Goal: Transaction & Acquisition: Purchase product/service

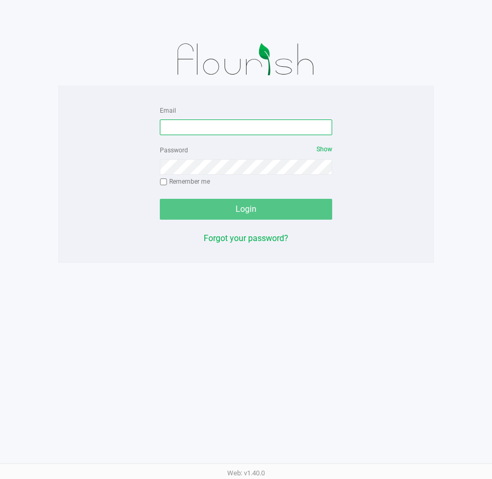
click at [261, 130] on input "Email" at bounding box center [246, 127] width 172 height 16
type input "Clemons@liveparallel.com"
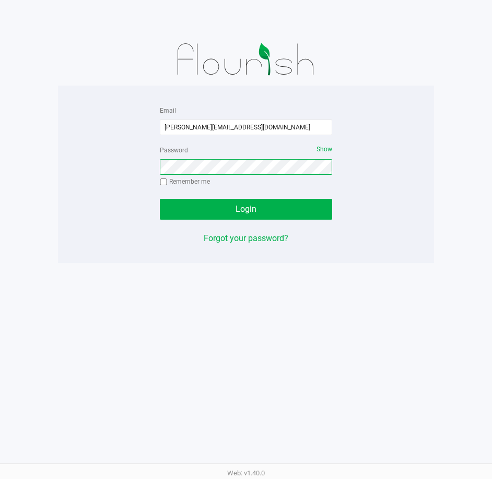
click at [160, 199] on button "Login" at bounding box center [246, 209] width 172 height 21
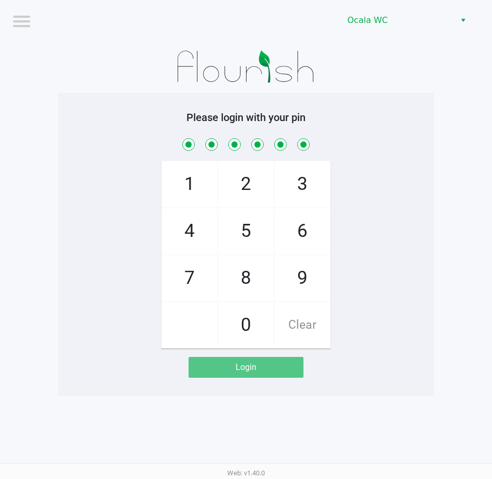
checkbox input "true"
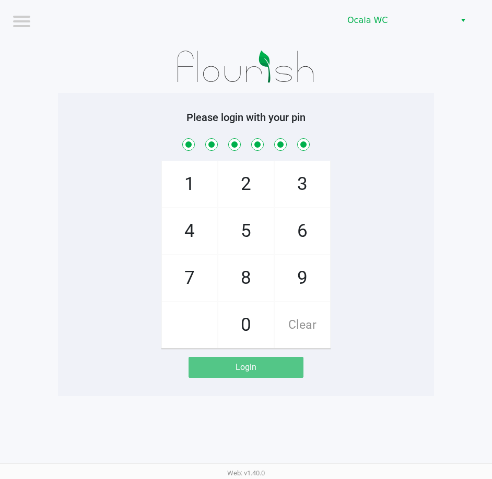
checkbox input "true"
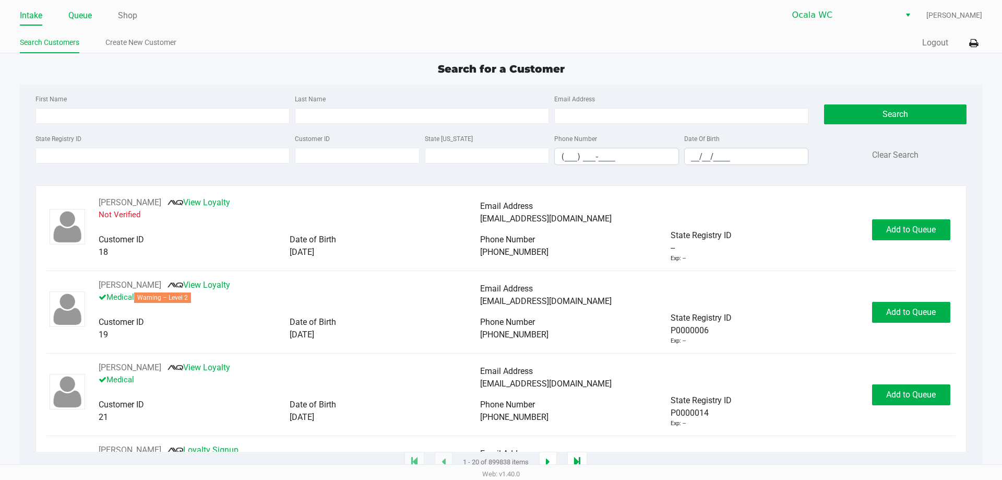
click at [76, 18] on link "Queue" at bounding box center [79, 15] width 23 height 15
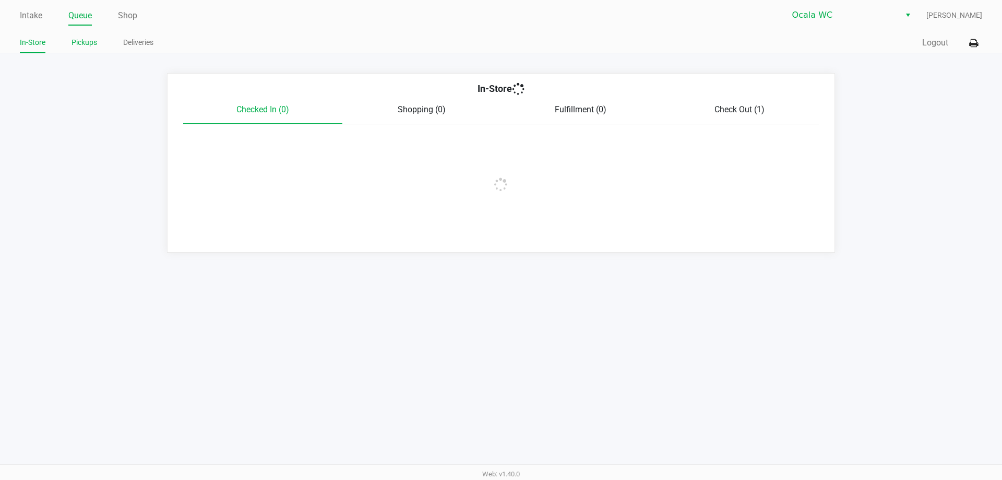
click at [91, 44] on link "Pickups" at bounding box center [84, 42] width 26 height 13
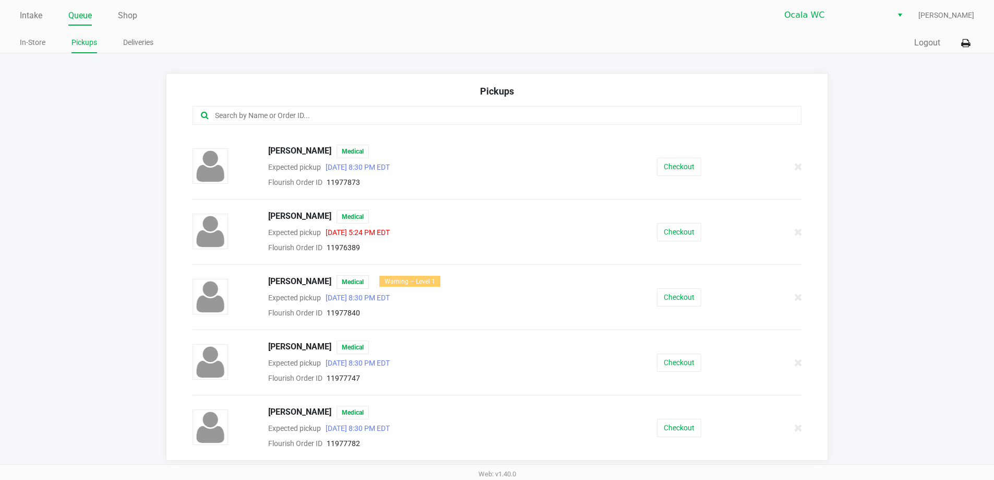
scroll to position [1, 0]
click at [491, 430] on button "Checkout" at bounding box center [679, 426] width 44 height 18
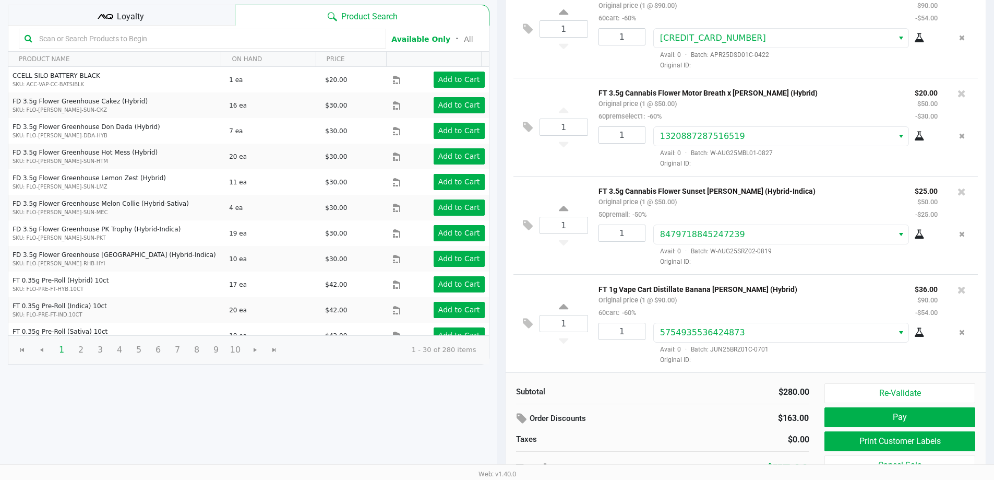
scroll to position [107, 0]
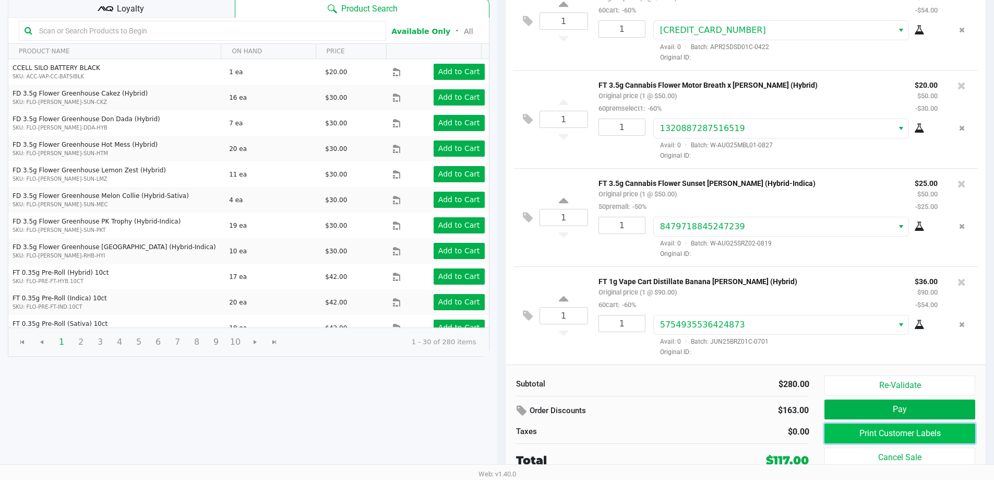
click at [491, 433] on button "Print Customer Labels" at bounding box center [899, 433] width 150 height 20
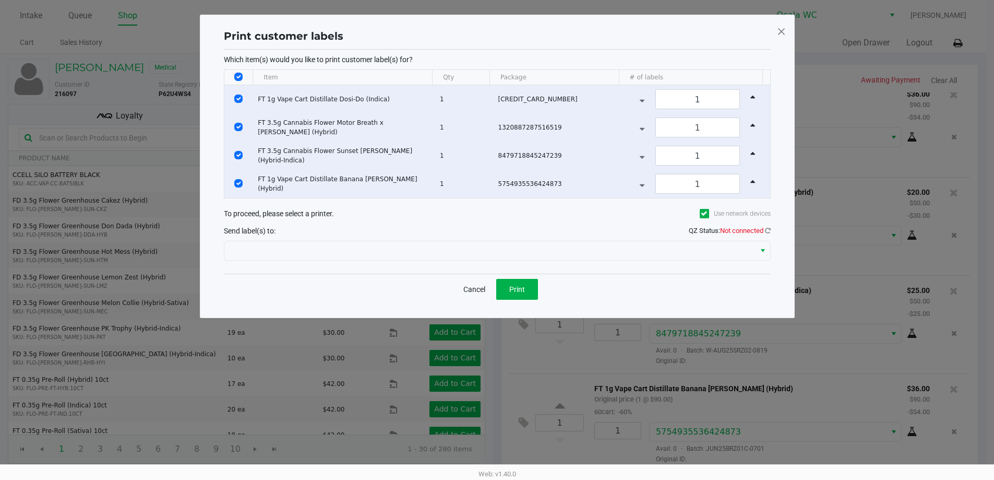
scroll to position [0, 0]
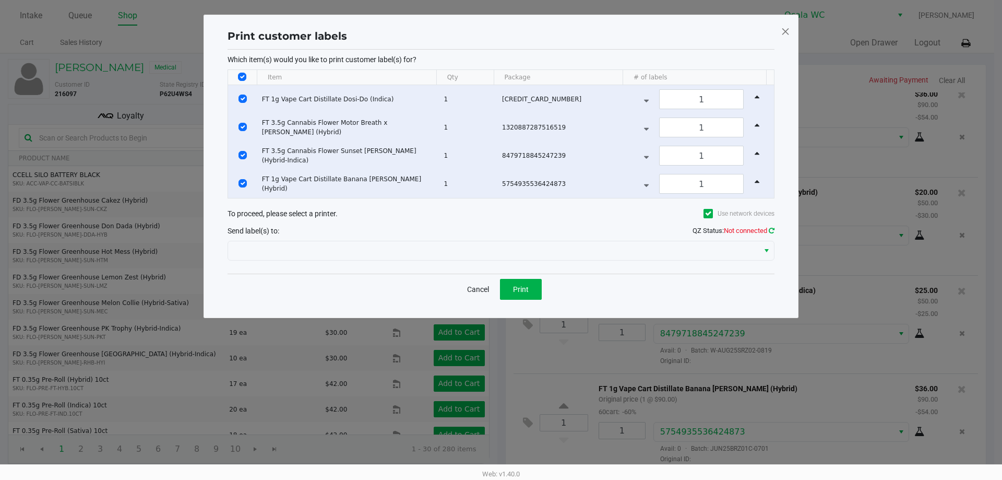
click at [491, 229] on icon at bounding box center [772, 230] width 6 height 7
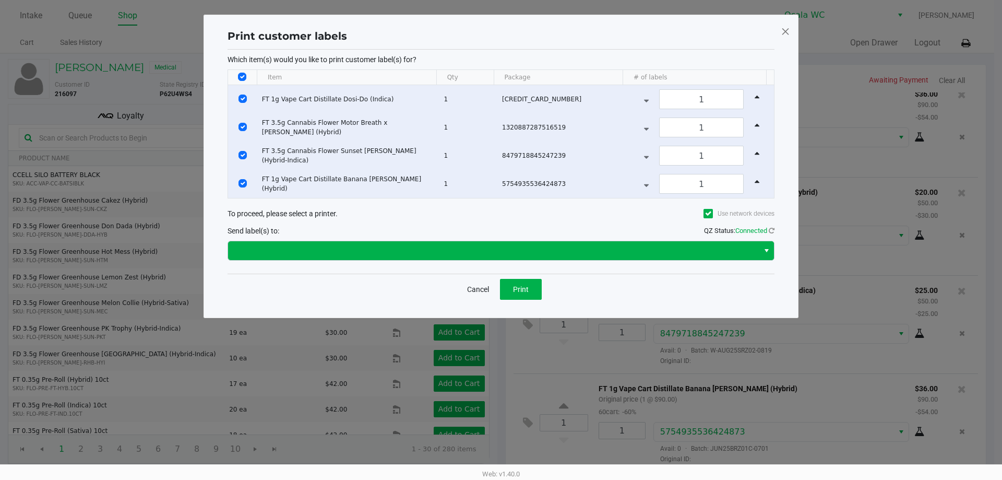
click at [491, 249] on span "Select" at bounding box center [766, 250] width 8 height 13
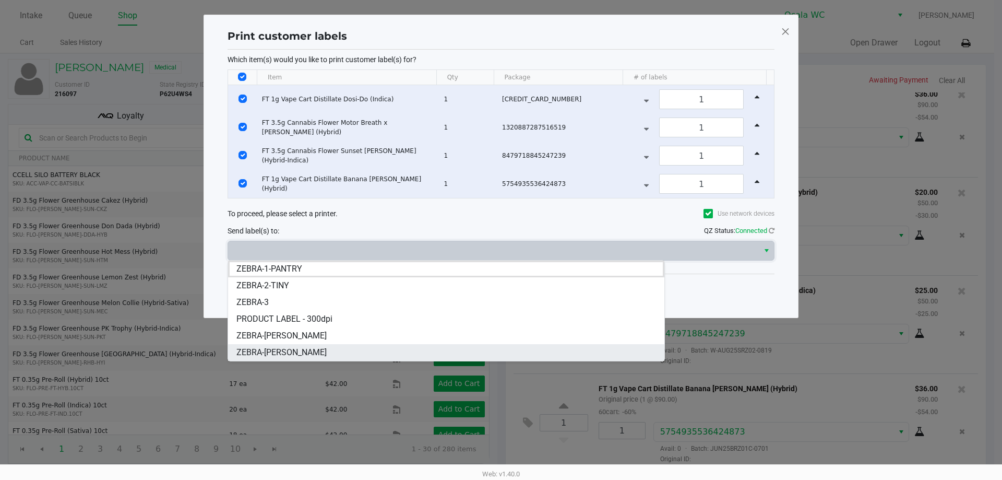
click at [278, 352] on span "ZEBRA-GROVER" at bounding box center [281, 352] width 90 height 13
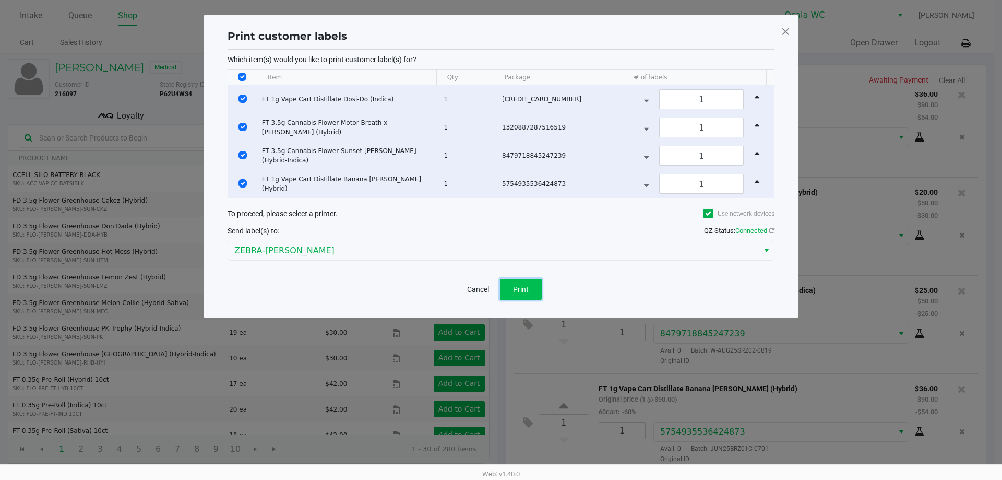
click at [491, 289] on button "Print" at bounding box center [521, 289] width 42 height 21
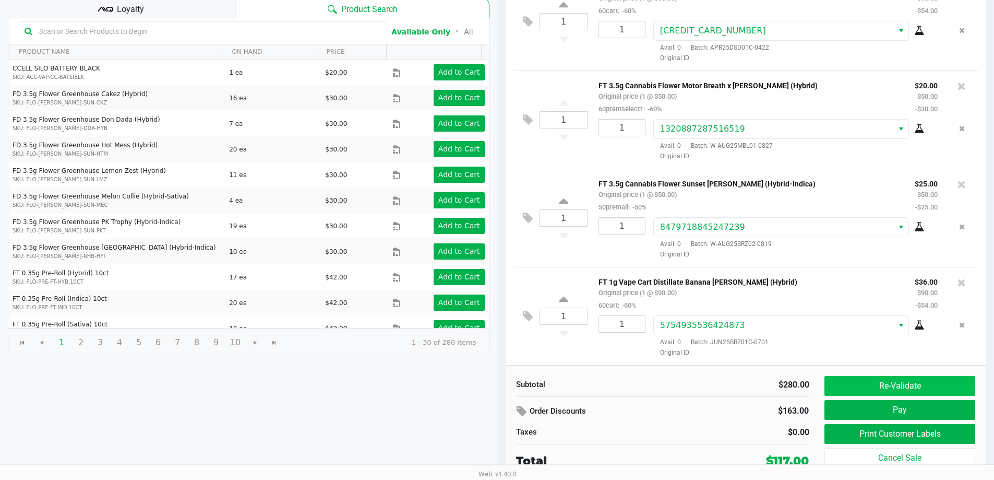
scroll to position [107, 0]
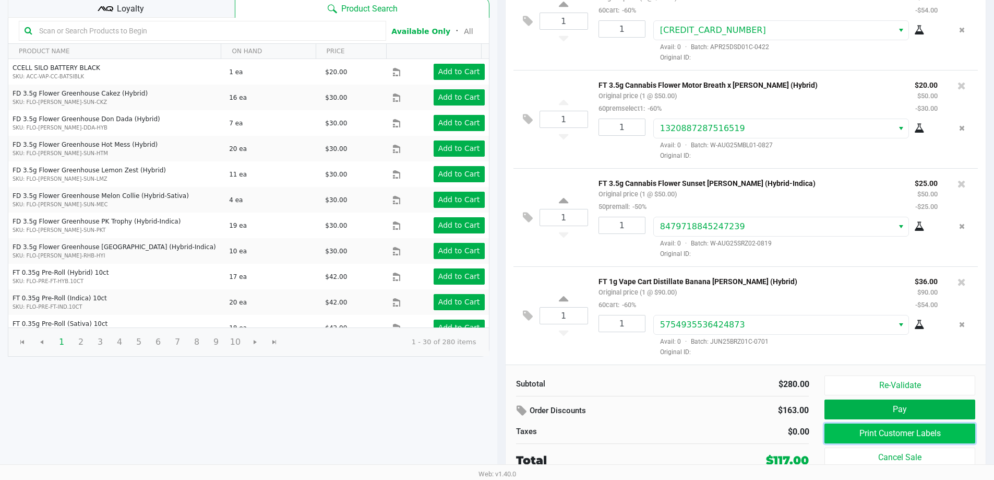
click at [491, 428] on button "Print Customer Labels" at bounding box center [899, 433] width 150 height 20
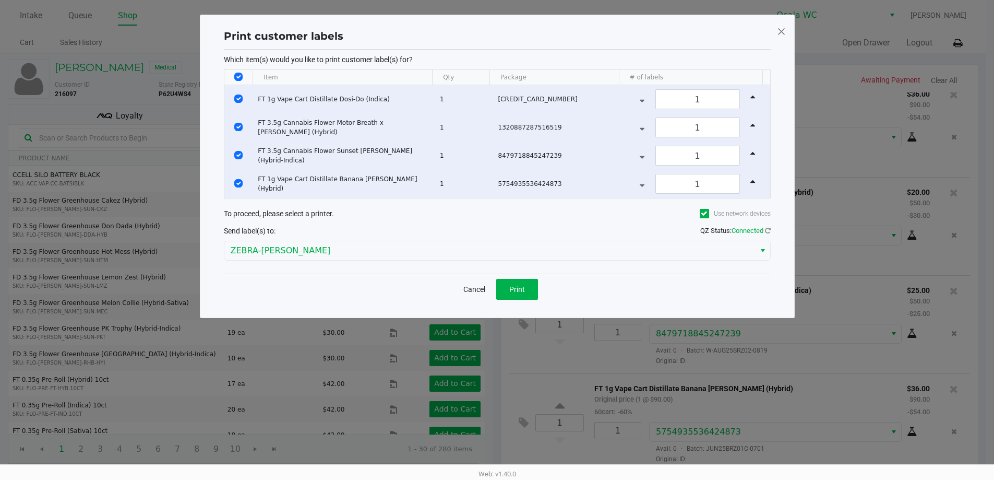
scroll to position [0, 0]
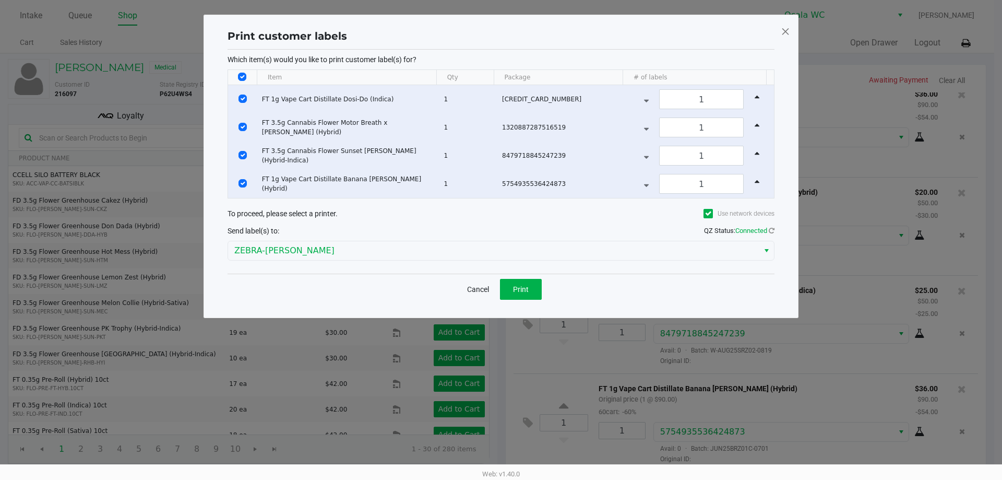
click at [238, 79] on input "Select All Rows" at bounding box center [242, 77] width 8 height 8
checkbox input "false"
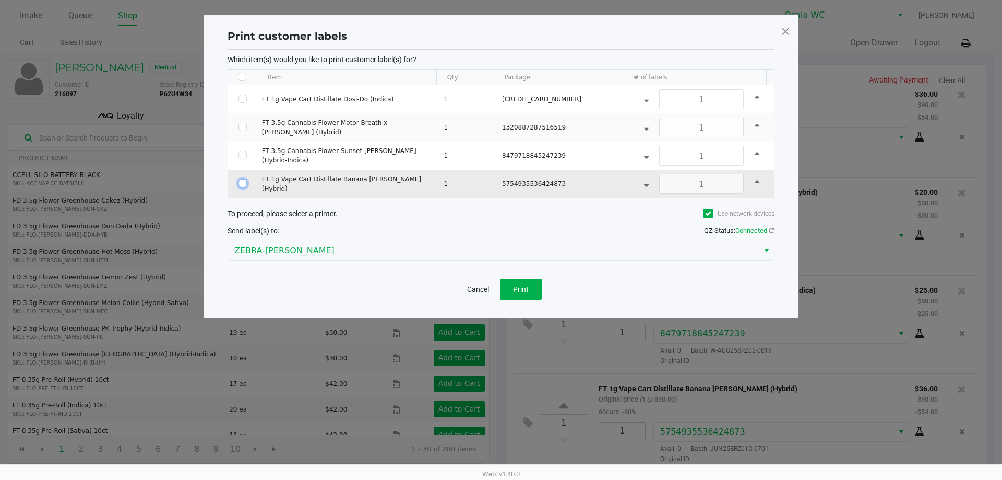
click at [241, 184] on input "Select Row" at bounding box center [242, 183] width 8 height 8
checkbox input "true"
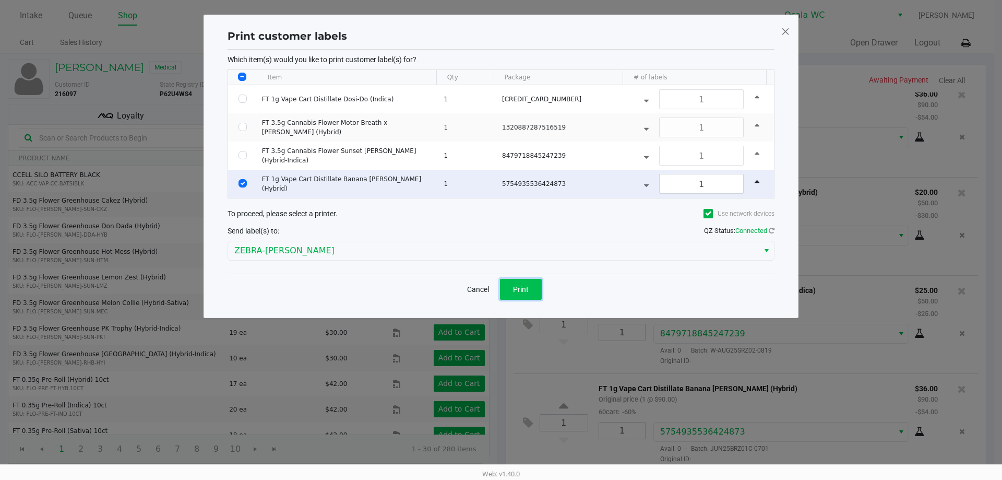
click at [491, 290] on button "Print" at bounding box center [521, 289] width 42 height 21
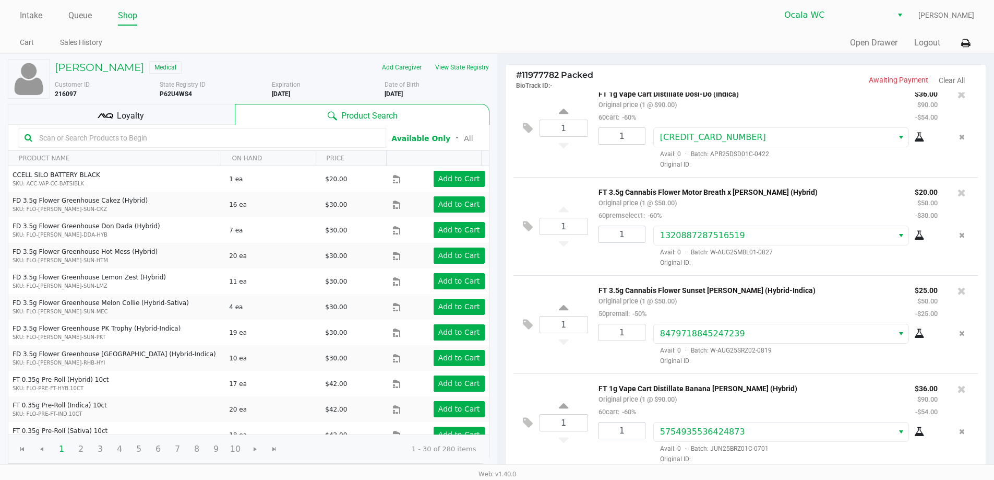
scroll to position [107, 0]
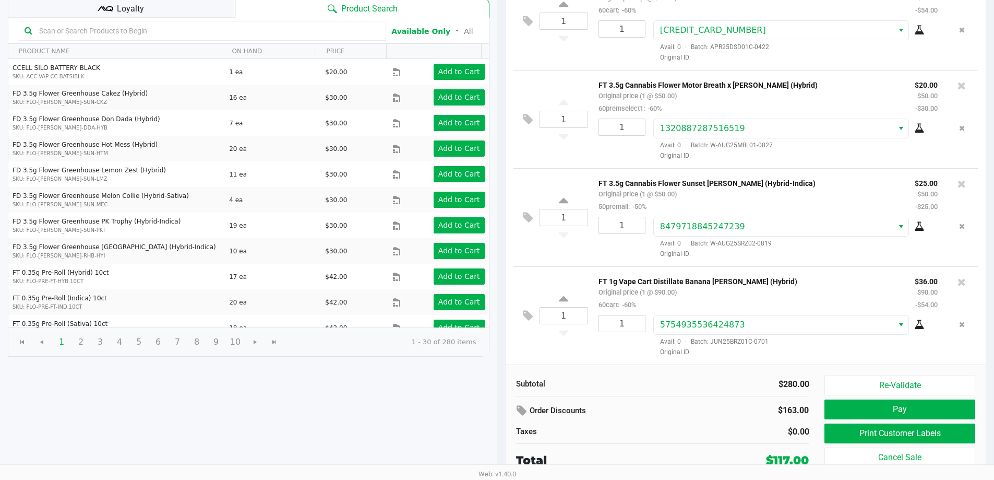
click at [166, 6] on div "Loyalty" at bounding box center [121, 7] width 227 height 21
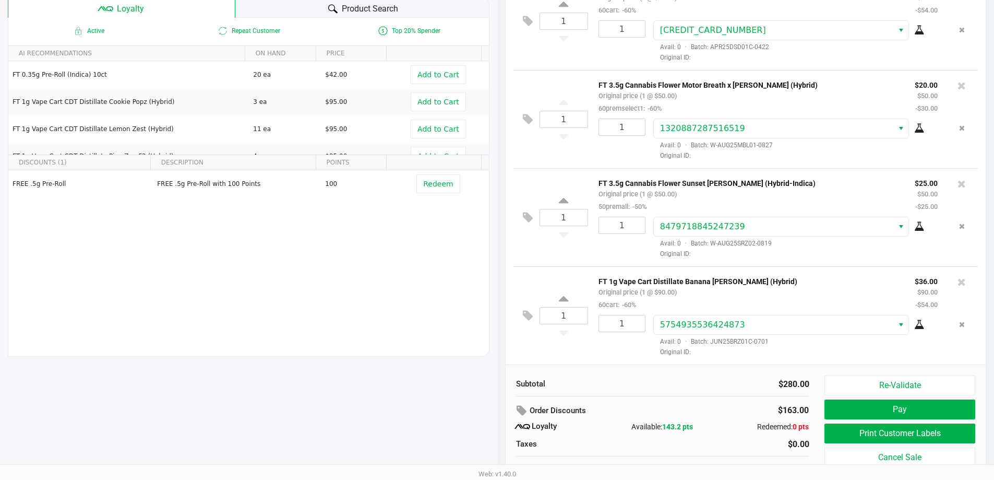
scroll to position [119, 0]
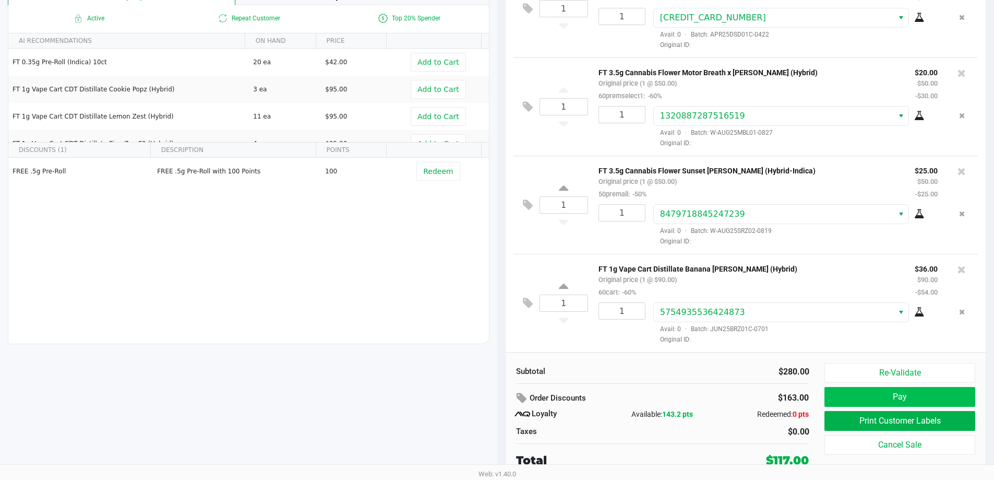
click at [491, 395] on button "Pay" at bounding box center [899, 397] width 150 height 20
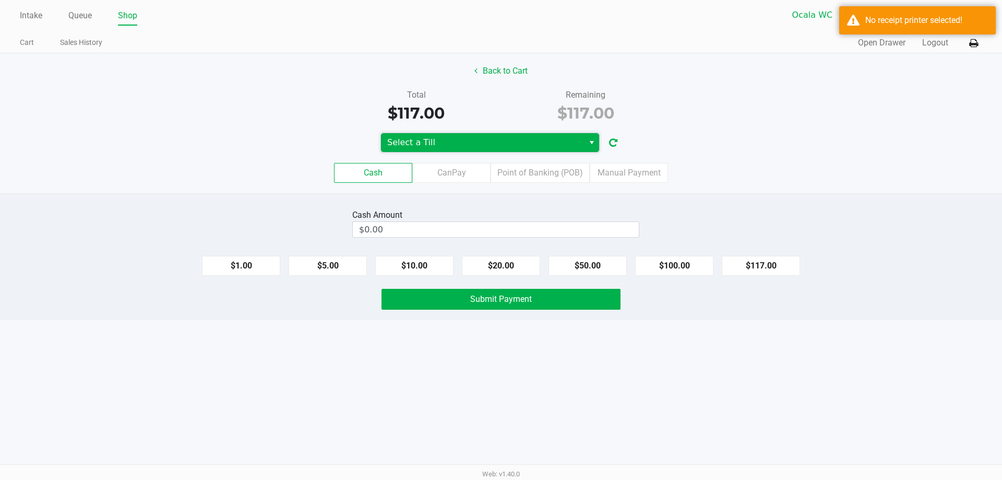
click at [491, 147] on span "Select a Till" at bounding box center [482, 142] width 203 height 19
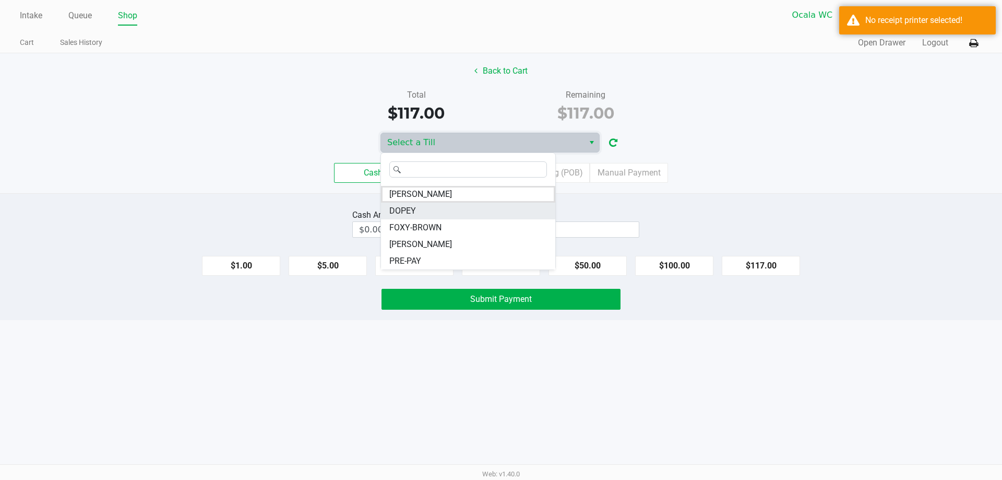
click at [418, 215] on li "DOPEY" at bounding box center [468, 210] width 174 height 17
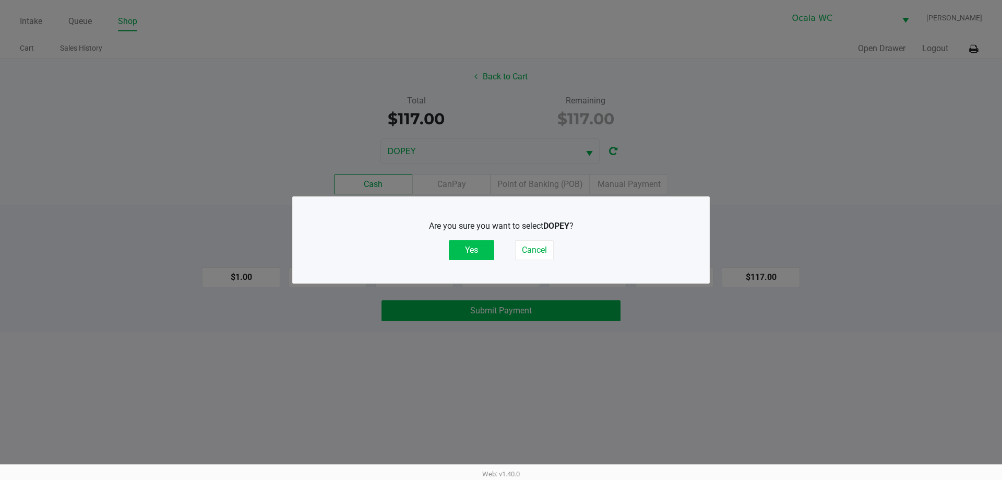
click at [470, 259] on button "Yes" at bounding box center [471, 250] width 45 height 20
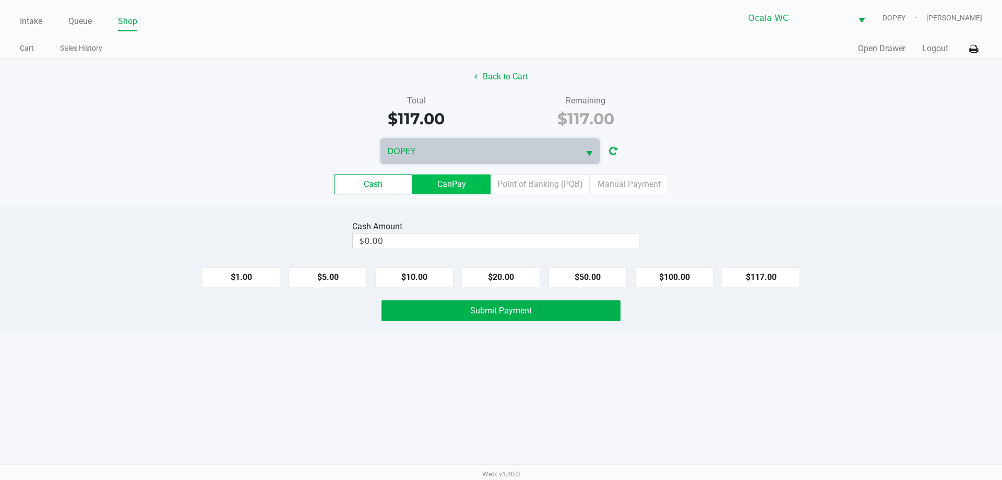
click at [459, 186] on label "CanPay" at bounding box center [451, 184] width 78 height 20
click at [0, 0] on 2 "CanPay" at bounding box center [0, 0] width 0 height 0
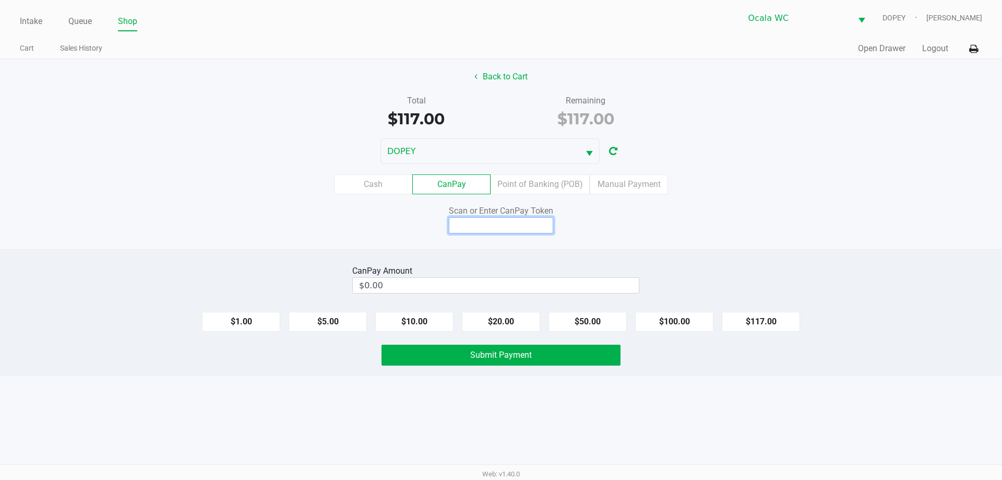
click at [475, 229] on input at bounding box center [501, 225] width 104 height 16
type input "X2200491X"
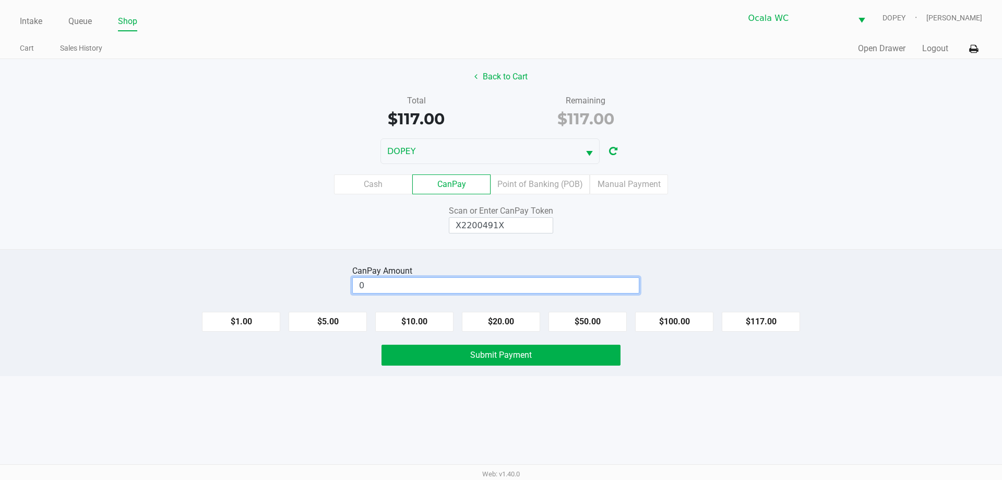
click at [491, 291] on input "0" at bounding box center [496, 285] width 286 height 15
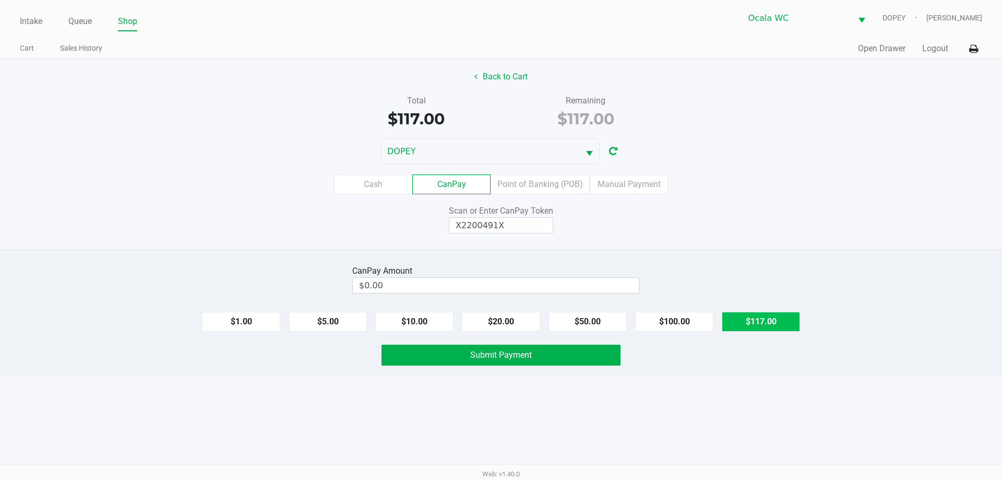
click at [491, 325] on button "$117.00" at bounding box center [761, 321] width 78 height 20
type input "$117.00"
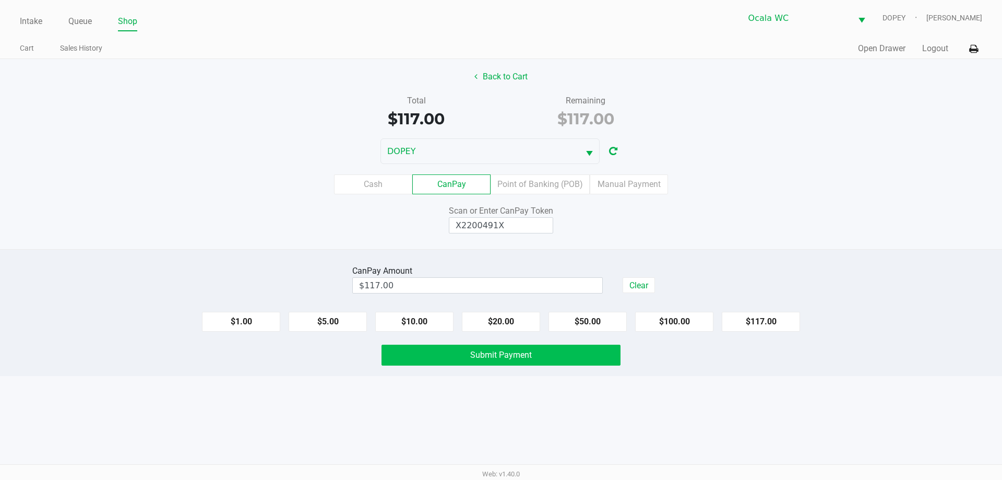
click at [491, 362] on button "Submit Payment" at bounding box center [500, 354] width 239 height 21
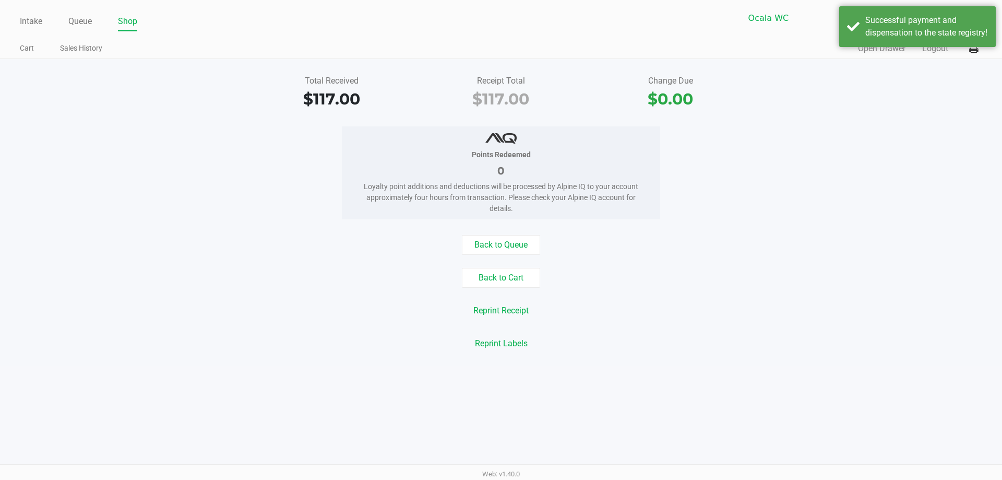
click at [491, 180] on div "Points Redeemed 0 Loyalty point additions and deductions will be processed by A…" at bounding box center [500, 172] width 1017 height 93
click at [491, 112] on div "Total Received $117.00 Receipt Total $117.00 Change Due $0.00 Points Redeemed 0…" at bounding box center [501, 212] width 1002 height 307
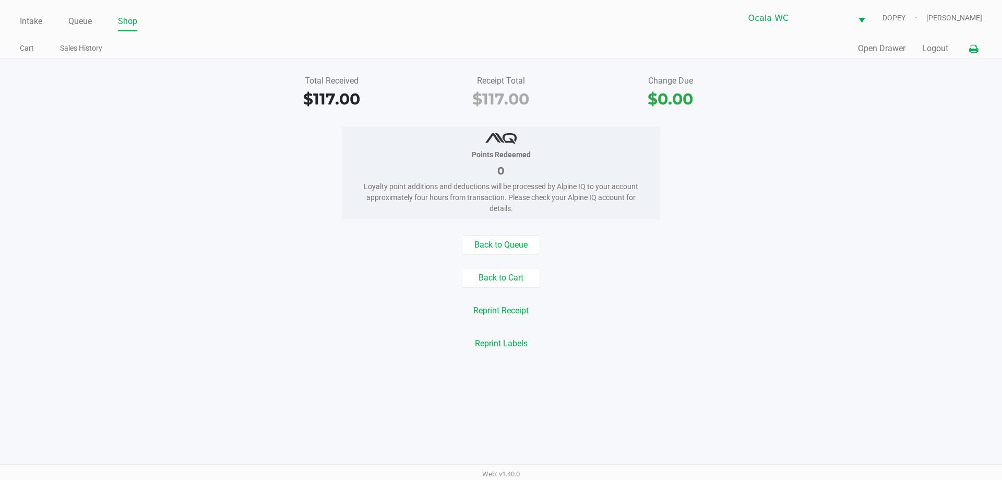
click at [491, 47] on icon at bounding box center [973, 48] width 9 height 7
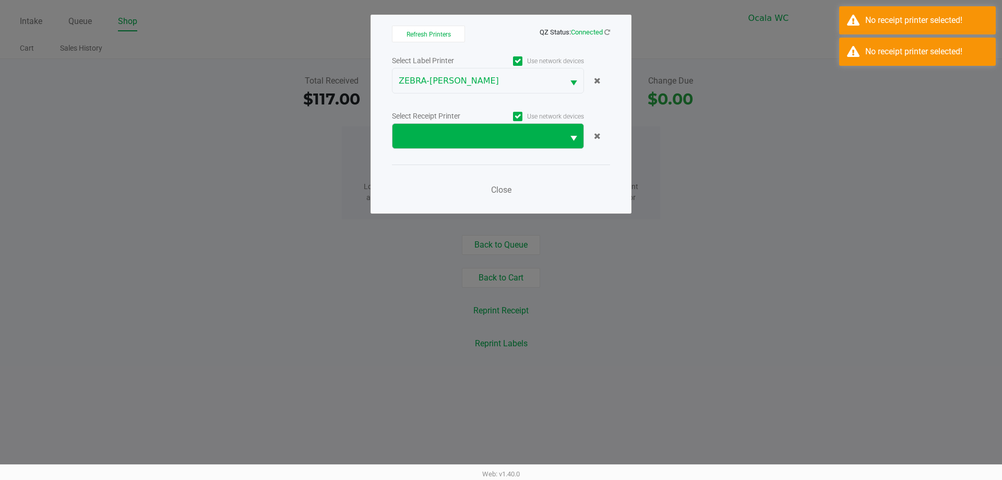
click at [491, 137] on button "Select" at bounding box center [574, 136] width 20 height 25
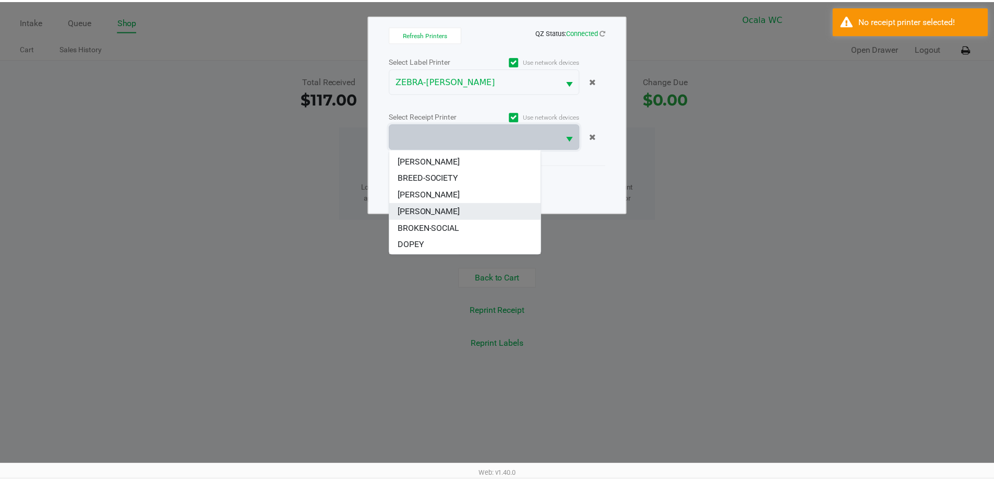
scroll to position [63, 0]
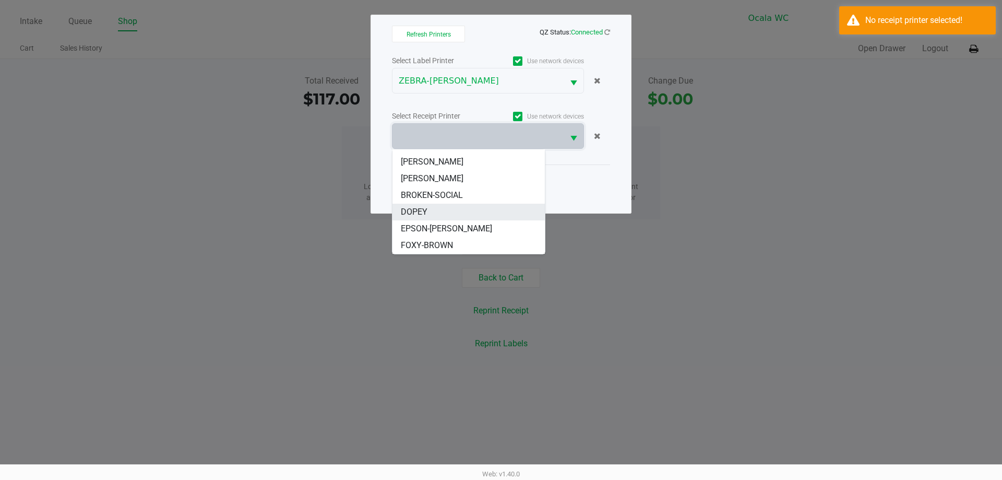
click at [409, 213] on span "DOPEY" at bounding box center [414, 212] width 27 height 13
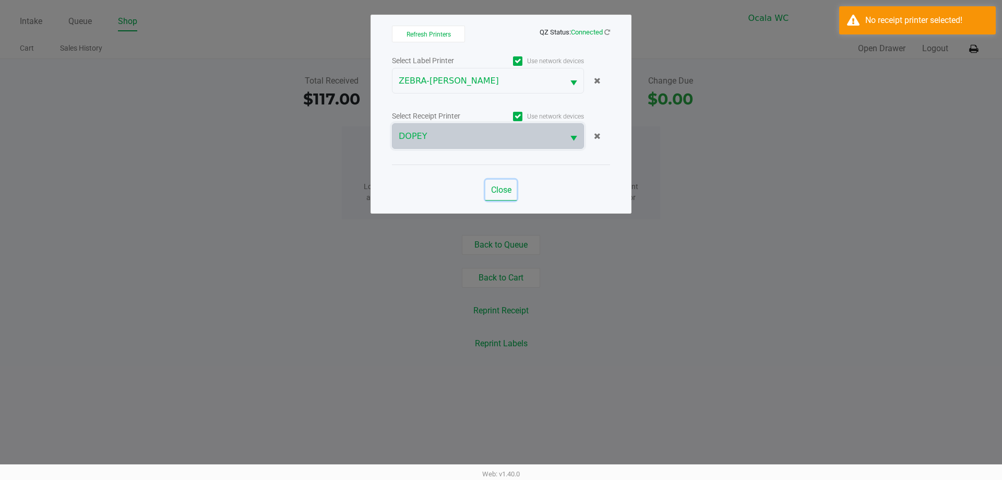
click at [491, 189] on span "Close" at bounding box center [501, 190] width 20 height 10
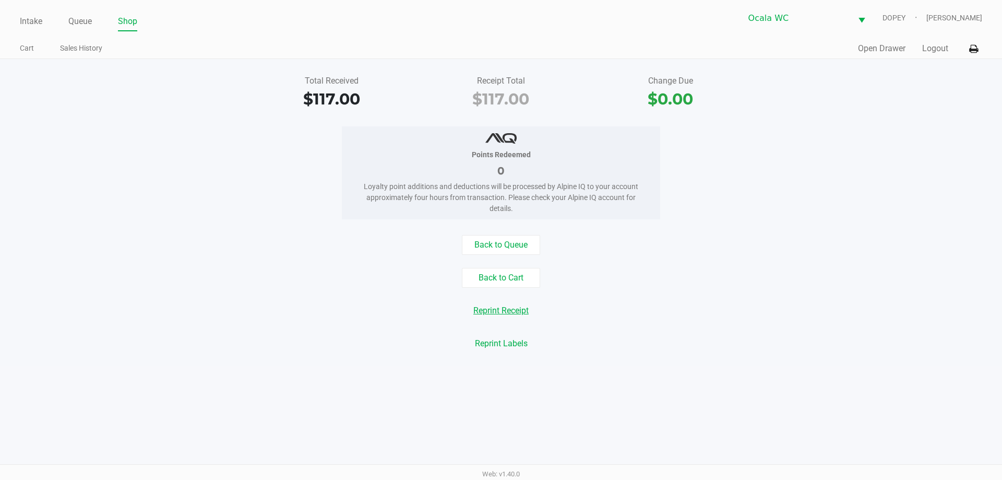
click at [491, 309] on button "Reprint Receipt" at bounding box center [500, 311] width 69 height 20
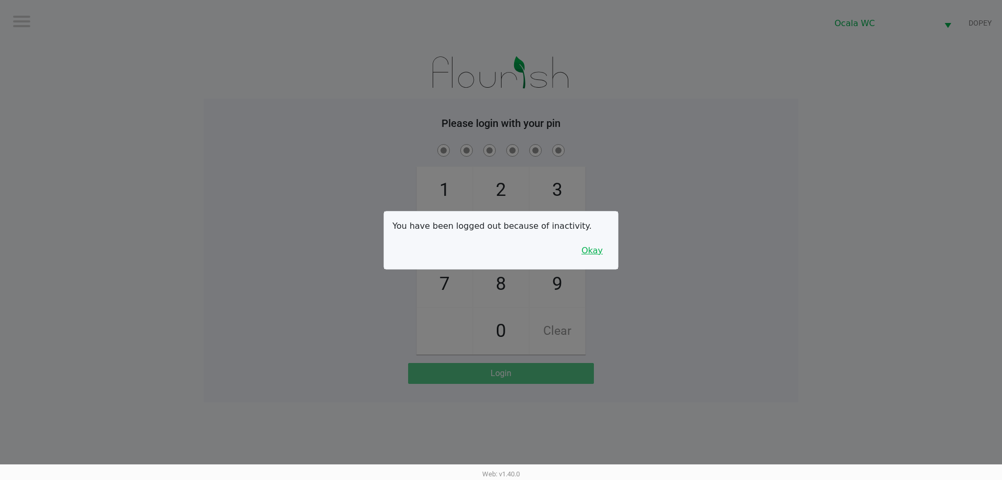
click at [491, 249] on button "Okay" at bounding box center [591, 251] width 35 height 20
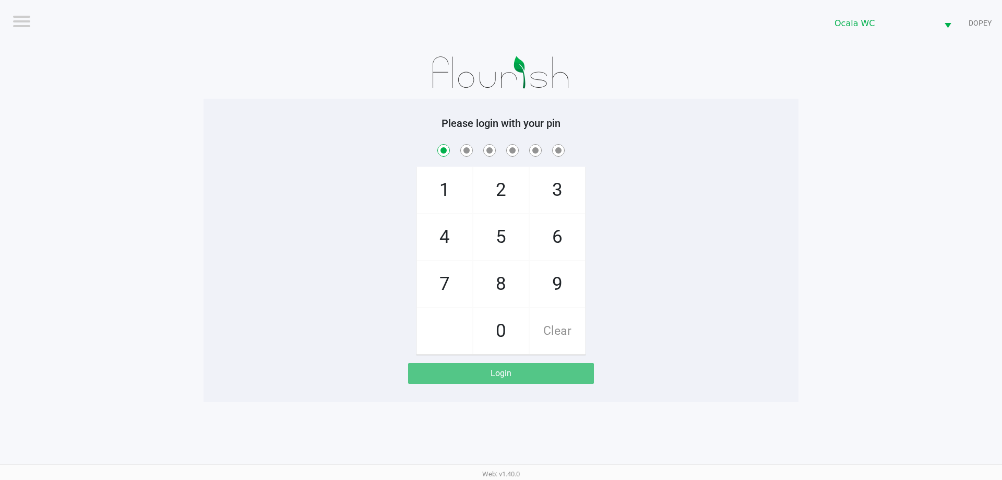
checkbox input "true"
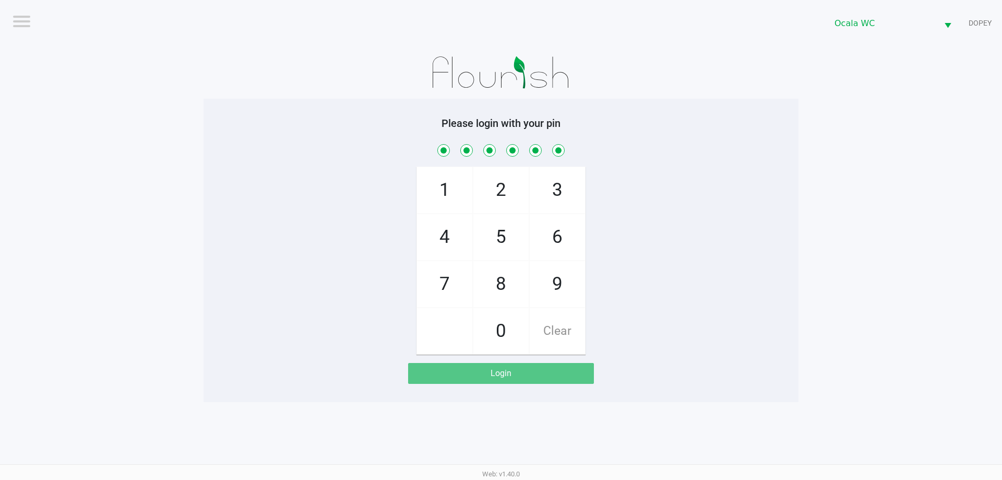
checkbox input "true"
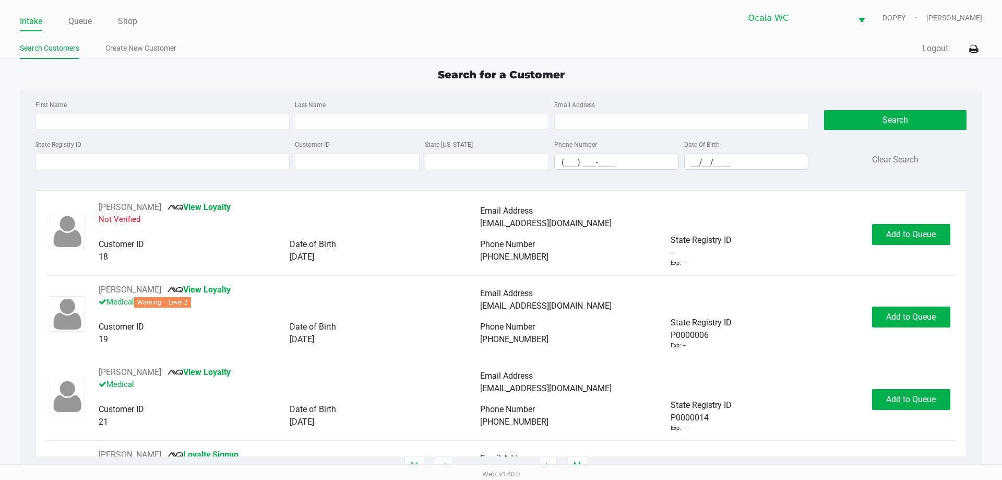
click at [491, 57] on div "Quick Sale Logout" at bounding box center [741, 48] width 481 height 19
click at [165, 165] on input "State Registry ID" at bounding box center [162, 161] width 254 height 16
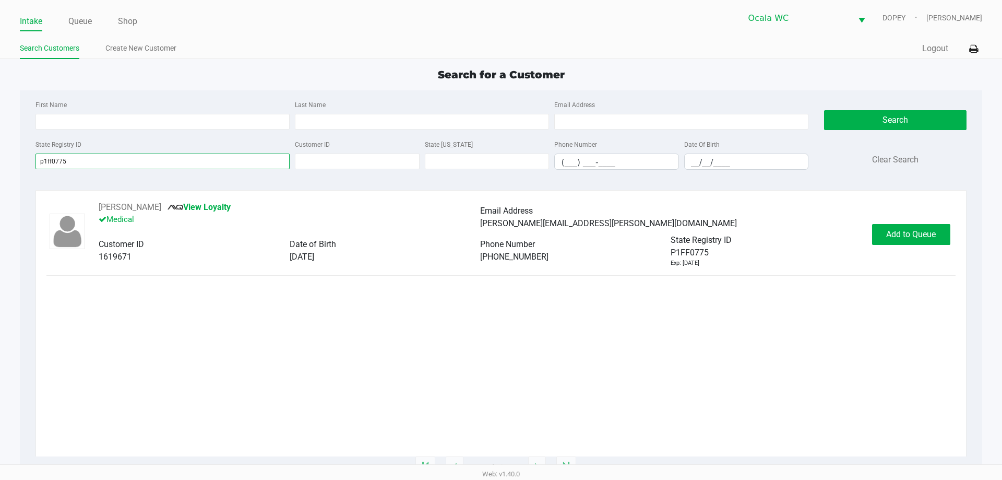
type input "p1ff0775"
click at [491, 243] on button "Add to Queue" at bounding box center [911, 234] width 78 height 21
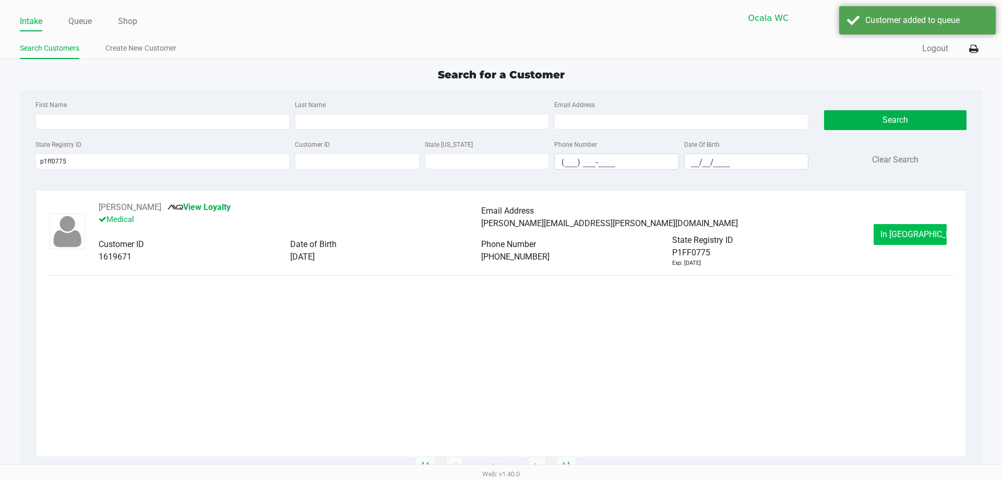
click at [491, 241] on button "In Queue" at bounding box center [909, 234] width 73 height 21
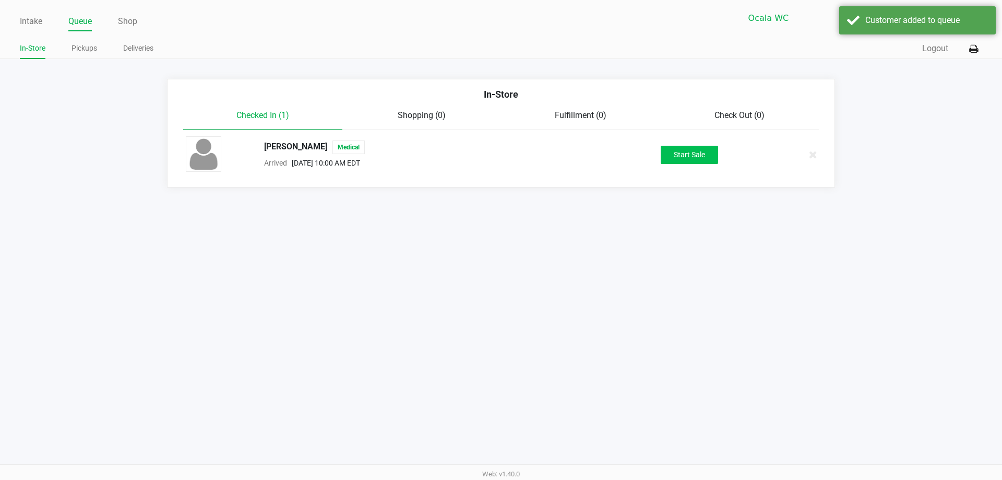
click at [491, 158] on button "Start Sale" at bounding box center [689, 155] width 57 height 18
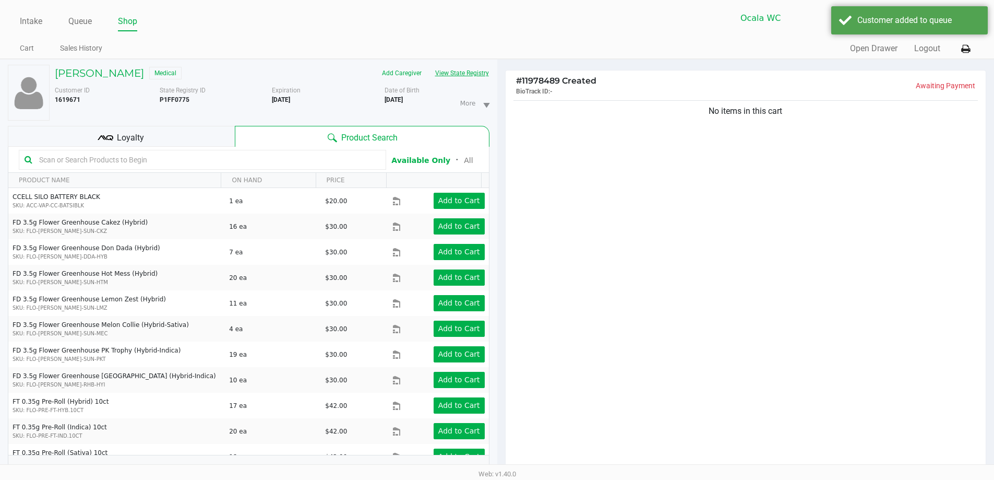
click at [465, 72] on button "View State Registry" at bounding box center [458, 73] width 61 height 17
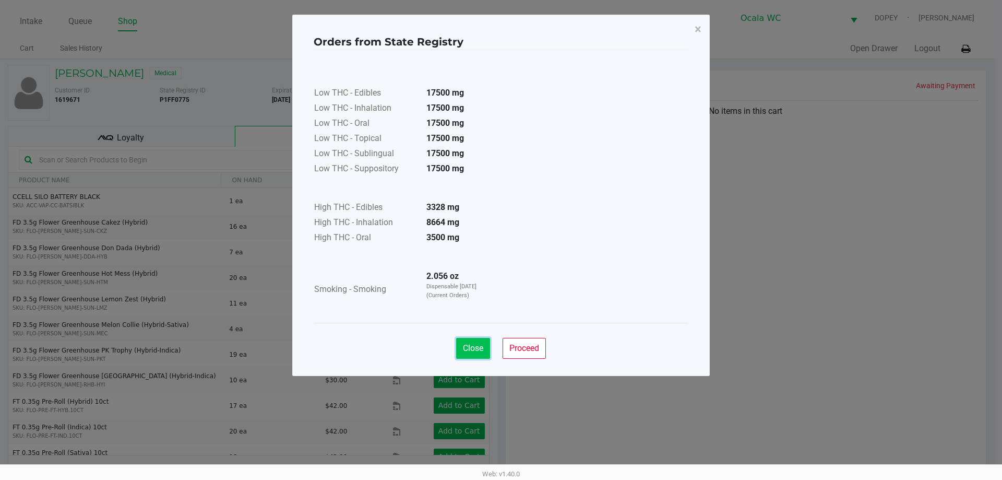
click at [480, 355] on button "Close" at bounding box center [473, 348] width 34 height 21
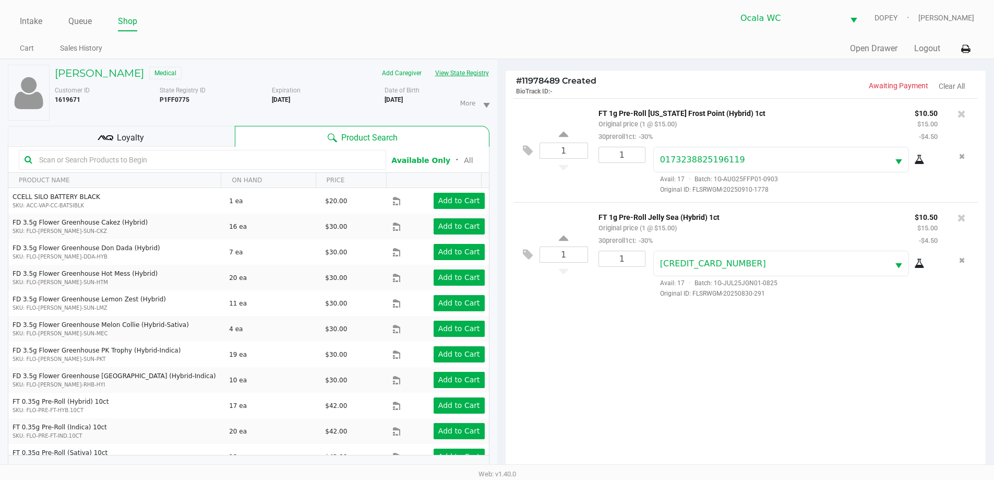
scroll to position [113, 0]
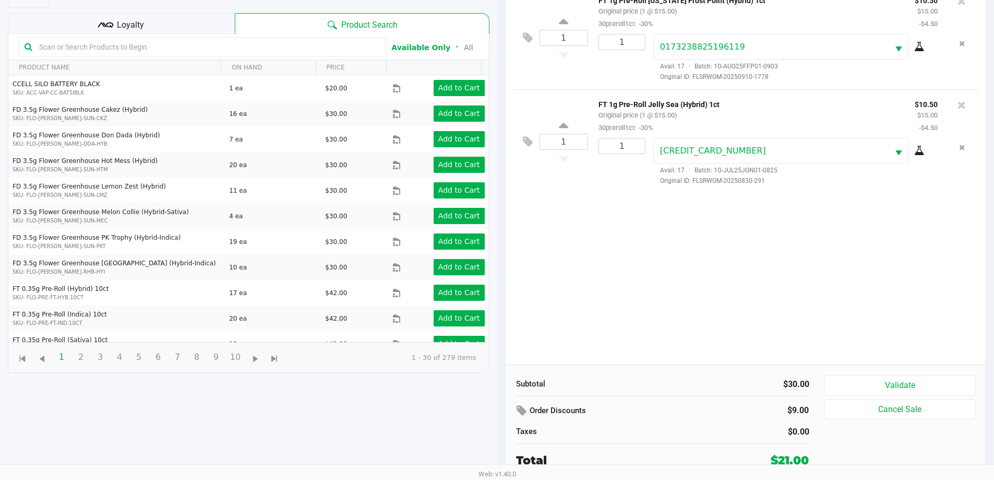
click at [491, 381] on button "Validate" at bounding box center [899, 385] width 150 height 20
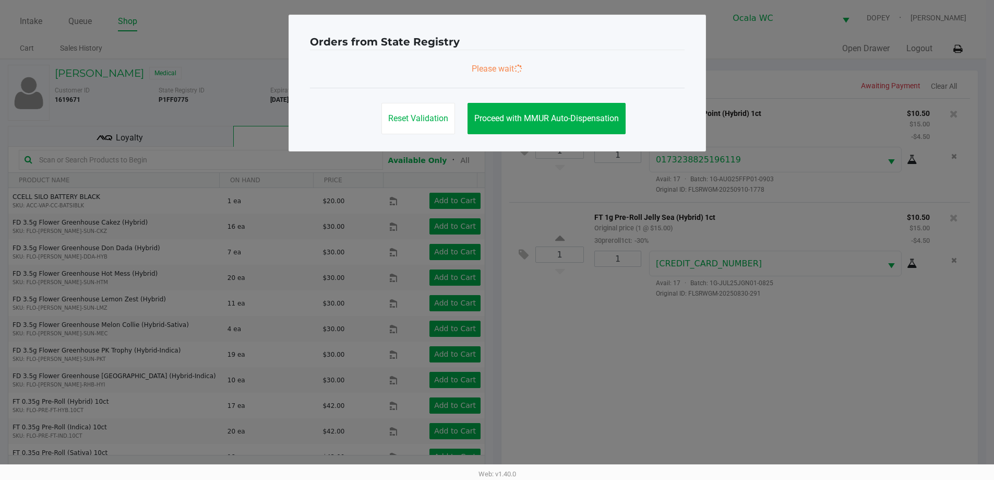
scroll to position [0, 0]
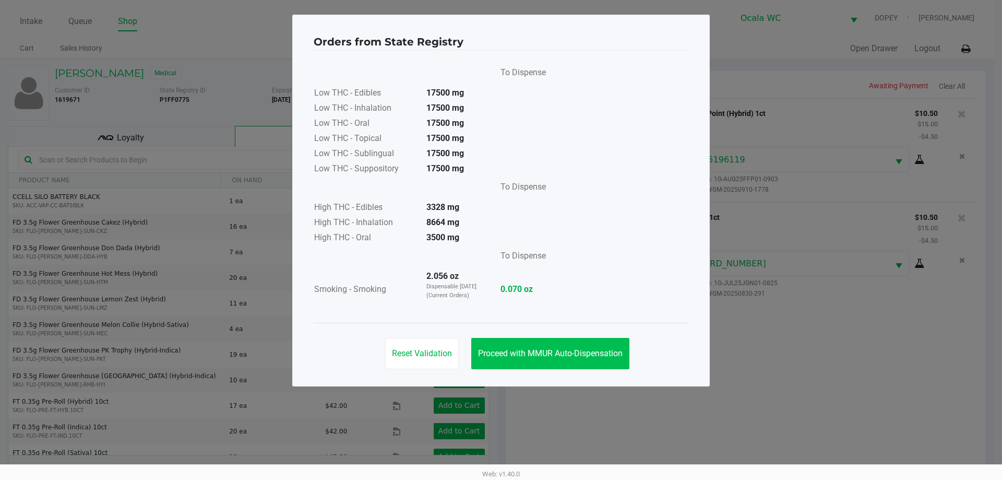
click at [491, 350] on span "Proceed with MMUR Auto-Dispensation" at bounding box center [550, 353] width 145 height 10
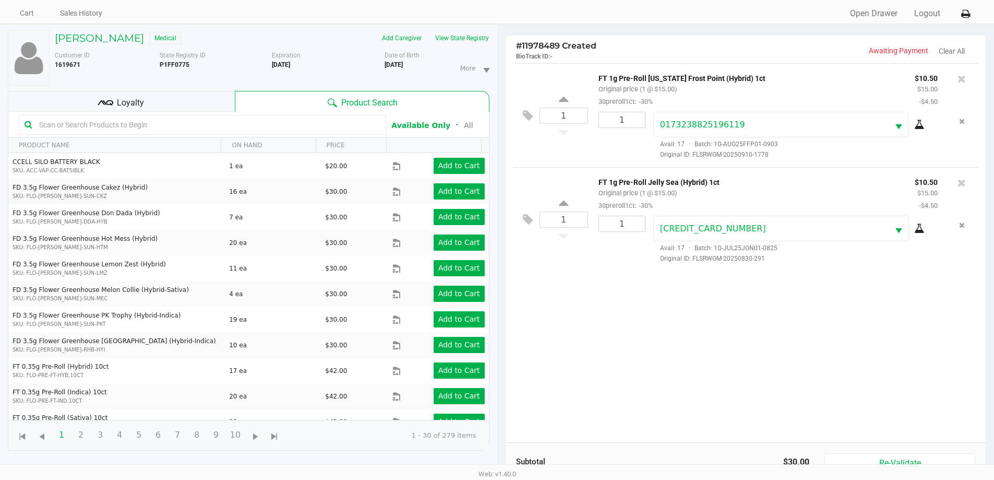
scroll to position [113, 0]
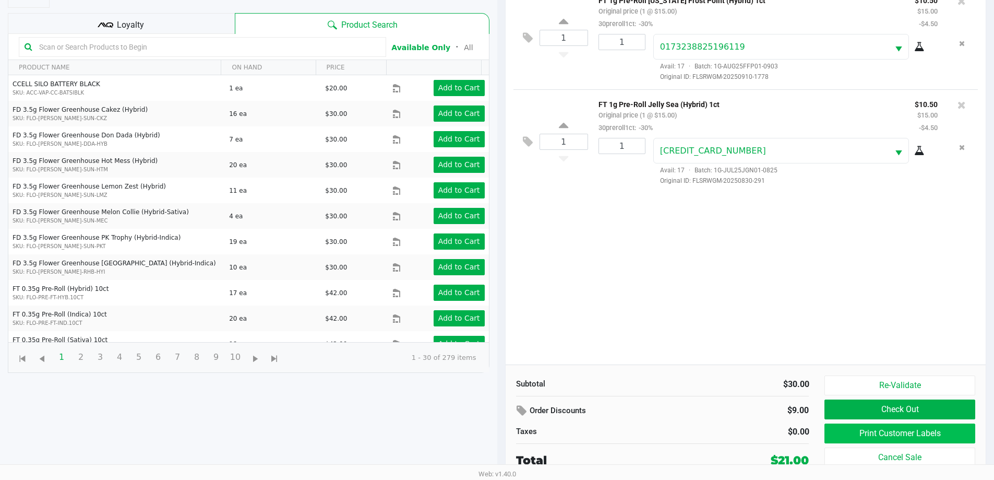
click at [491, 438] on button "Print Customer Labels" at bounding box center [899, 433] width 150 height 20
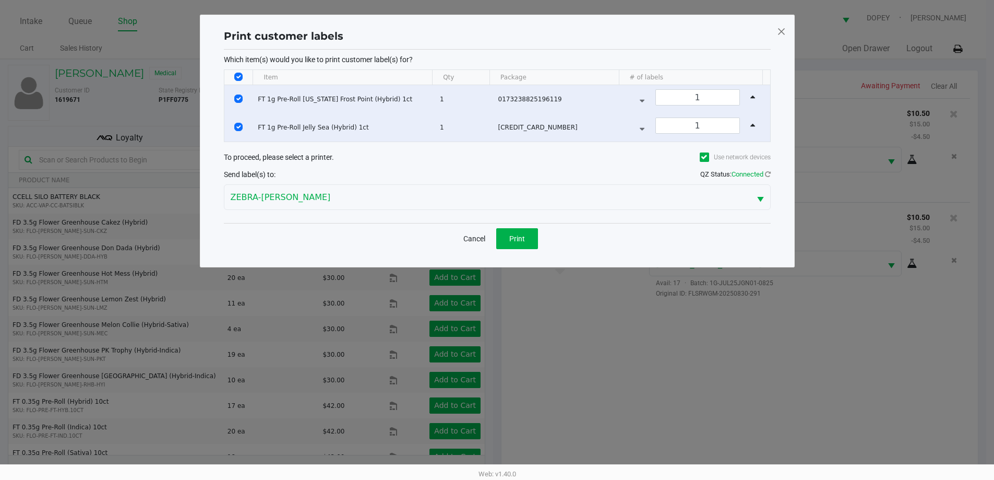
scroll to position [0, 0]
click at [491, 238] on button "Print" at bounding box center [521, 238] width 42 height 21
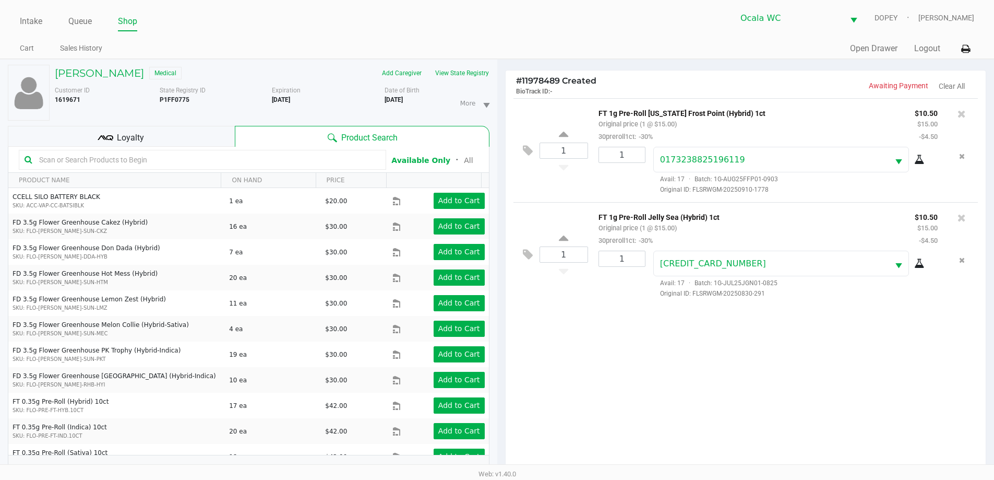
click at [167, 130] on div "Loyalty" at bounding box center [121, 136] width 227 height 21
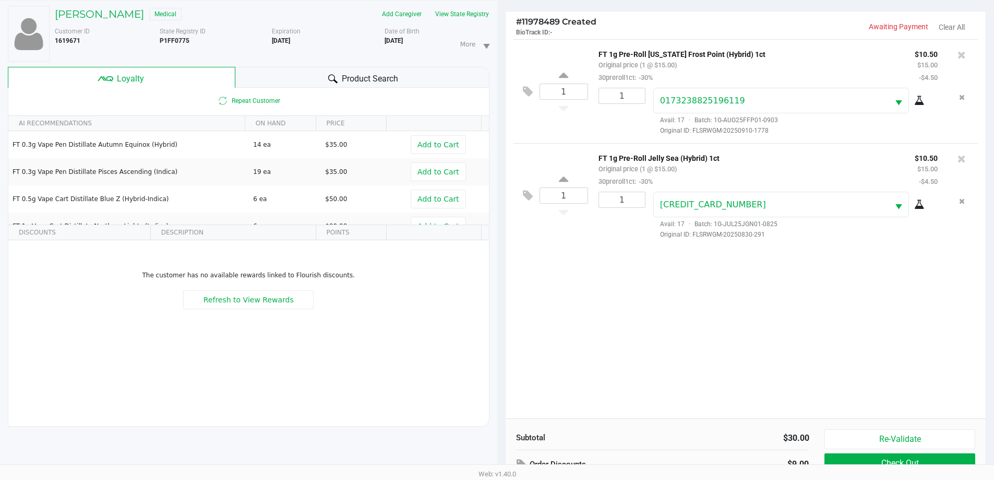
scroll to position [125, 0]
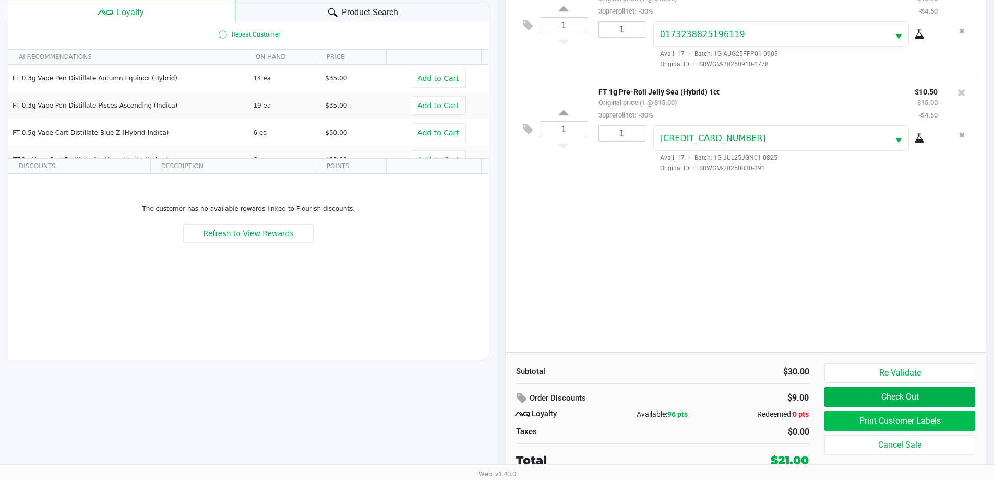
click at [491, 419] on button "Print Customer Labels" at bounding box center [899, 421] width 150 height 20
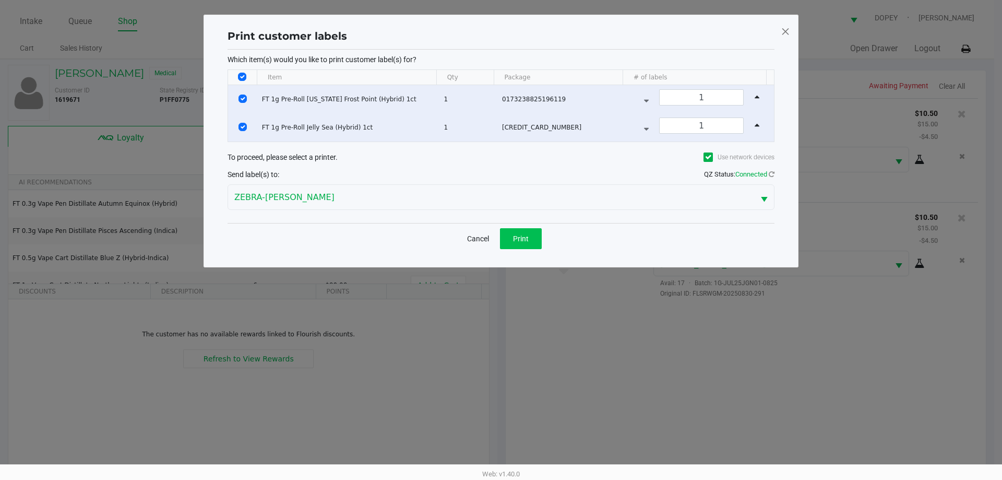
click at [491, 238] on span "Print" at bounding box center [521, 238] width 16 height 8
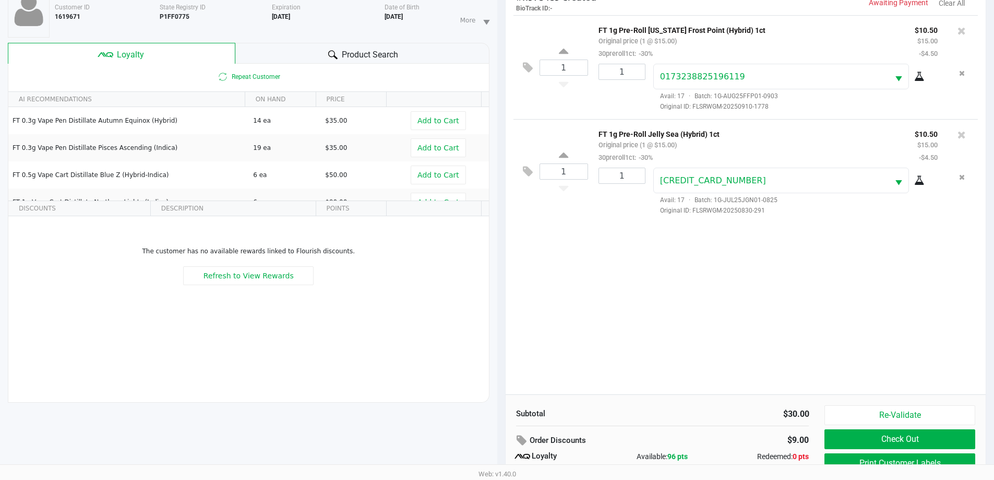
scroll to position [125, 0]
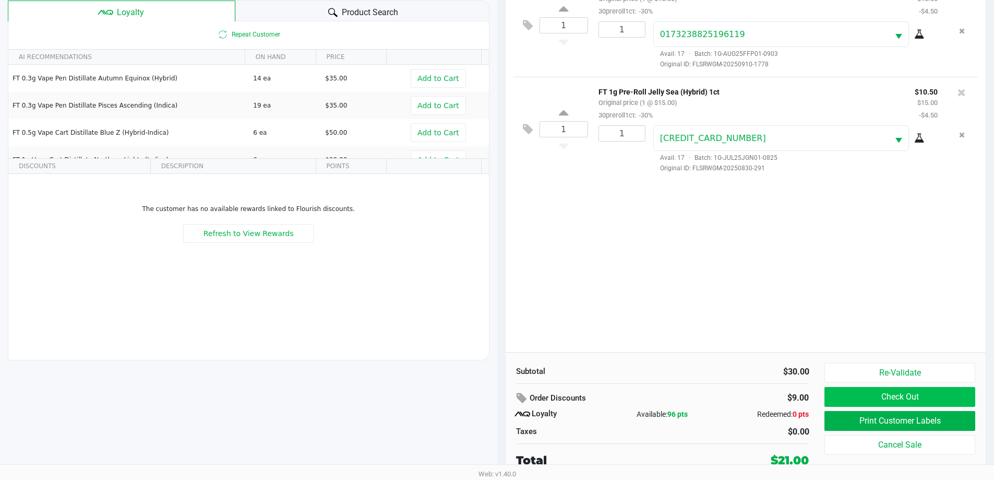
click at [491, 402] on button "Check Out" at bounding box center [899, 397] width 150 height 20
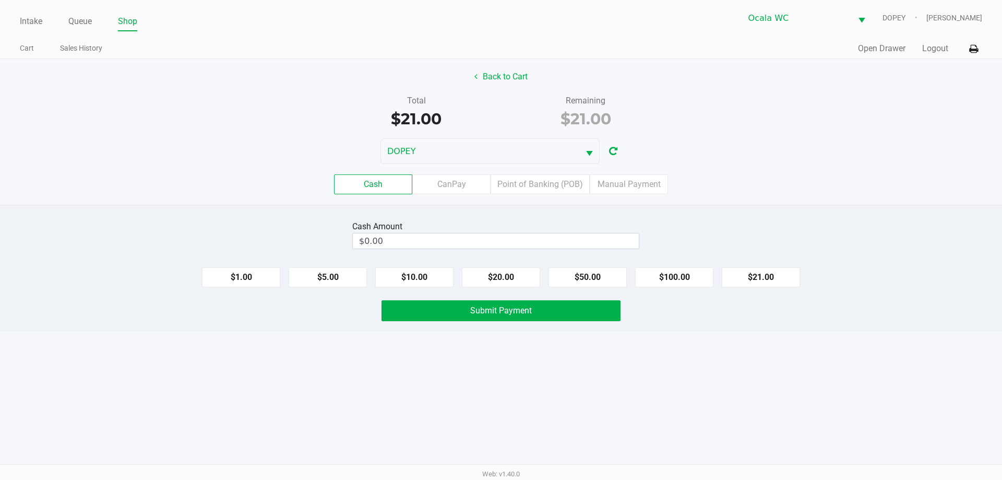
click at [491, 149] on div "DOPEY" at bounding box center [501, 151] width 1002 height 26
click at [491, 190] on label "Point of Banking (POB)" at bounding box center [539, 184] width 99 height 20
click at [0, 0] on 7 "Point of Banking (POB)" at bounding box center [0, 0] width 0 height 0
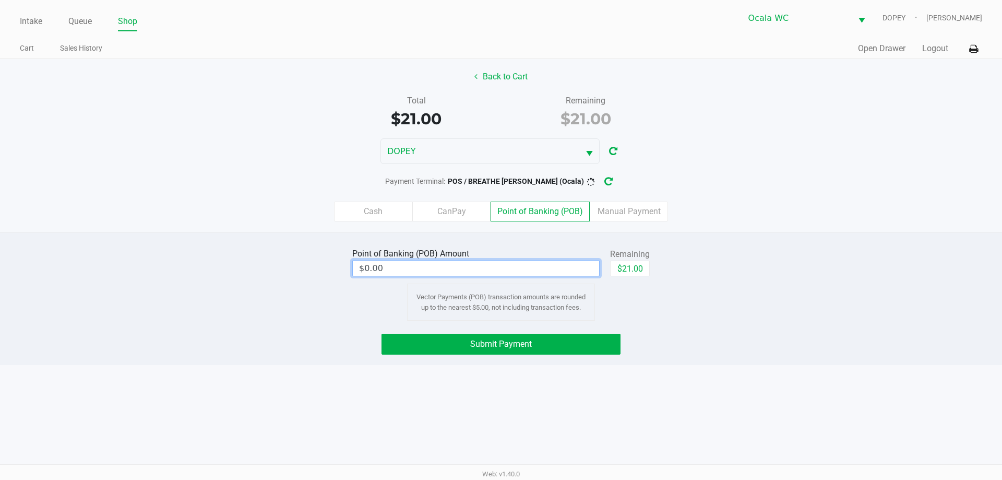
click at [491, 271] on input "$0.00" at bounding box center [476, 267] width 246 height 15
click at [491, 263] on button "$21.00" at bounding box center [630, 268] width 40 height 16
type input "$21.00"
click at [491, 348] on button "Submit Payment" at bounding box center [500, 343] width 239 height 21
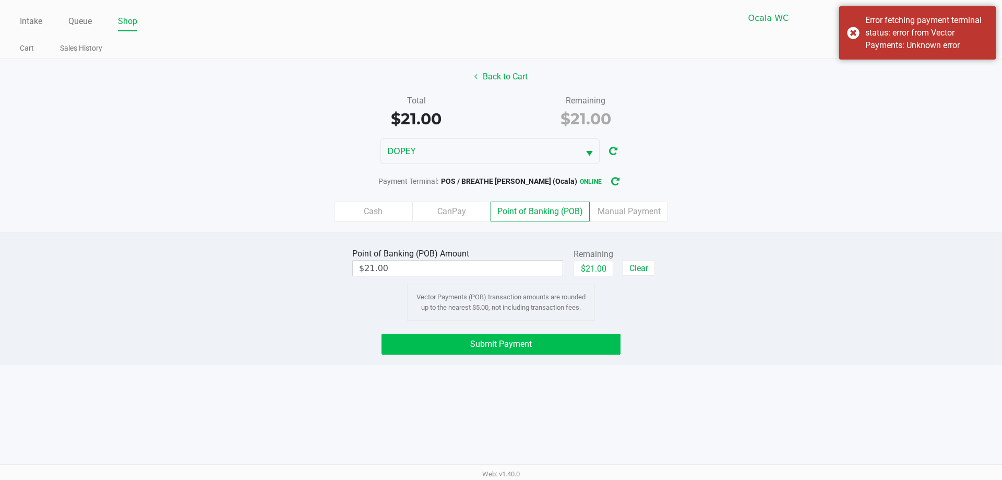
click at [491, 352] on button "Submit Payment" at bounding box center [500, 343] width 239 height 21
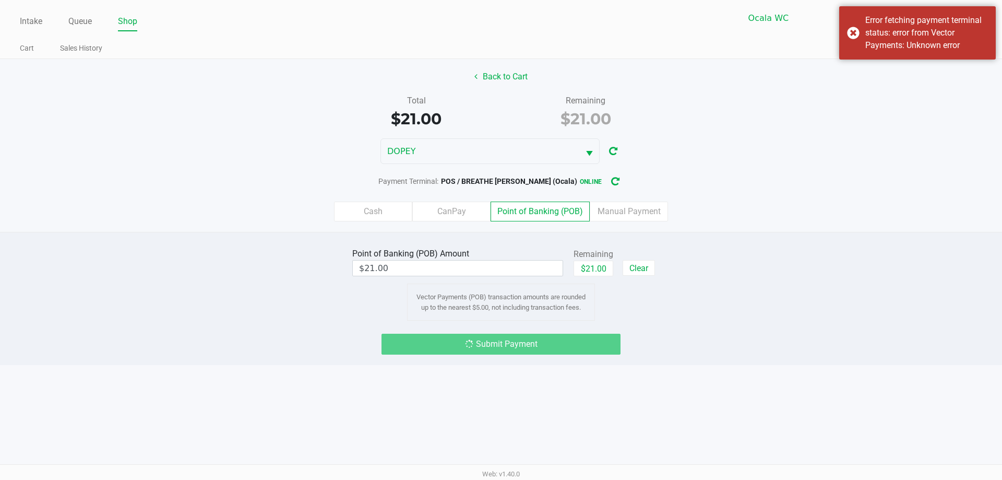
click at [491, 181] on icon "button" at bounding box center [614, 181] width 9 height 8
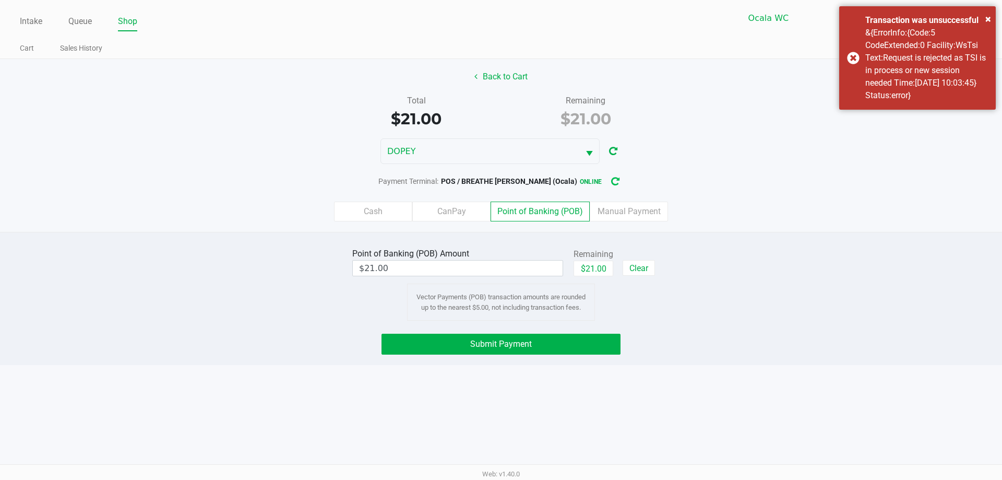
click at [491, 179] on icon "button" at bounding box center [615, 181] width 10 height 10
click at [491, 345] on button "Submit Payment" at bounding box center [500, 343] width 239 height 21
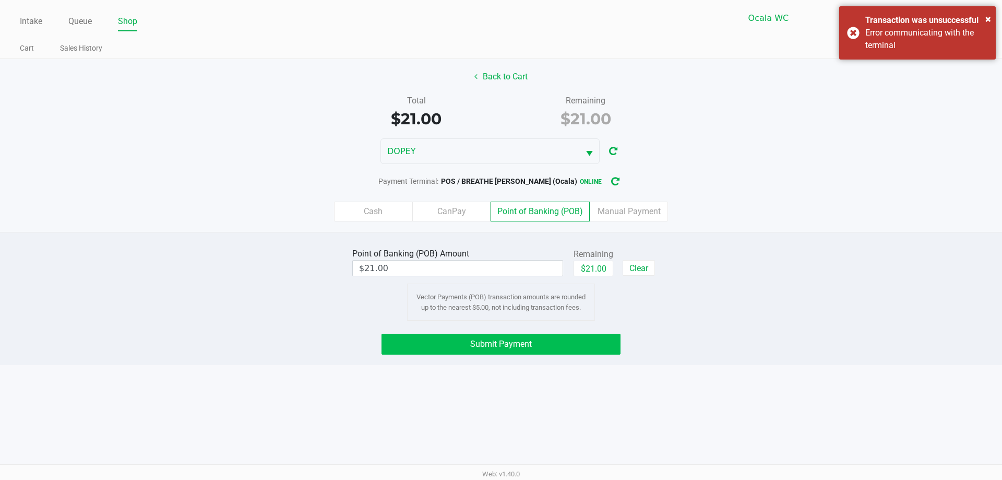
click at [491, 341] on span "Submit Payment" at bounding box center [501, 344] width 62 height 10
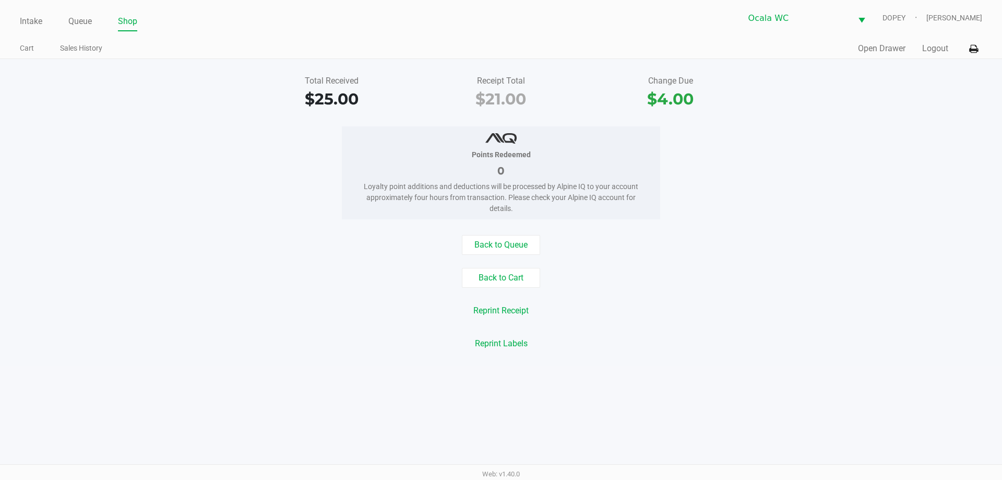
click at [491, 46] on button "Open Drawer" at bounding box center [881, 48] width 47 height 13
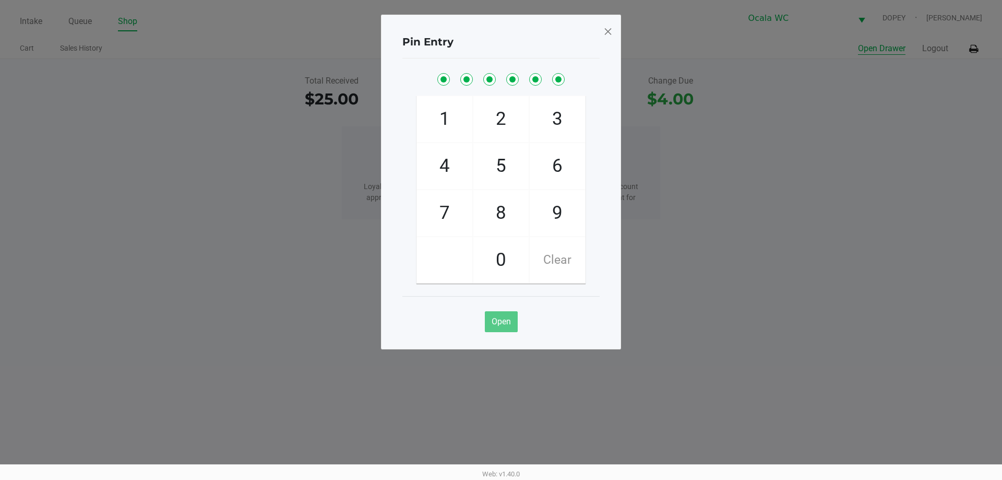
checkbox input "true"
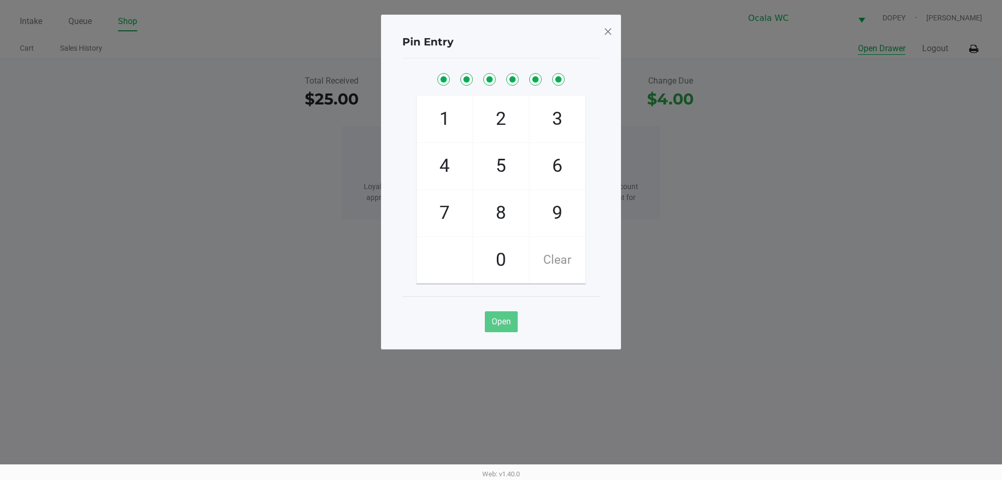
checkbox input "true"
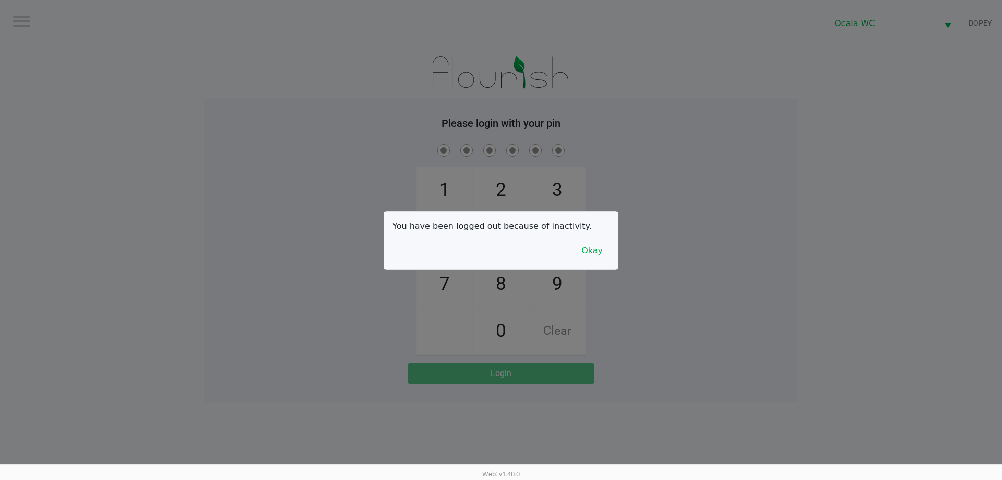
click at [491, 251] on button "Okay" at bounding box center [591, 251] width 35 height 20
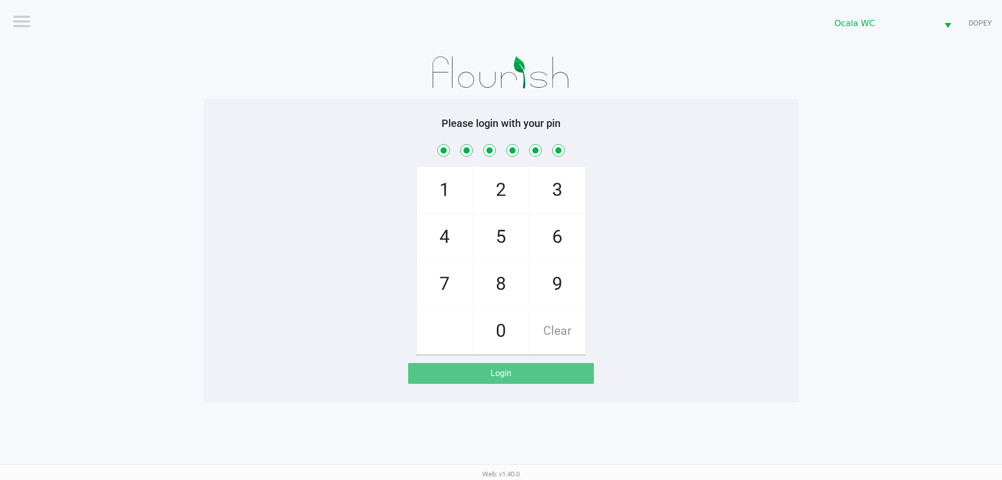
checkbox input "true"
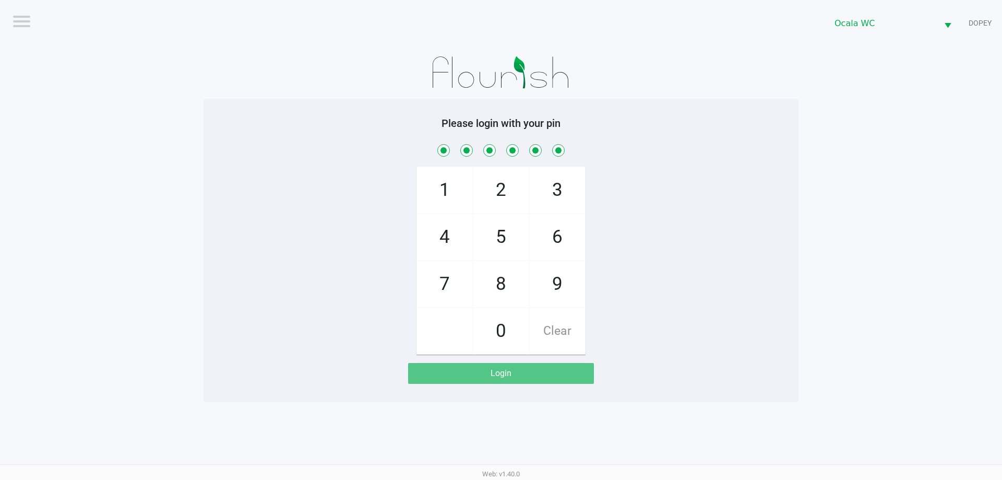
checkbox input "true"
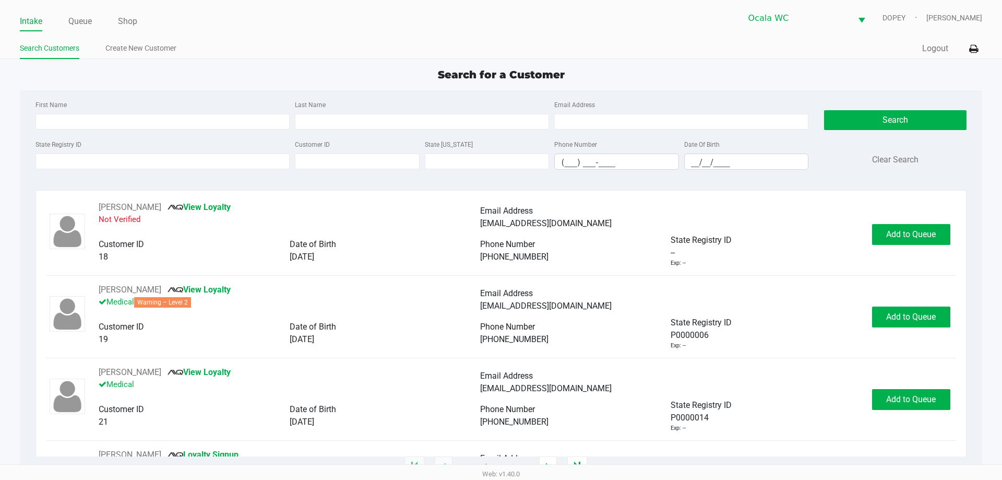
click at [423, 23] on ul "Intake Queue Shop" at bounding box center [260, 22] width 481 height 18
click at [80, 26] on link "Queue" at bounding box center [79, 21] width 23 height 15
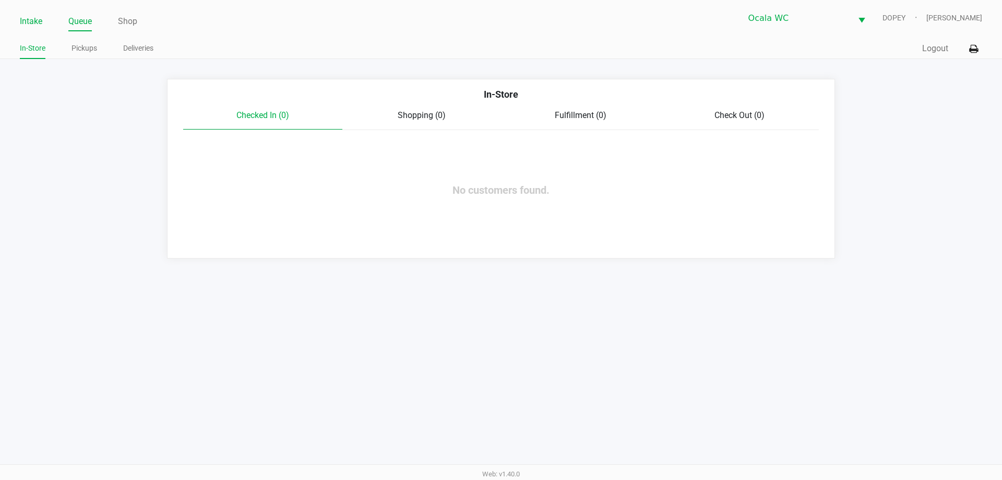
click at [34, 19] on link "Intake" at bounding box center [31, 21] width 22 height 15
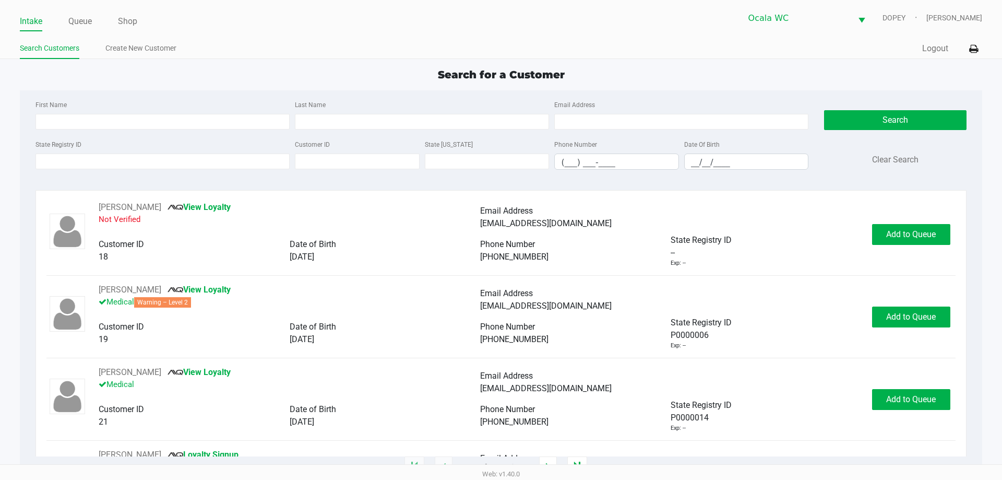
click at [491, 22] on div "Ocala WC DOPEY Christopher Lemons" at bounding box center [741, 18] width 481 height 26
click at [92, 26] on link "Queue" at bounding box center [79, 21] width 23 height 15
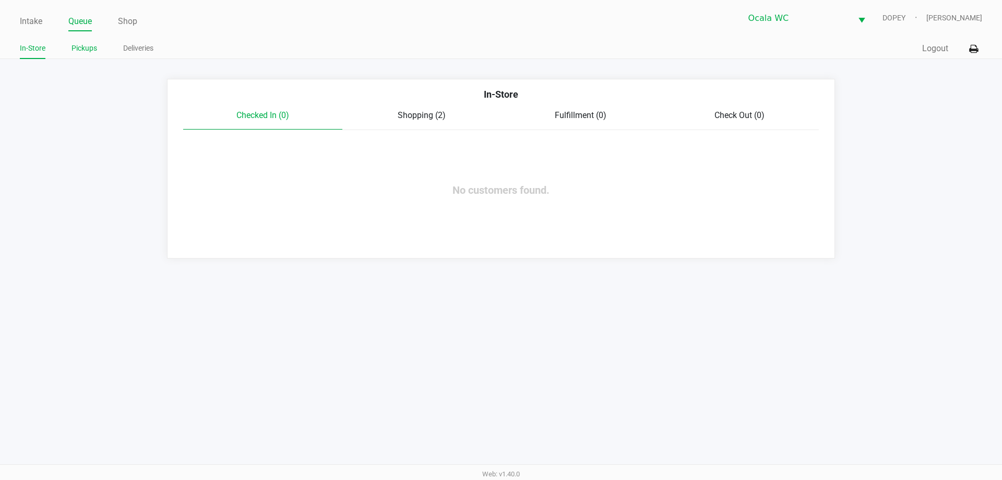
click at [90, 44] on link "Pickups" at bounding box center [84, 48] width 26 height 13
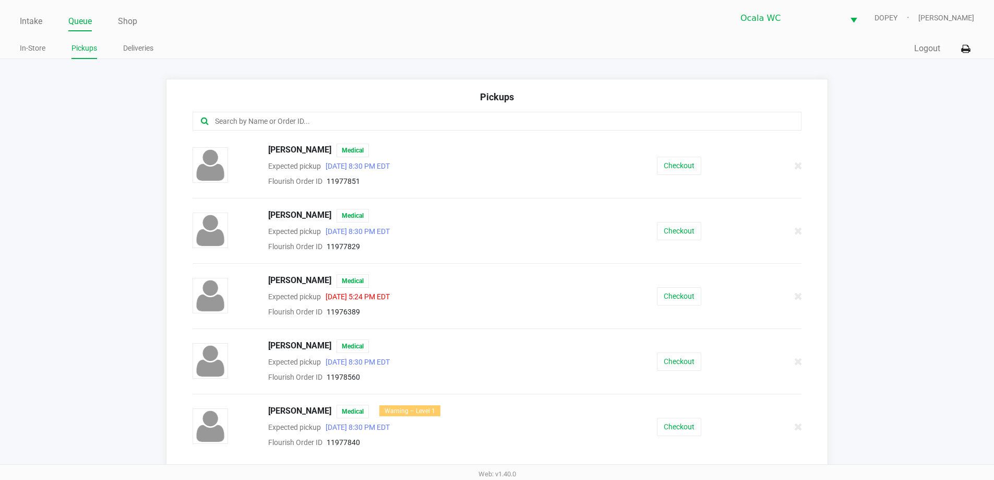
click at [79, 21] on link "Queue" at bounding box center [79, 21] width 23 height 15
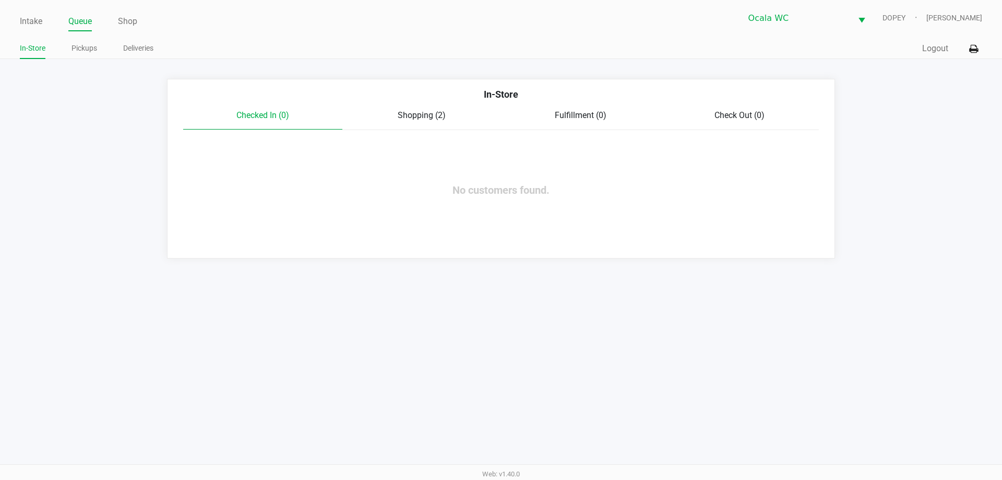
click at [432, 108] on div "In-Store" at bounding box center [500, 98] width 651 height 22
click at [430, 122] on div "Shopping (2)" at bounding box center [421, 115] width 159 height 13
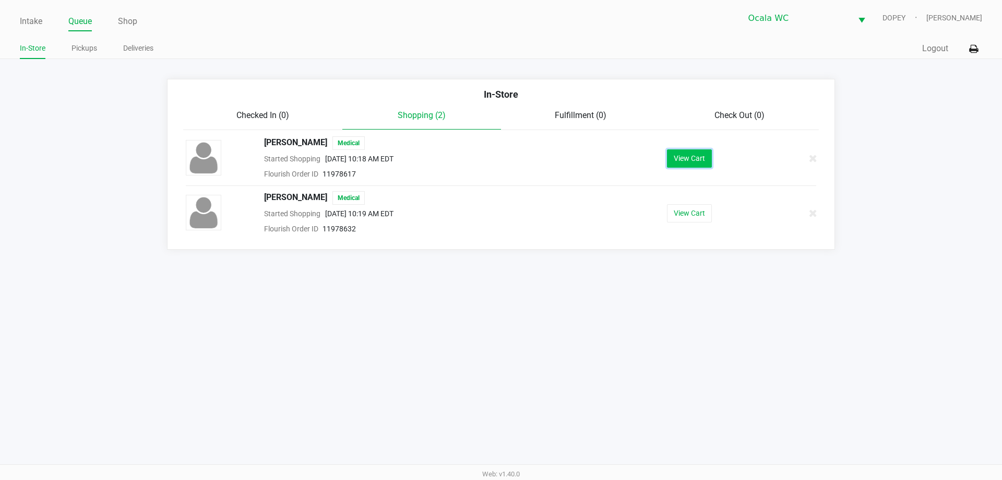
click at [491, 154] on button "View Cart" at bounding box center [689, 158] width 45 height 18
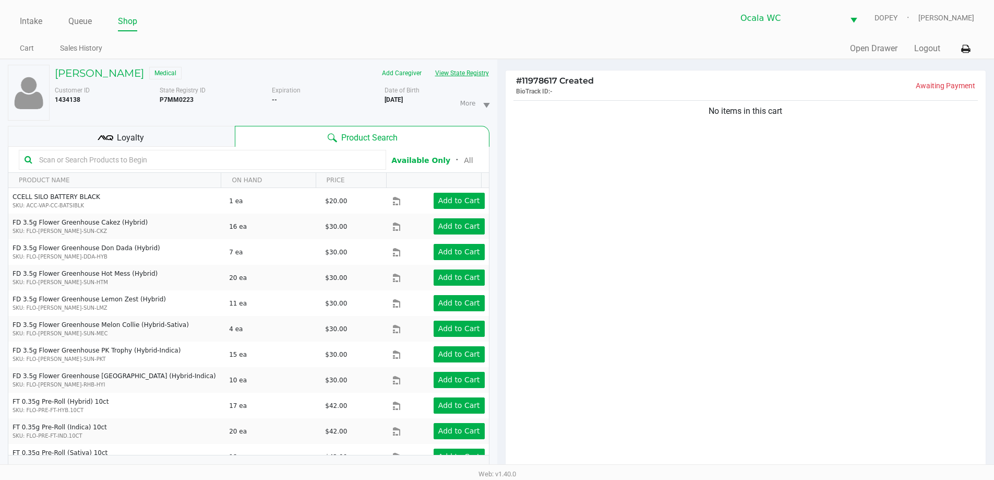
click at [468, 75] on button "View State Registry" at bounding box center [458, 73] width 61 height 17
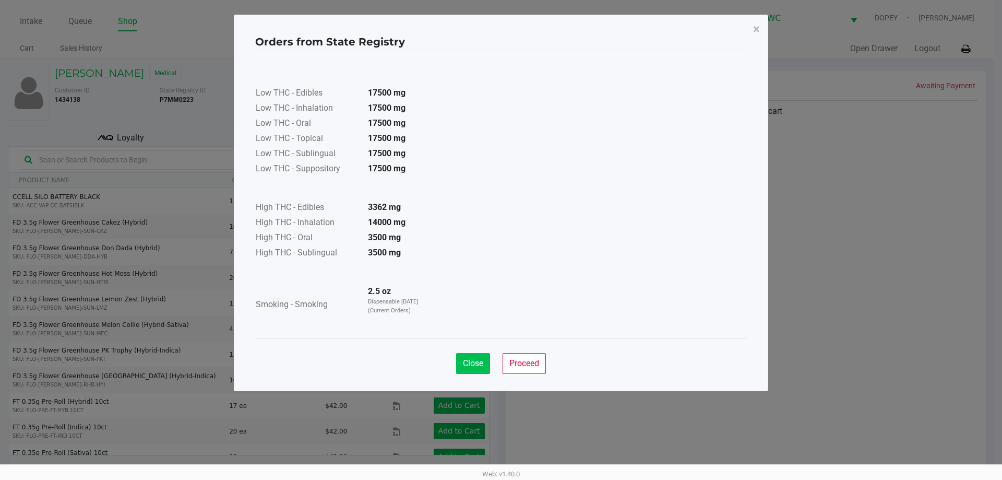
click at [466, 356] on button "Close" at bounding box center [473, 363] width 34 height 21
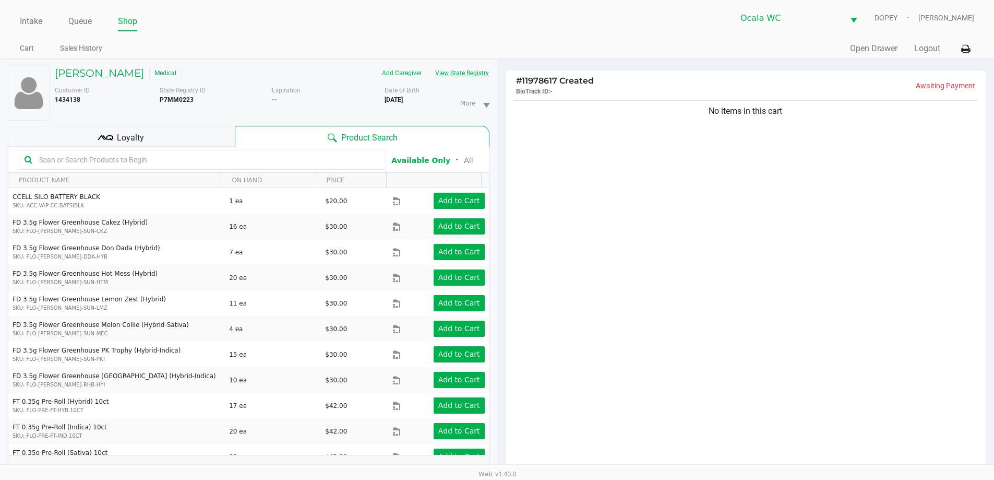
click at [491, 331] on div "No items in this cart" at bounding box center [746, 287] width 481 height 379
click at [93, 74] on h5 "AMY ELLISON" at bounding box center [99, 73] width 89 height 13
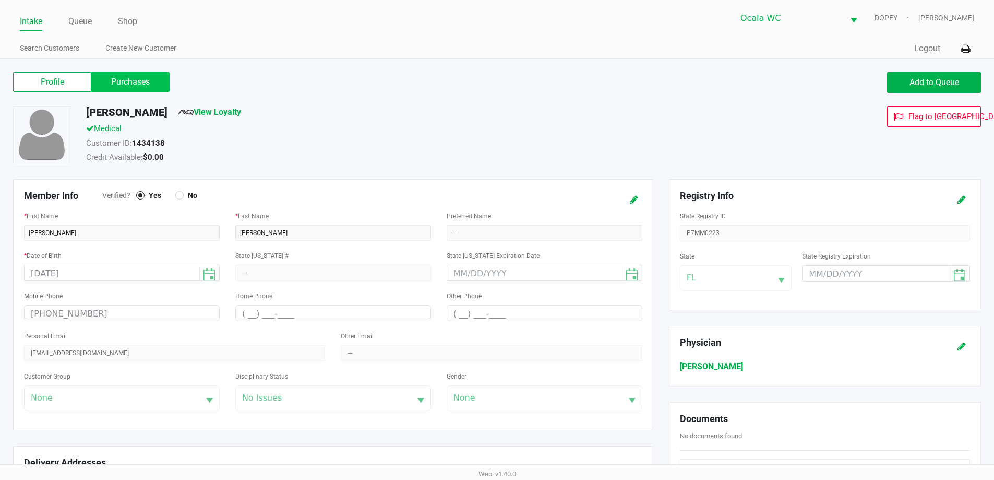
click at [153, 81] on label "Purchases" at bounding box center [130, 82] width 78 height 20
click at [0, 0] on 1 "Purchases" at bounding box center [0, 0] width 0 height 0
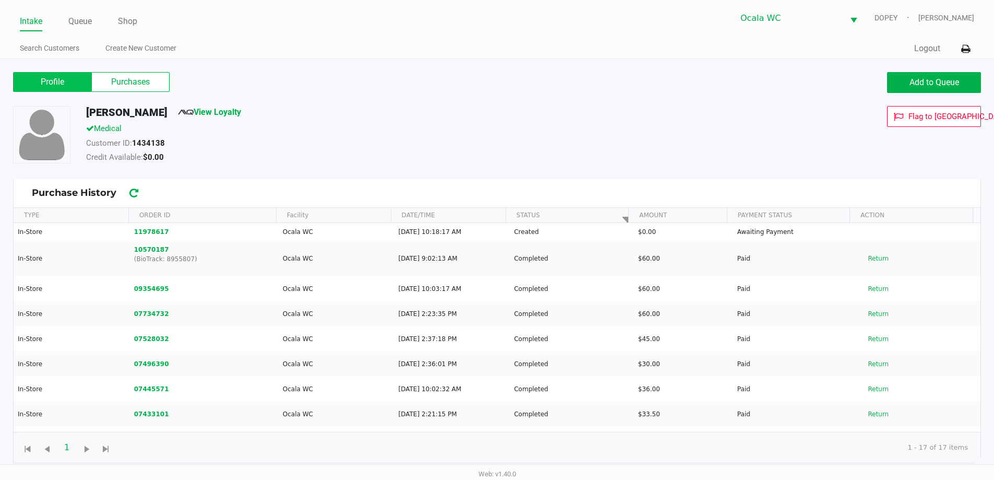
click at [78, 88] on label "Profile" at bounding box center [52, 82] width 78 height 20
click at [0, 0] on 0 "Profile" at bounding box center [0, 0] width 0 height 0
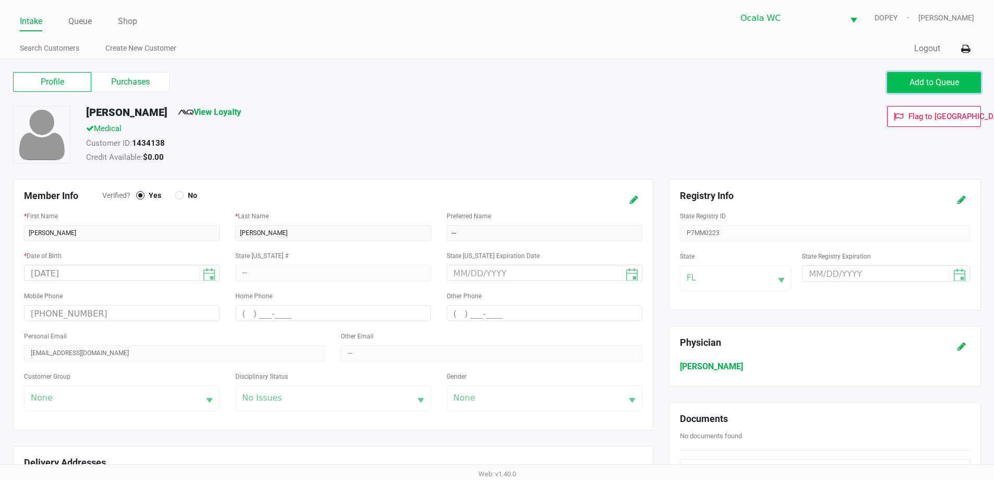
click at [491, 88] on button "Add to Queue" at bounding box center [934, 82] width 94 height 21
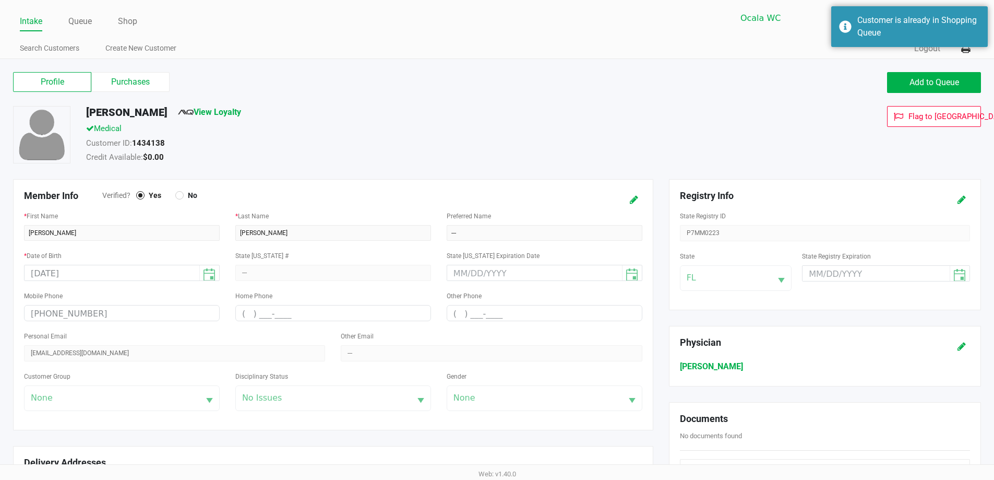
click at [468, 49] on ul "Search Customers Create New Customer" at bounding box center [258, 50] width 477 height 18
click at [80, 17] on link "Queue" at bounding box center [79, 21] width 23 height 15
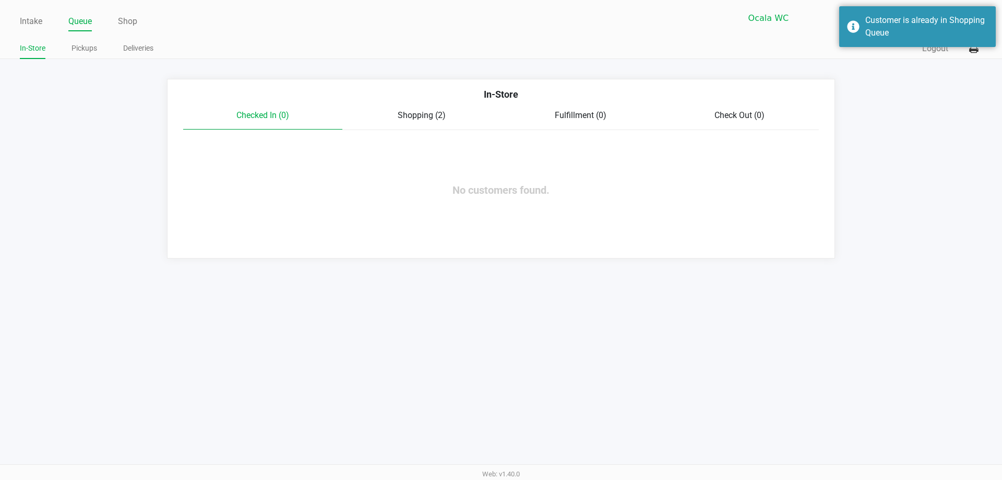
click at [428, 109] on div "Shopping (2)" at bounding box center [421, 115] width 159 height 13
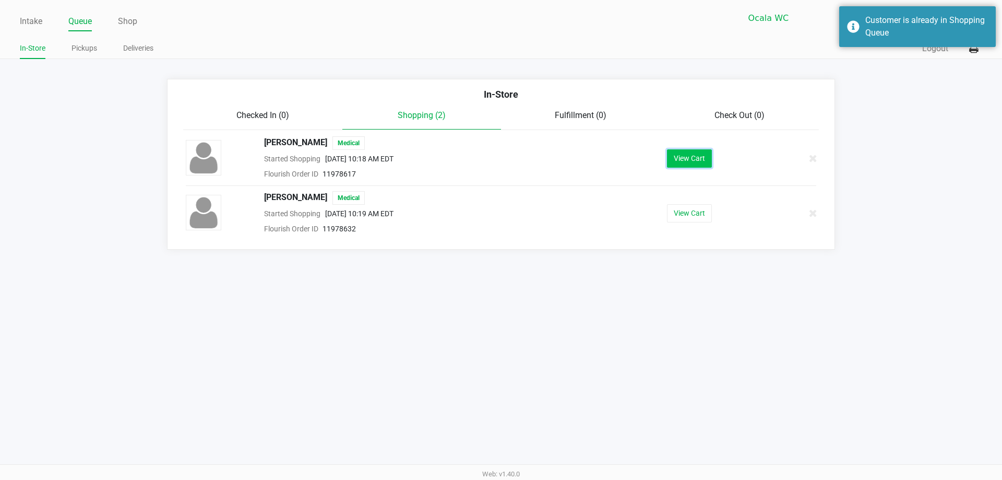
click at [491, 157] on button "View Cart" at bounding box center [689, 158] width 45 height 18
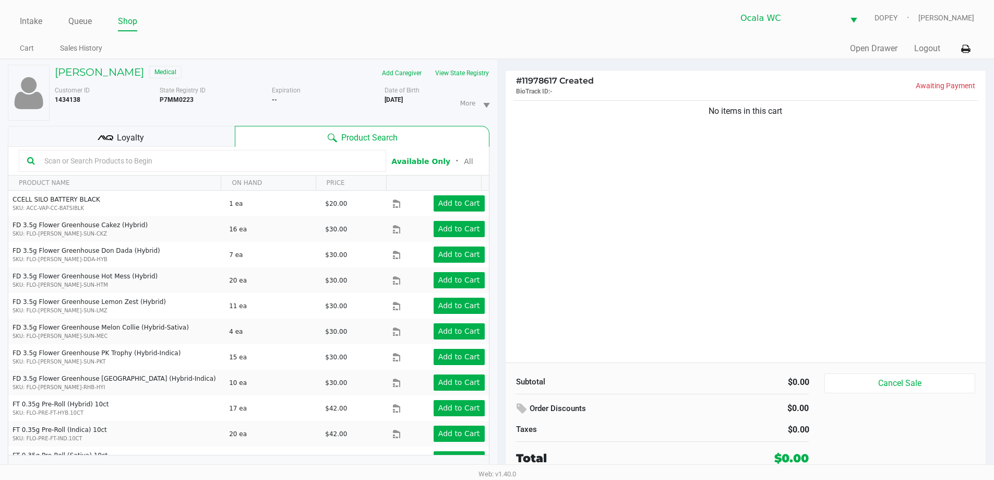
click at [342, 164] on input "text" at bounding box center [209, 161] width 338 height 16
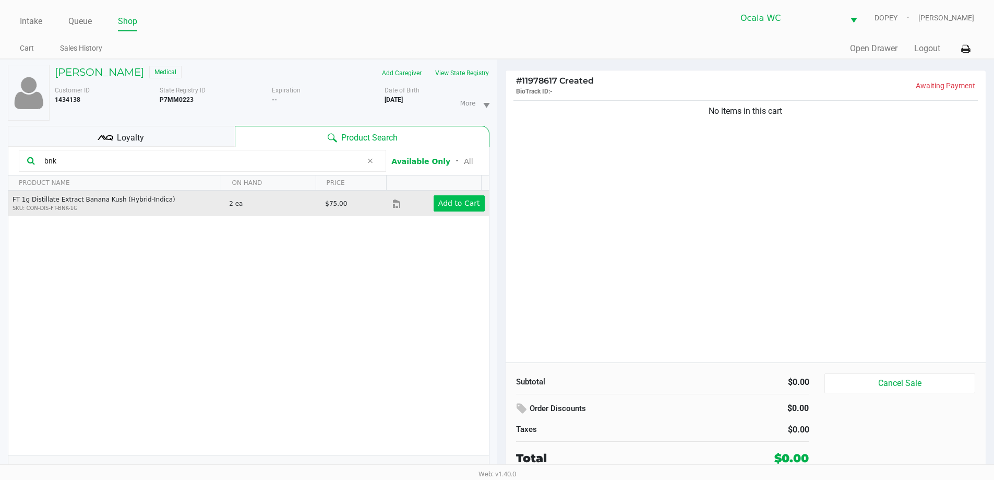
type input "bnk"
click at [453, 199] on app-button-loader "Add to Cart" at bounding box center [459, 203] width 42 height 8
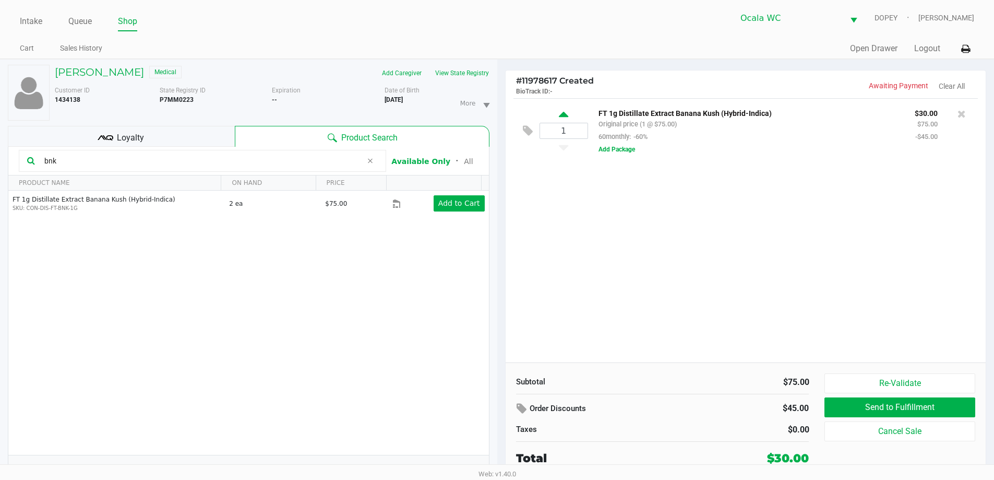
click at [491, 116] on icon at bounding box center [563, 116] width 9 height 13
type input "2"
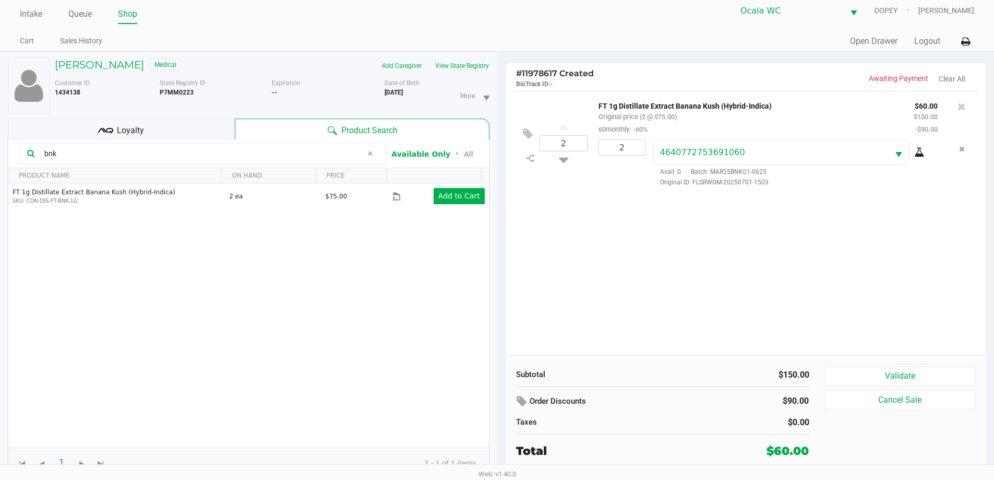
scroll to position [11, 0]
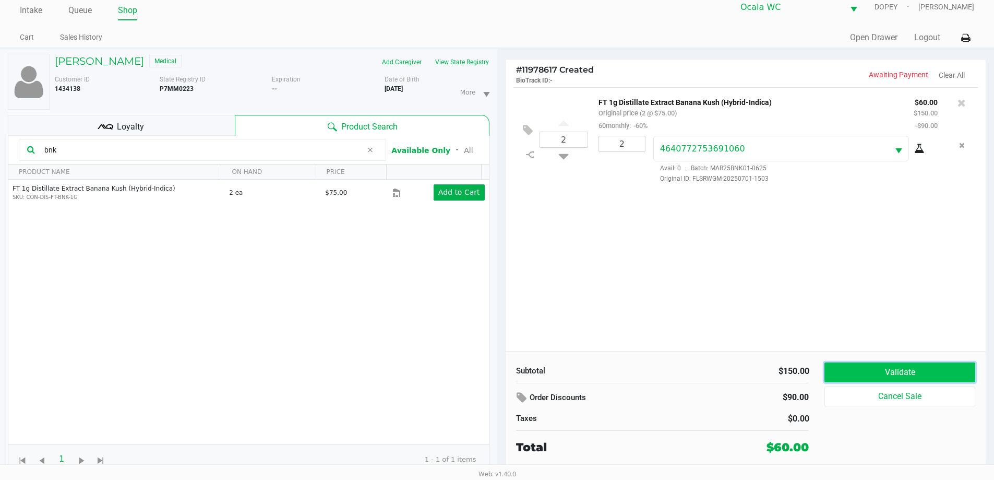
click at [491, 374] on button "Validate" at bounding box center [899, 372] width 150 height 20
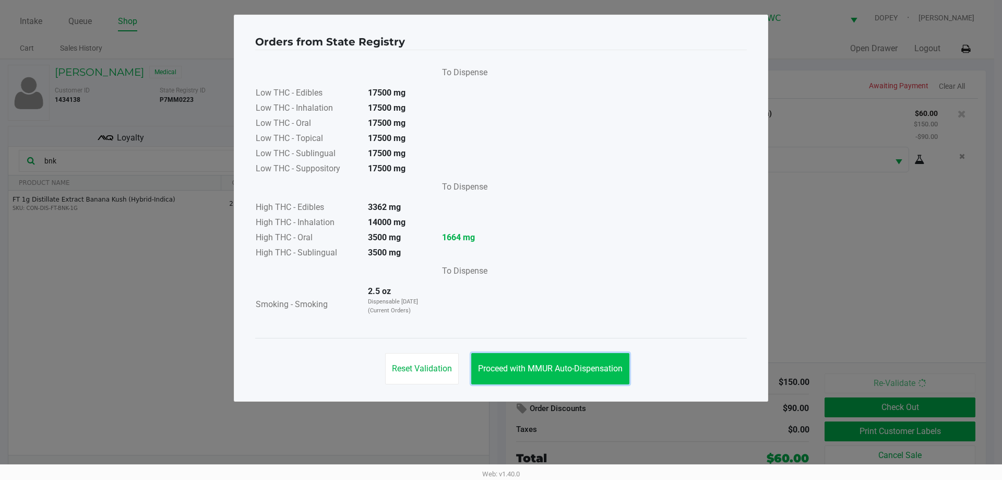
click at [491, 369] on span "Proceed with MMUR Auto-Dispensation" at bounding box center [550, 368] width 145 height 10
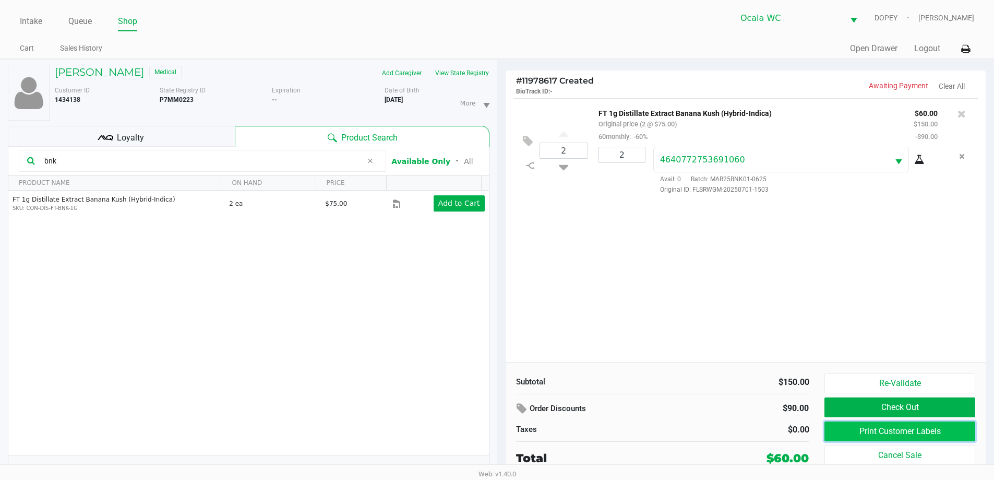
click at [491, 433] on button "Print Customer Labels" at bounding box center [899, 431] width 150 height 20
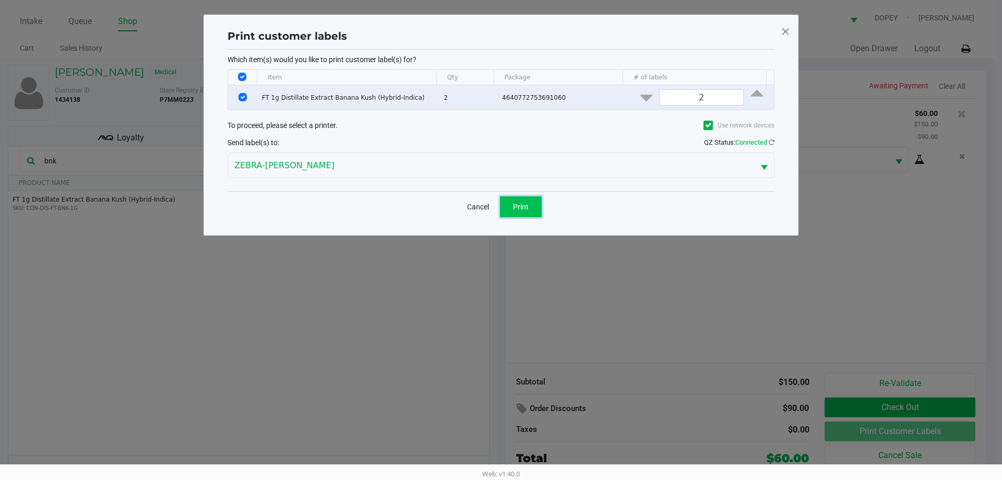
click at [491, 209] on span "Print" at bounding box center [521, 206] width 16 height 8
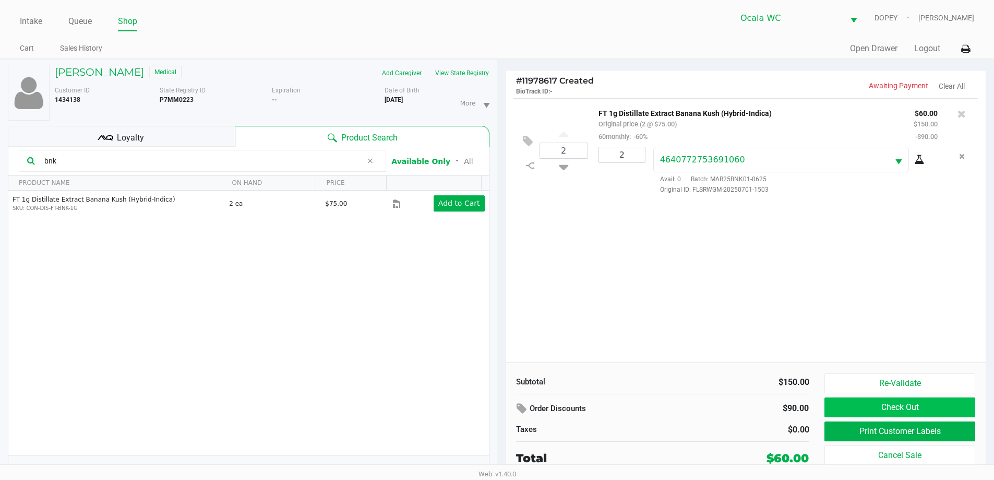
click at [491, 399] on button "Check Out" at bounding box center [899, 407] width 150 height 20
click at [491, 416] on button "Check Out" at bounding box center [899, 407] width 150 height 20
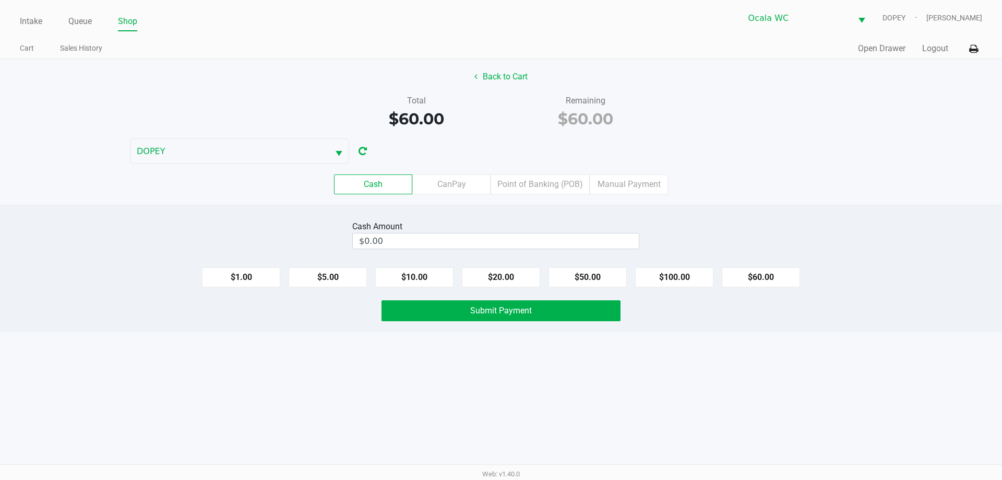
click at [491, 215] on div "Cash Amount $0.00 $1.00 $5.00 $10.00 $20.00 $50.00 $100.00 $60.00 Submit Payment" at bounding box center [501, 268] width 1002 height 127
click at [491, 243] on input "$0.00" at bounding box center [496, 240] width 286 height 15
click at [491, 285] on button "$60.00" at bounding box center [761, 277] width 78 height 20
type input "$60.00"
click at [491, 317] on button "Submit Payment" at bounding box center [500, 310] width 239 height 21
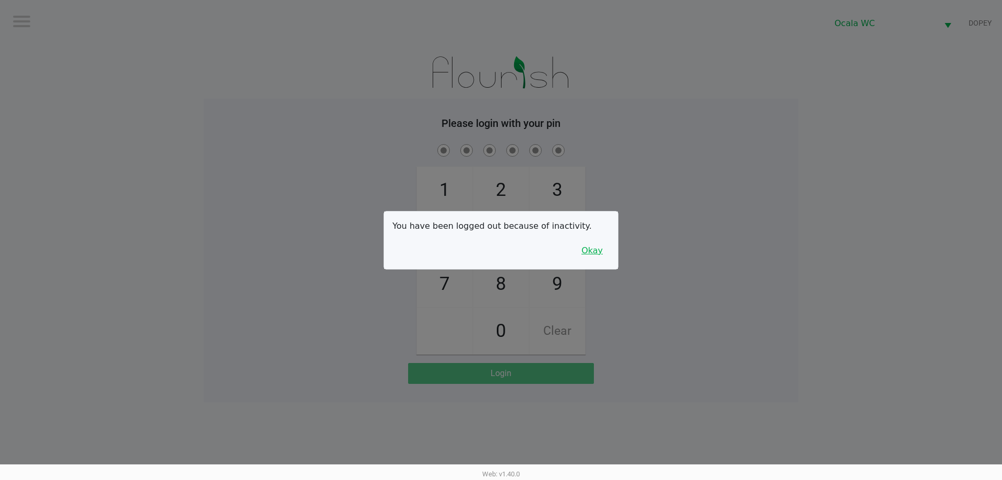
click at [491, 255] on button "Okay" at bounding box center [591, 251] width 35 height 20
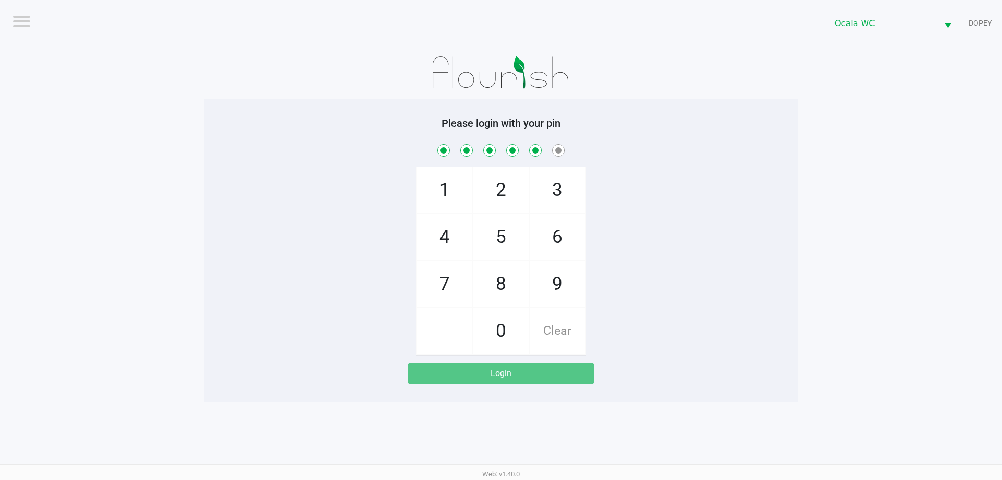
checkbox input "true"
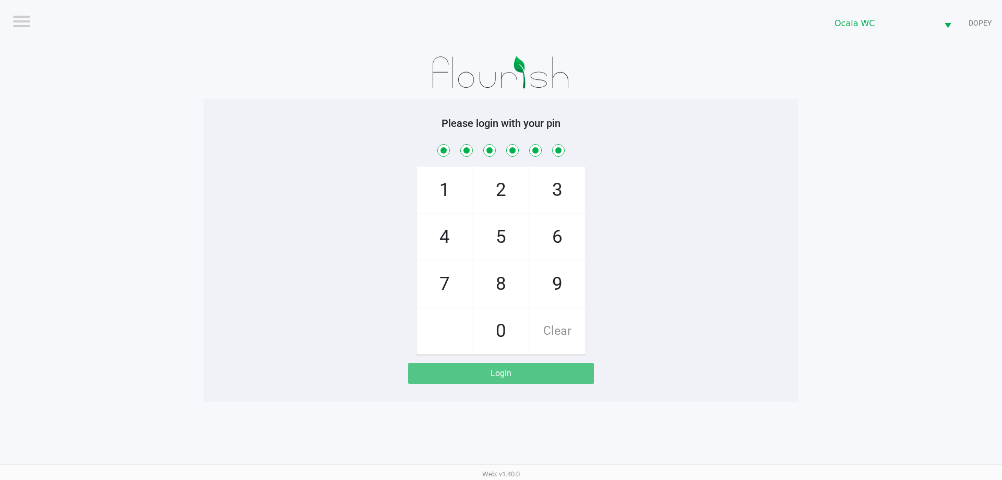
checkbox input "true"
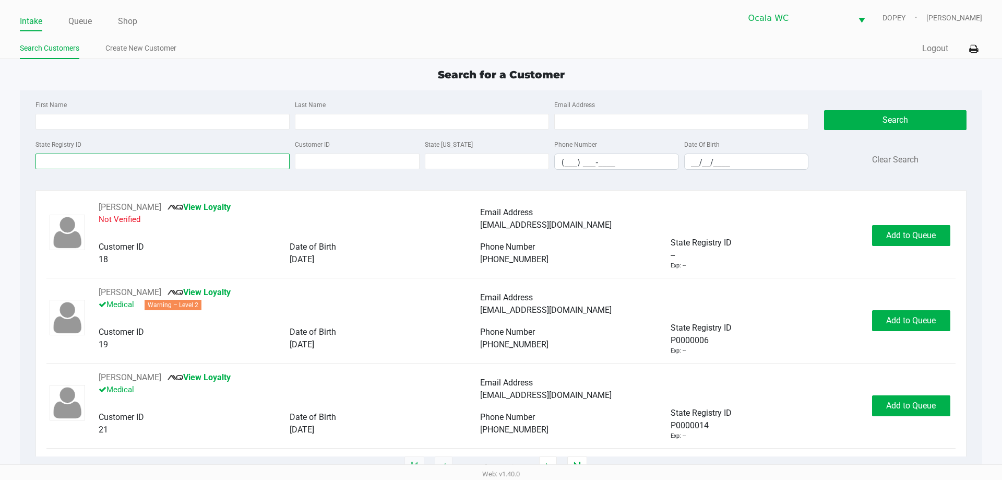
click at [260, 163] on input "State Registry ID" at bounding box center [162, 161] width 254 height 16
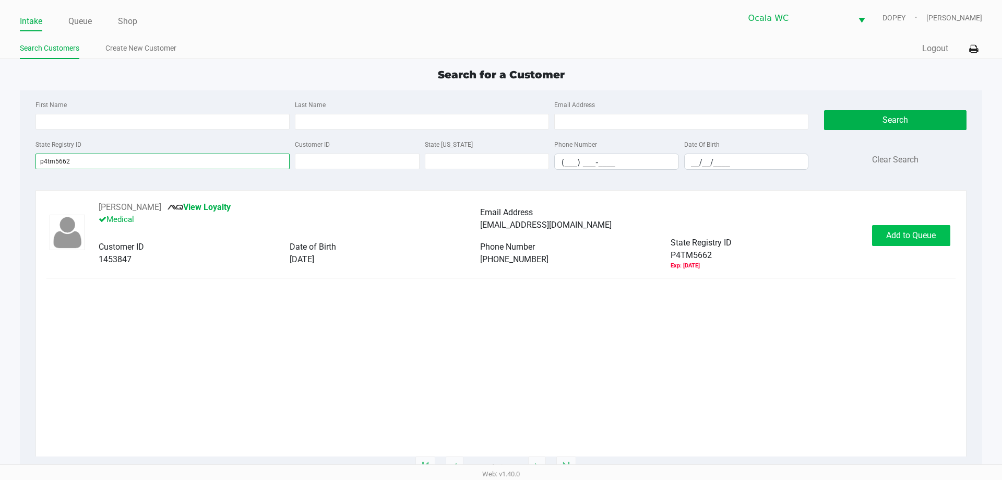
type input "p4tm5662"
click at [491, 241] on button "Add to Queue" at bounding box center [911, 235] width 78 height 21
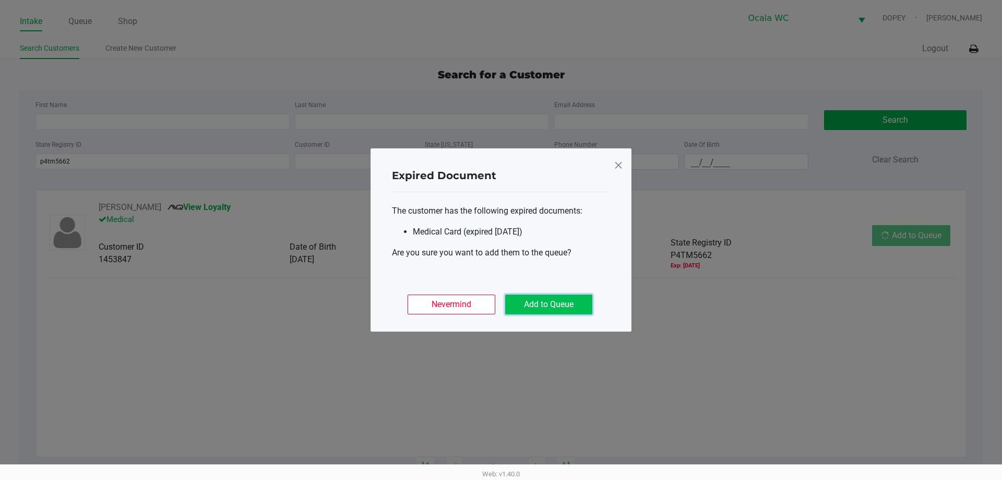
click at [491, 304] on button "Add to Queue" at bounding box center [548, 304] width 87 height 20
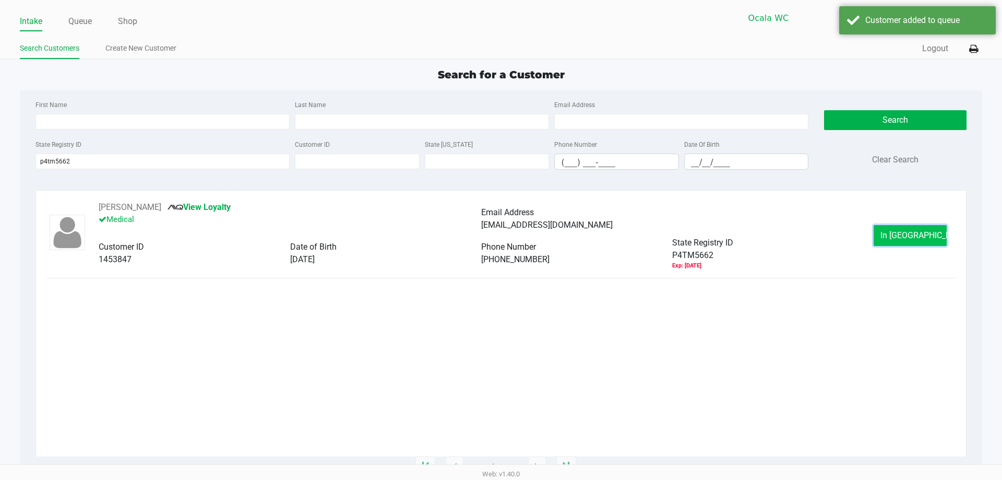
click at [491, 238] on button "In Queue" at bounding box center [909, 235] width 73 height 21
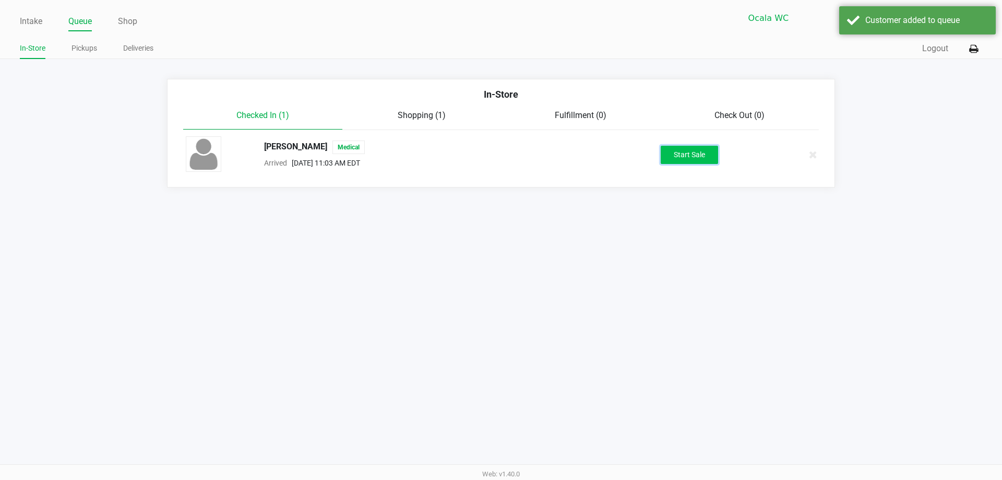
click at [491, 154] on button "Start Sale" at bounding box center [689, 155] width 57 height 18
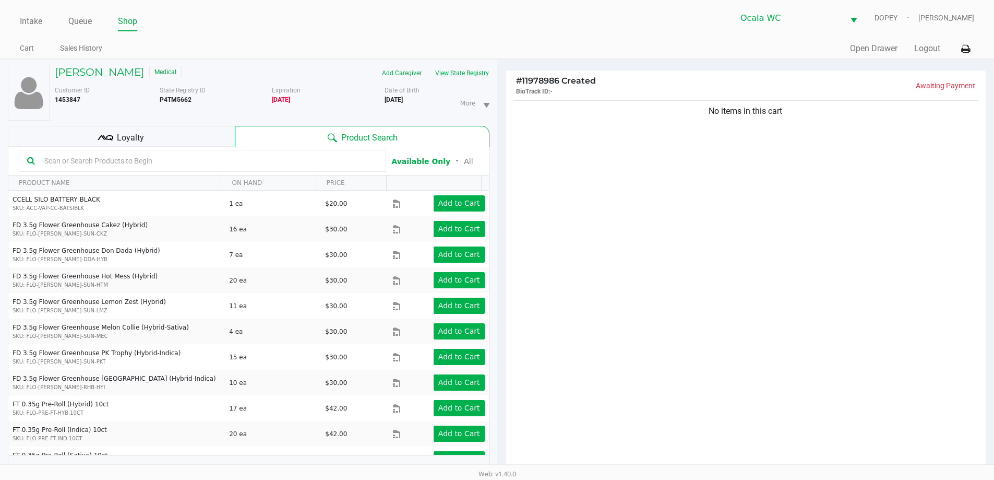
click at [450, 75] on button "View State Registry" at bounding box center [458, 73] width 61 height 17
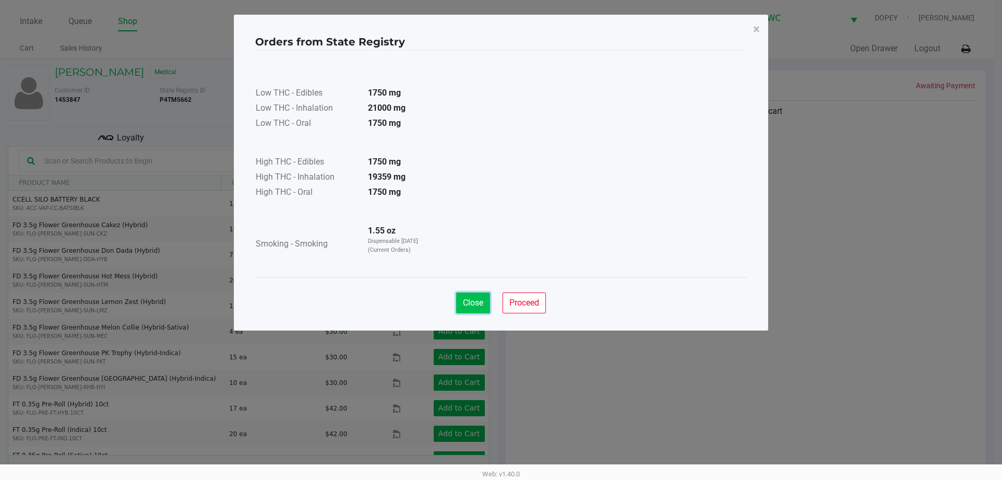
click at [473, 304] on span "Close" at bounding box center [473, 302] width 20 height 10
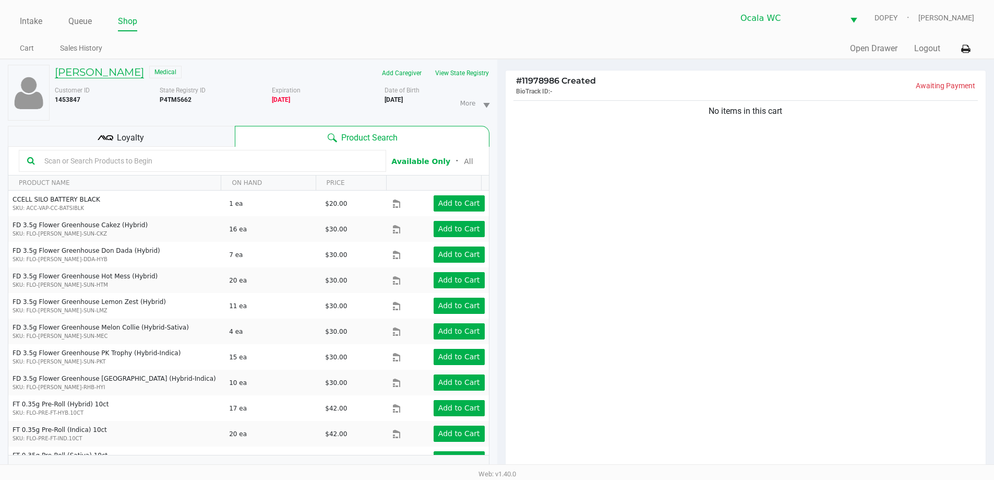
click at [137, 77] on h5 "Kevin Figueroa Santos" at bounding box center [99, 72] width 89 height 13
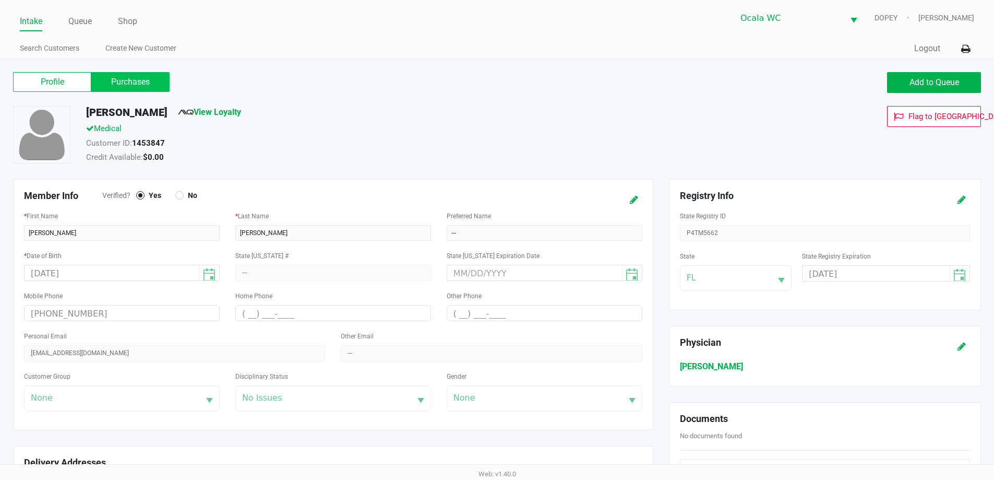
click at [153, 82] on label "Purchases" at bounding box center [130, 82] width 78 height 20
click at [0, 0] on 1 "Purchases" at bounding box center [0, 0] width 0 height 0
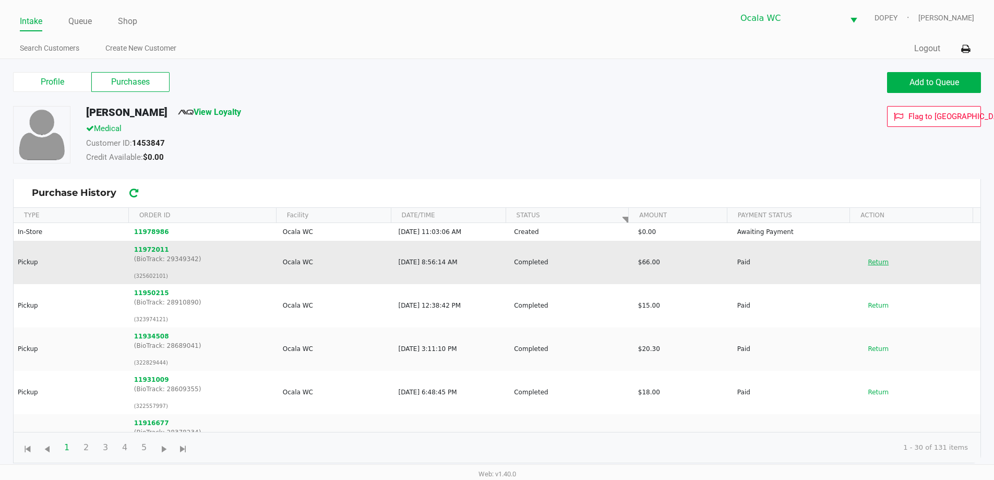
click at [491, 266] on button "Return" at bounding box center [878, 262] width 34 height 17
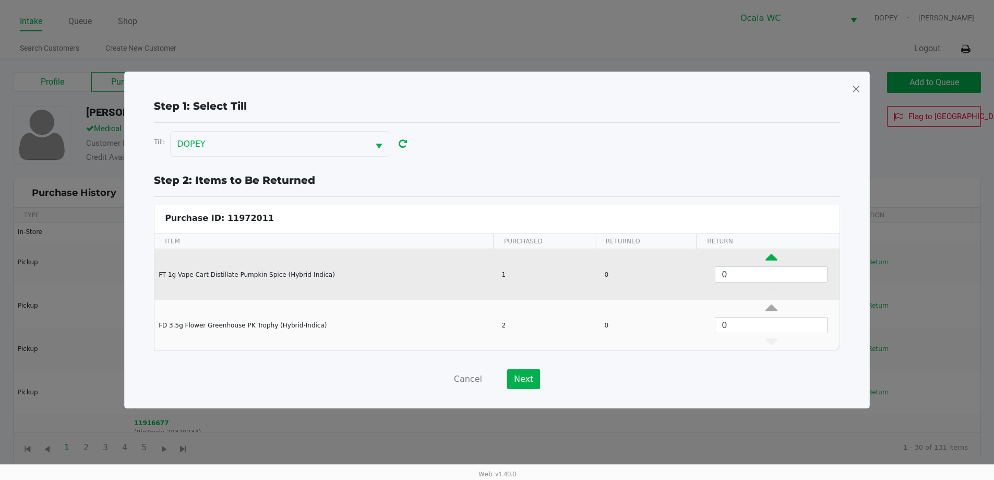
click at [491, 257] on icon "Data table" at bounding box center [771, 259] width 12 height 13
type input "1"
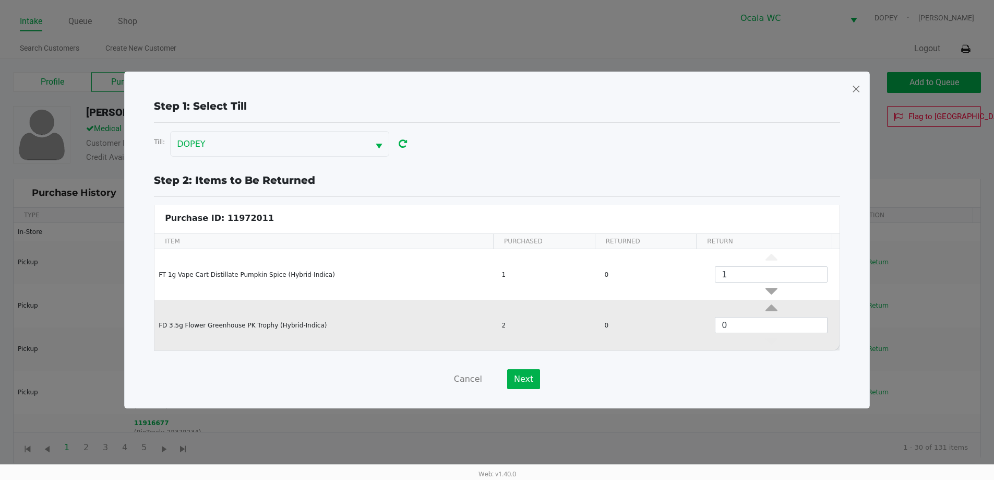
scroll to position [4, 0]
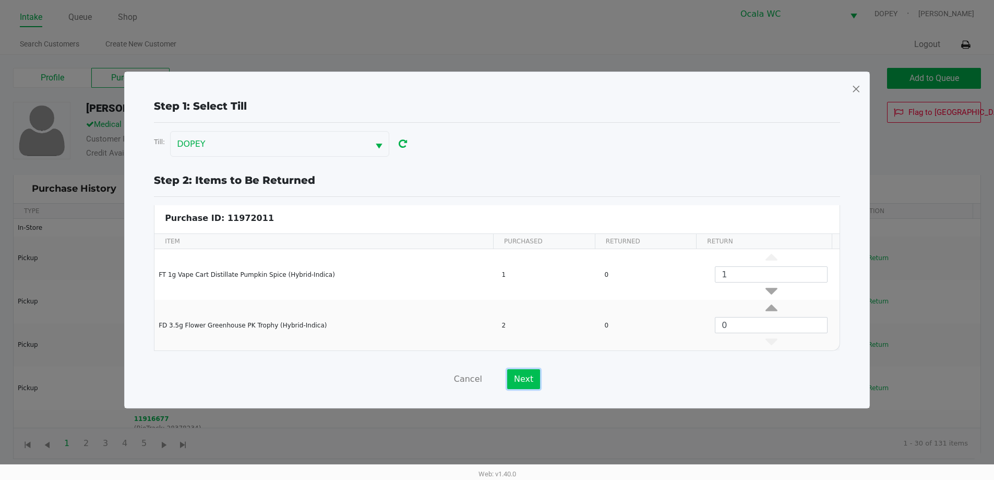
click at [491, 386] on button "Next" at bounding box center [523, 379] width 33 height 20
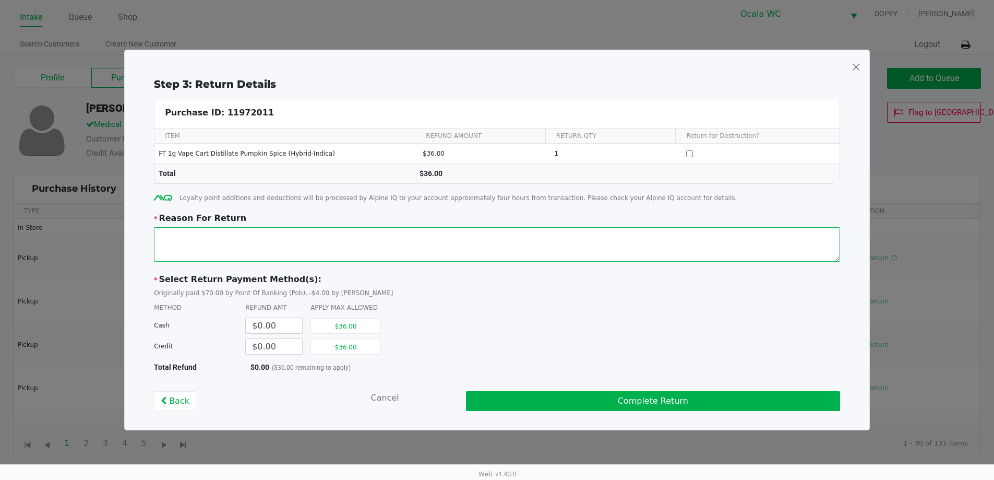
click at [259, 237] on textarea at bounding box center [497, 244] width 686 height 34
click at [325, 251] on textarea at bounding box center [497, 244] width 686 height 34
click at [464, 233] on textarea at bounding box center [497, 244] width 686 height 34
type textarea "cart would not work when attached to a battery. battery just blinked. was given…"
click at [466, 307] on div "METHOD REFUND AMT APPLY MAX ALLOWED" at bounding box center [497, 307] width 686 height 9
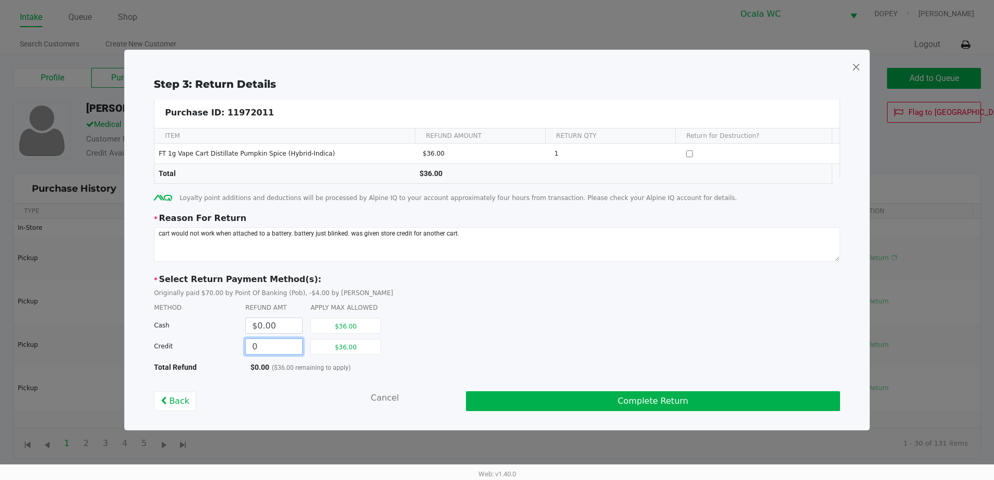
click at [288, 348] on input "0" at bounding box center [274, 346] width 56 height 15
click at [365, 349] on button "$36.00" at bounding box center [345, 347] width 70 height 16
type input "$36.00"
click at [491, 323] on div "Cash $0.00 $0.00" at bounding box center [497, 325] width 686 height 21
click at [491, 341] on div "Credit $36.00 $0.00" at bounding box center [497, 345] width 686 height 21
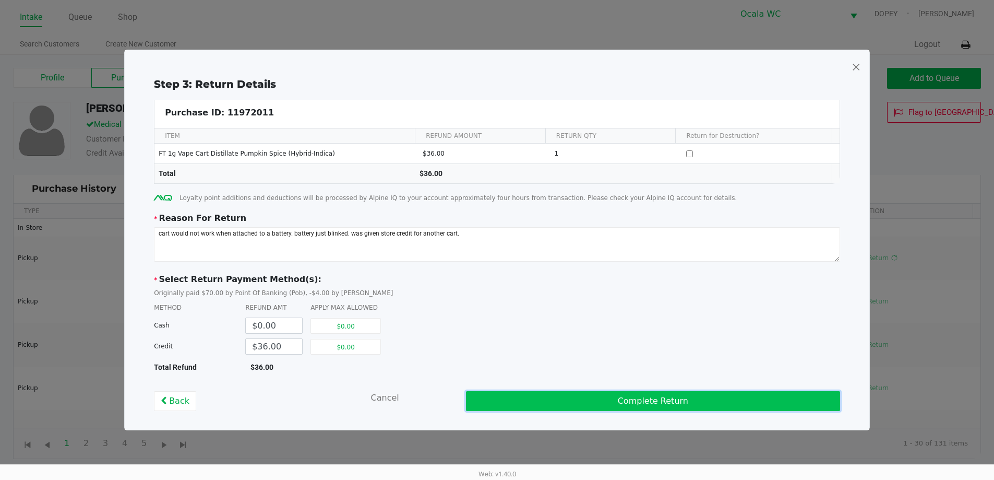
click at [491, 393] on button "Complete Return" at bounding box center [653, 401] width 374 height 20
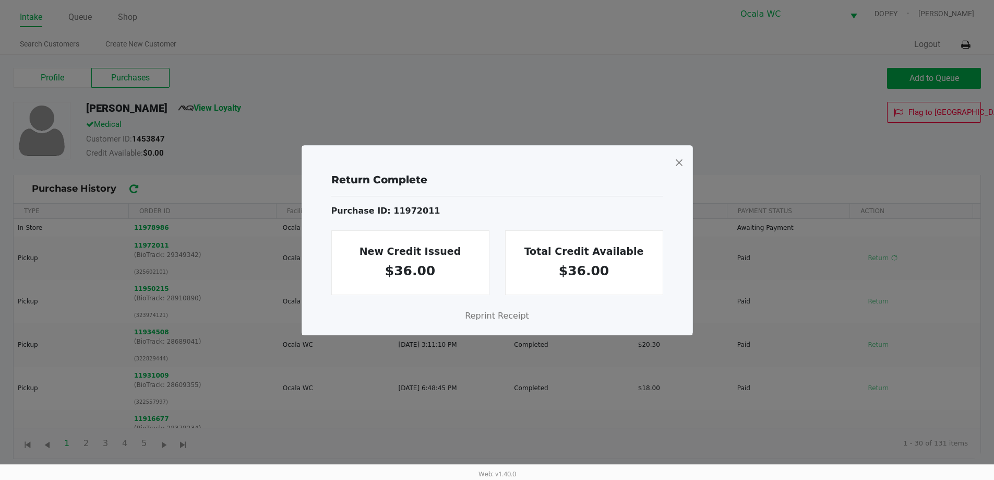
click at [491, 162] on span at bounding box center [678, 162] width 9 height 17
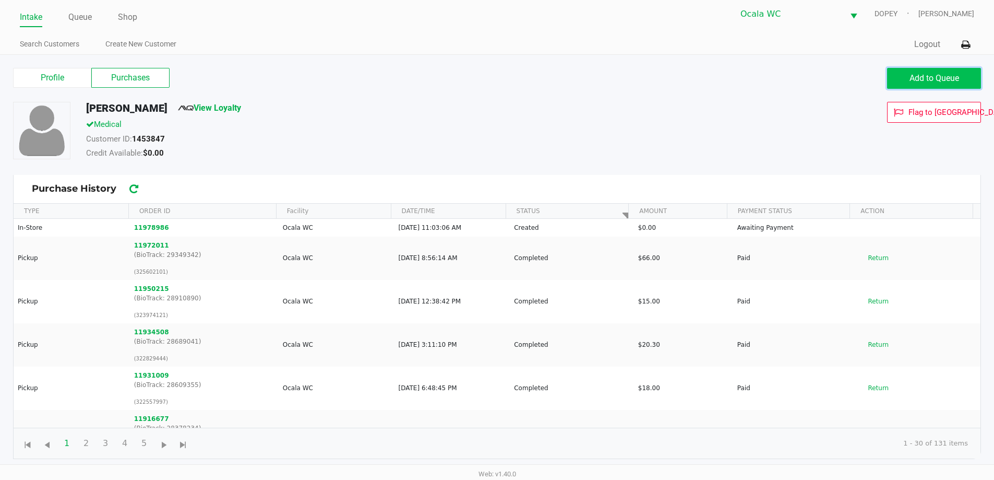
click at [491, 78] on span "Add to Queue" at bounding box center [934, 78] width 50 height 10
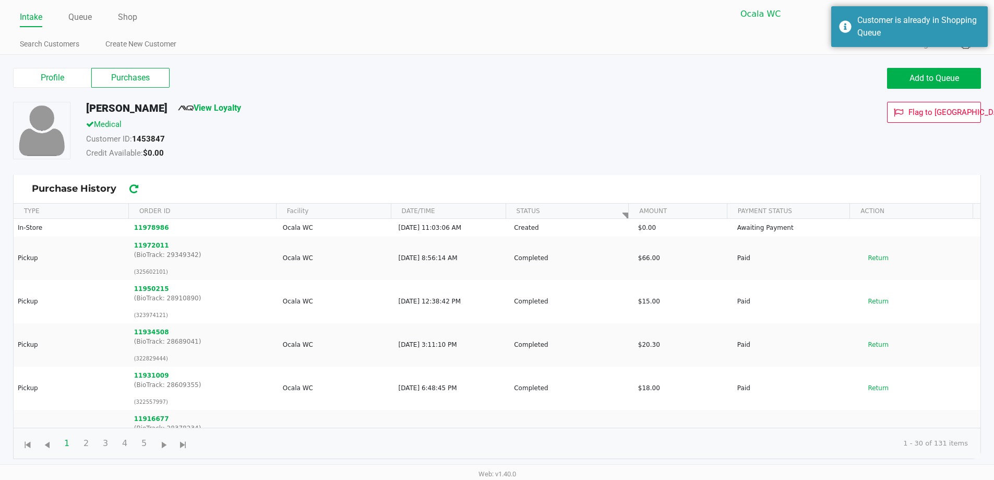
click at [491, 23] on div "Ocala WC DOPEY Christopher Lemons" at bounding box center [735, 14] width 477 height 26
click at [76, 19] on link "Queue" at bounding box center [79, 17] width 23 height 15
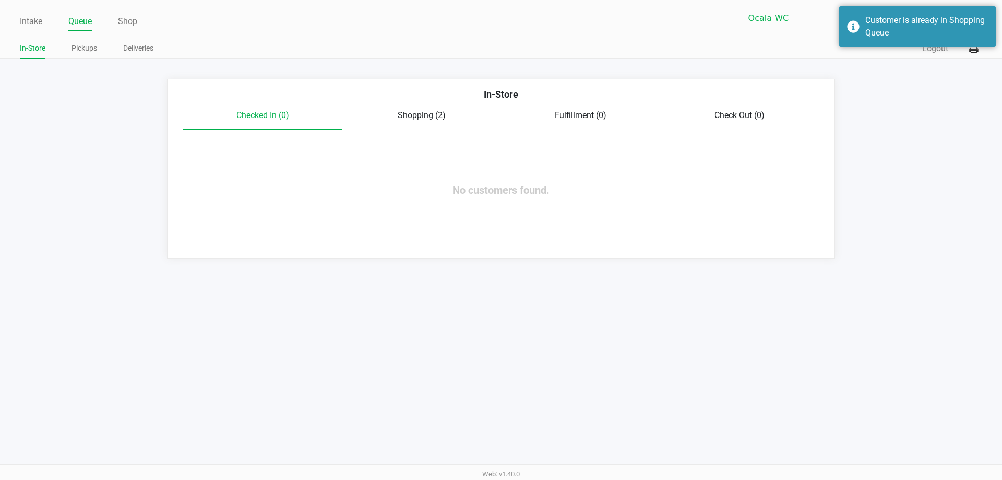
click at [414, 113] on span "Shopping (2)" at bounding box center [422, 115] width 48 height 10
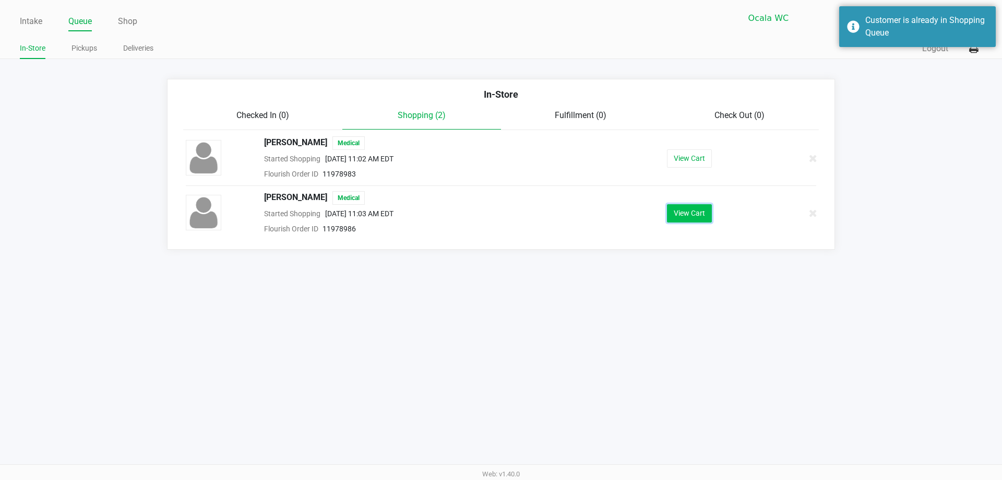
click at [491, 219] on button "View Cart" at bounding box center [689, 213] width 45 height 18
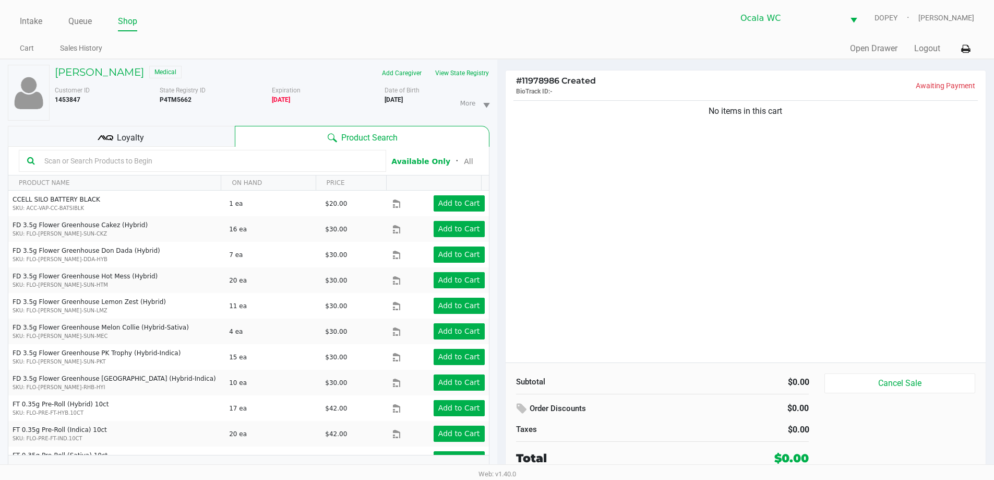
click at [491, 271] on div "No items in this cart" at bounding box center [746, 230] width 481 height 264
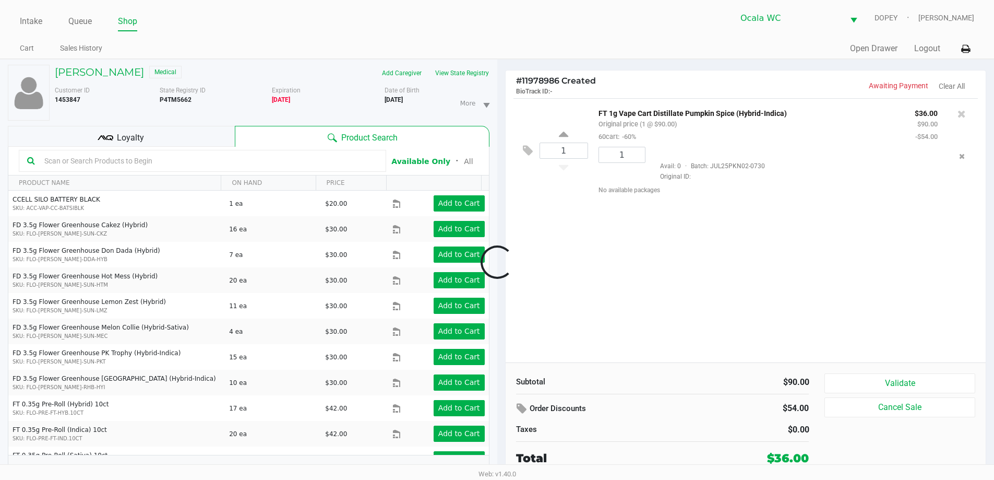
click at [491, 293] on div at bounding box center [497, 262] width 994 height 302
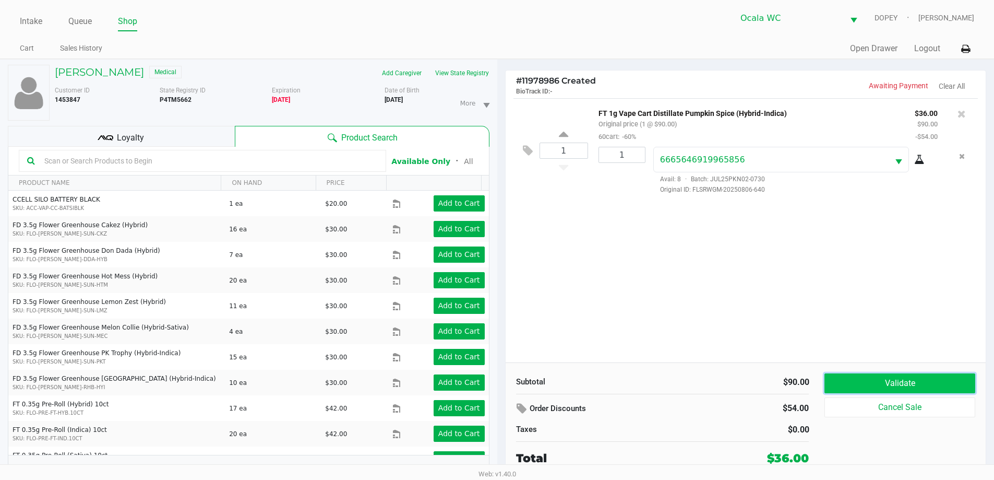
click at [491, 384] on button "Validate" at bounding box center [899, 383] width 150 height 20
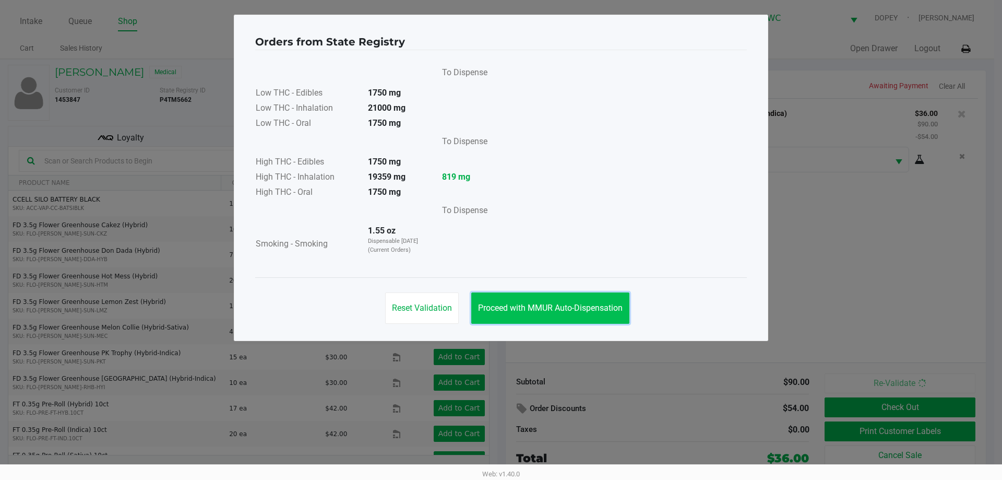
click at [491, 317] on button "Proceed with MMUR Auto-Dispensation" at bounding box center [550, 307] width 158 height 31
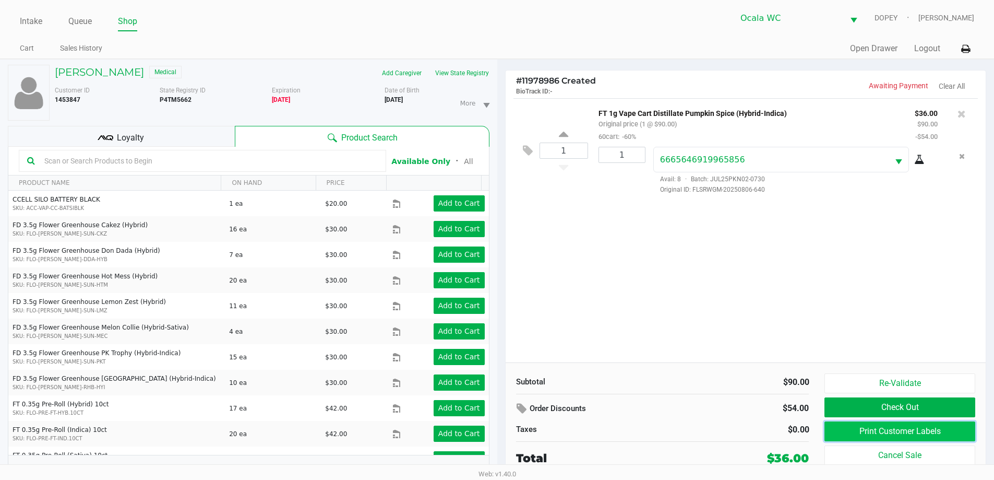
click at [491, 431] on button "Print Customer Labels" at bounding box center [899, 431] width 150 height 20
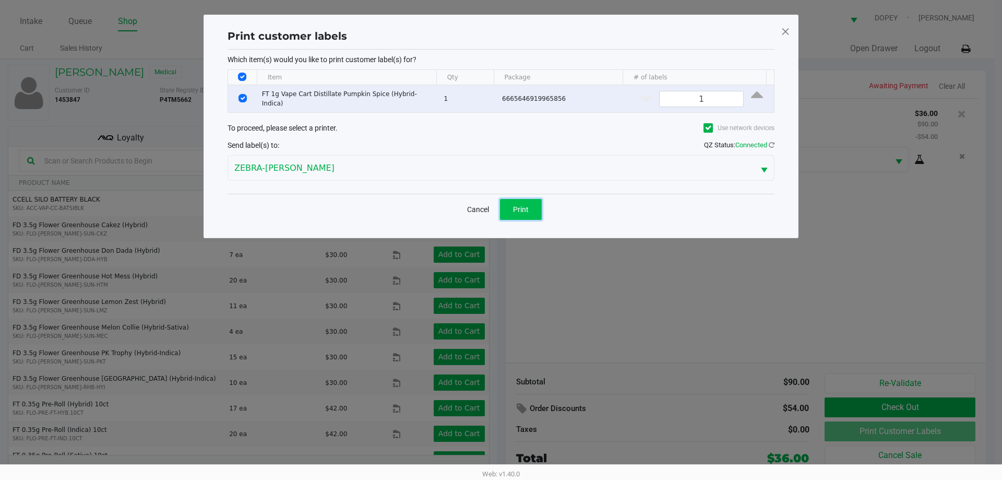
click at [491, 211] on button "Print" at bounding box center [521, 209] width 42 height 21
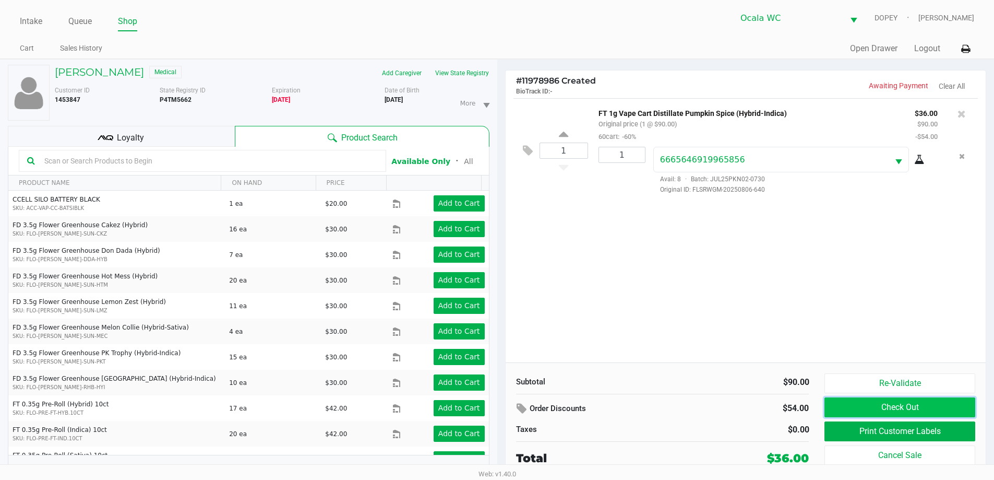
click at [491, 406] on button "Check Out" at bounding box center [899, 407] width 150 height 20
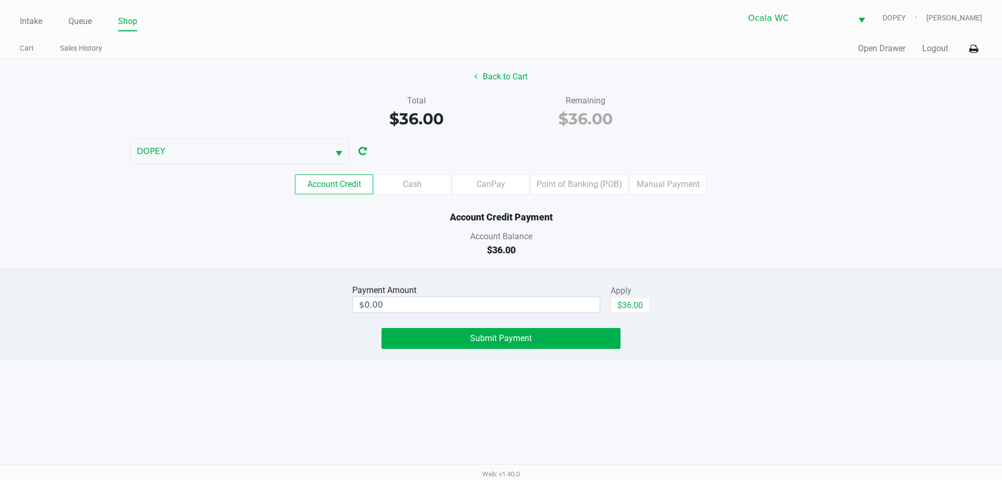
click at [491, 235] on div "Account Balance" at bounding box center [500, 236] width 1017 height 13
click at [424, 302] on input "$0.00" at bounding box center [476, 304] width 247 height 15
click at [491, 297] on button "$36.00" at bounding box center [629, 305] width 39 height 16
type input "$36.00"
click at [462, 344] on button "Submit Payment" at bounding box center [500, 338] width 239 height 21
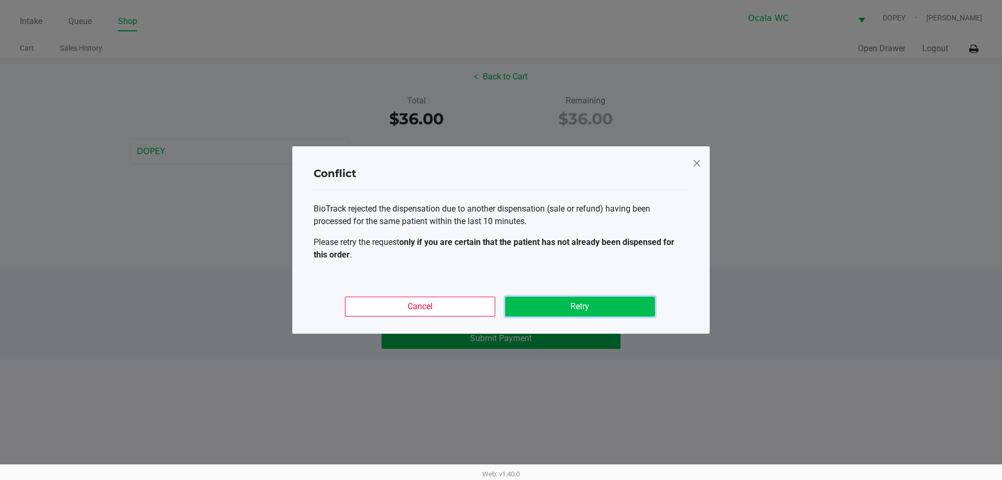
click at [491, 305] on button "Retry" at bounding box center [580, 306] width 150 height 20
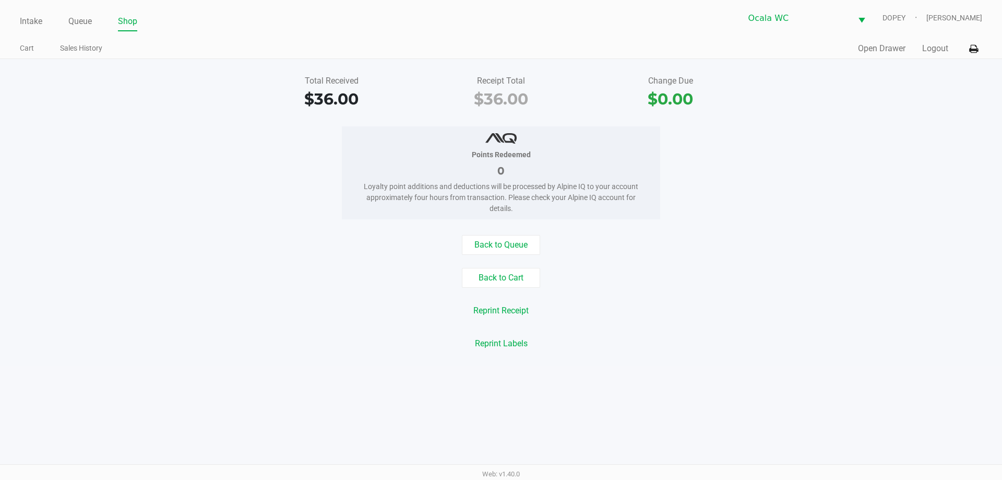
click at [140, 106] on div "Total Received $36.00 Receipt Total $36.00 Change Due $0.00" at bounding box center [500, 93] width 1017 height 36
click at [30, 25] on link "Intake" at bounding box center [31, 21] width 22 height 15
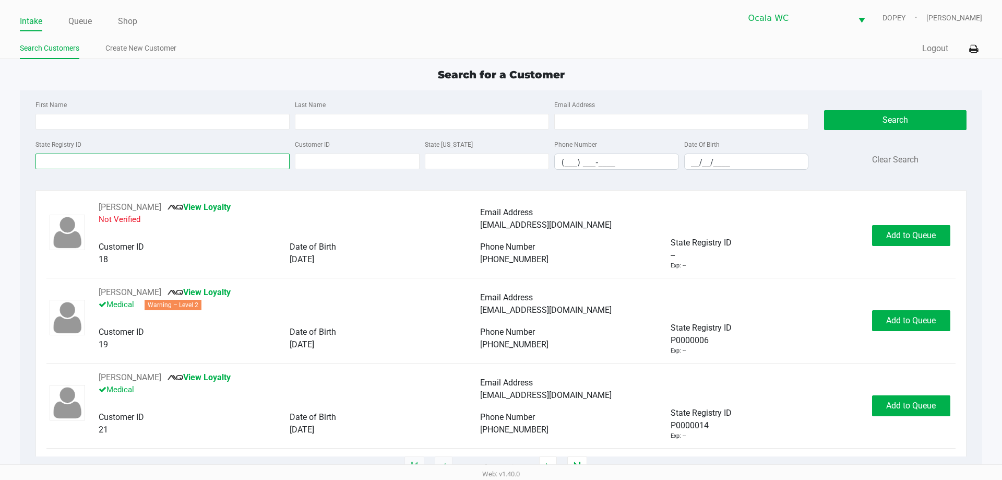
click at [184, 167] on input "State Registry ID" at bounding box center [162, 161] width 254 height 16
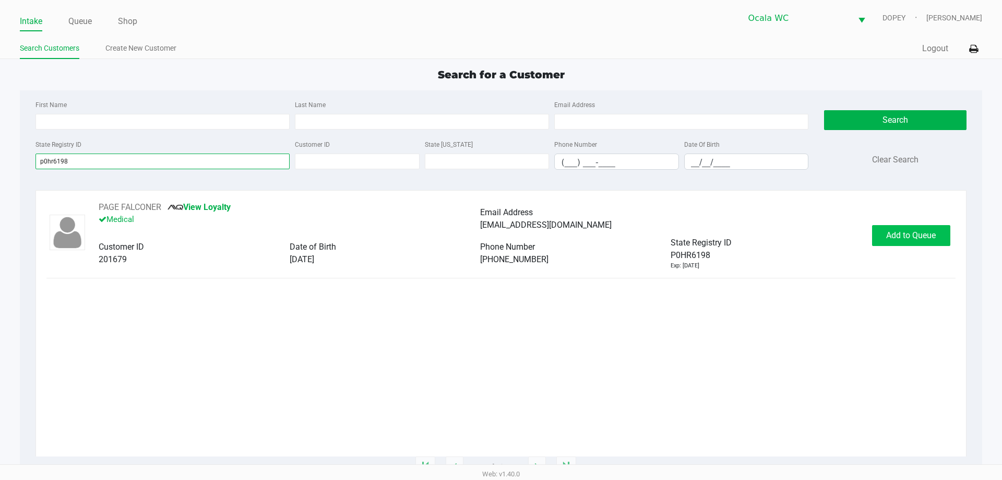
type input "p0hr6198"
click at [491, 243] on button "Add to Queue" at bounding box center [911, 235] width 78 height 21
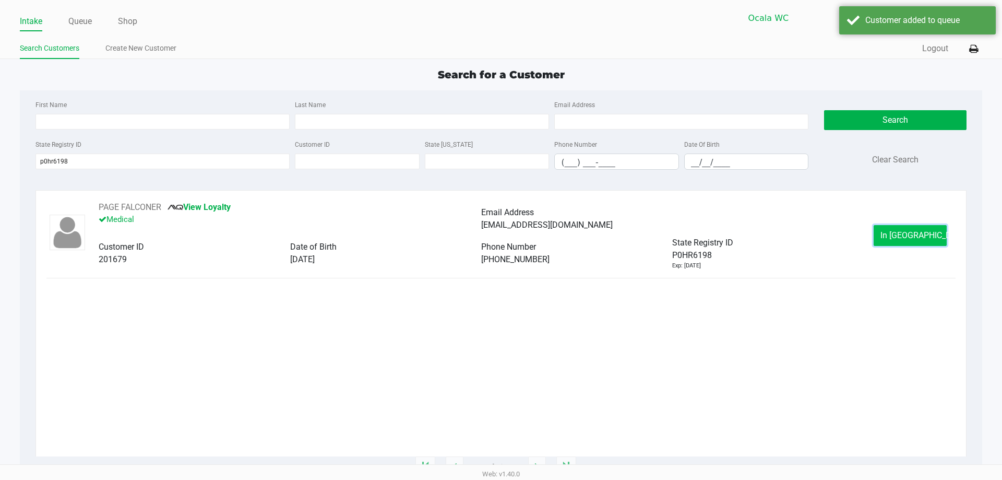
click at [491, 237] on span "In Queue" at bounding box center [924, 235] width 88 height 10
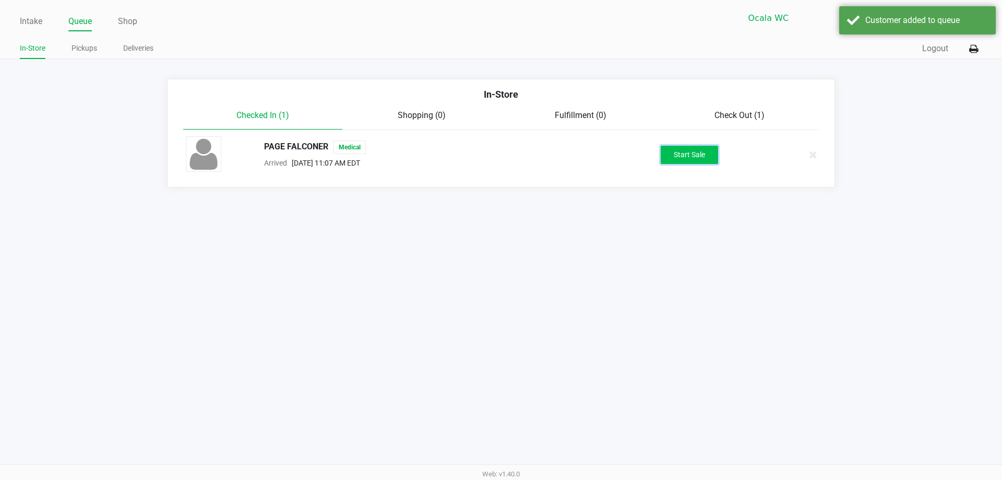
click at [491, 150] on button "Start Sale" at bounding box center [689, 155] width 57 height 18
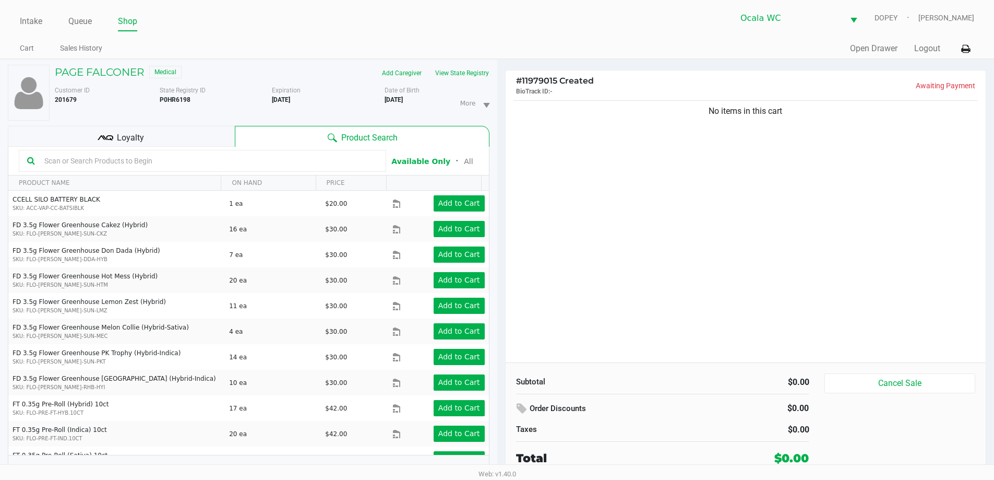
click at [466, 81] on div "Customer ID 201679 State Registry ID P0HR6198 Expiration 11/05/2025 More Date o…" at bounding box center [272, 100] width 450 height 39
click at [466, 75] on button "View State Registry" at bounding box center [458, 73] width 61 height 17
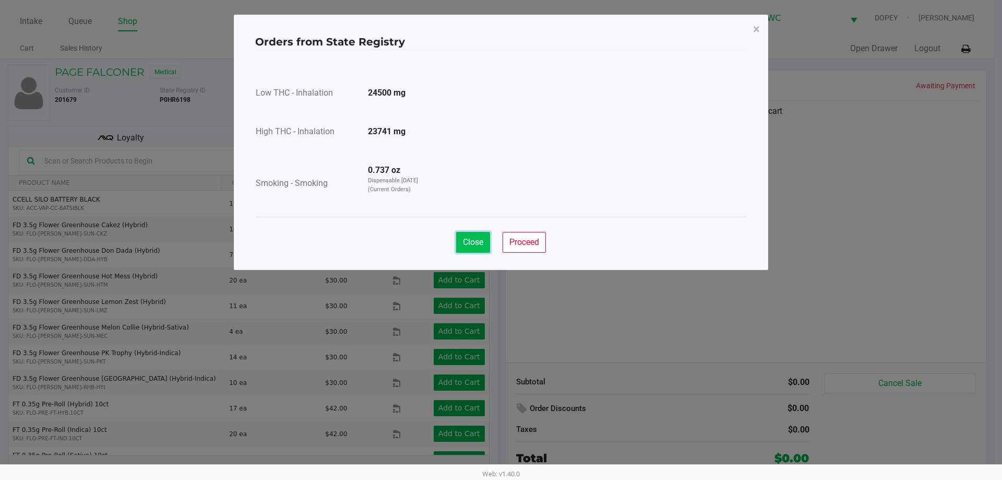
click at [473, 251] on button "Close" at bounding box center [473, 242] width 34 height 21
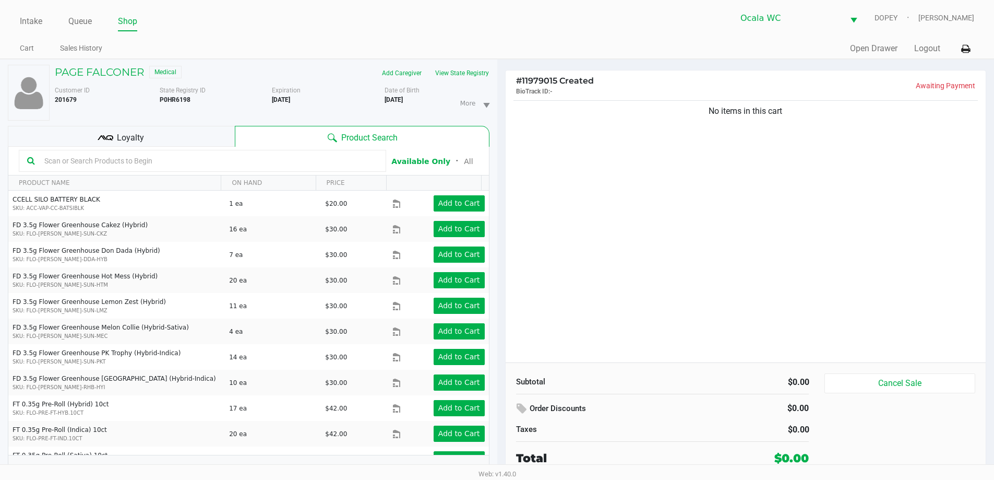
click at [278, 167] on input "text" at bounding box center [209, 161] width 338 height 16
type input "1"
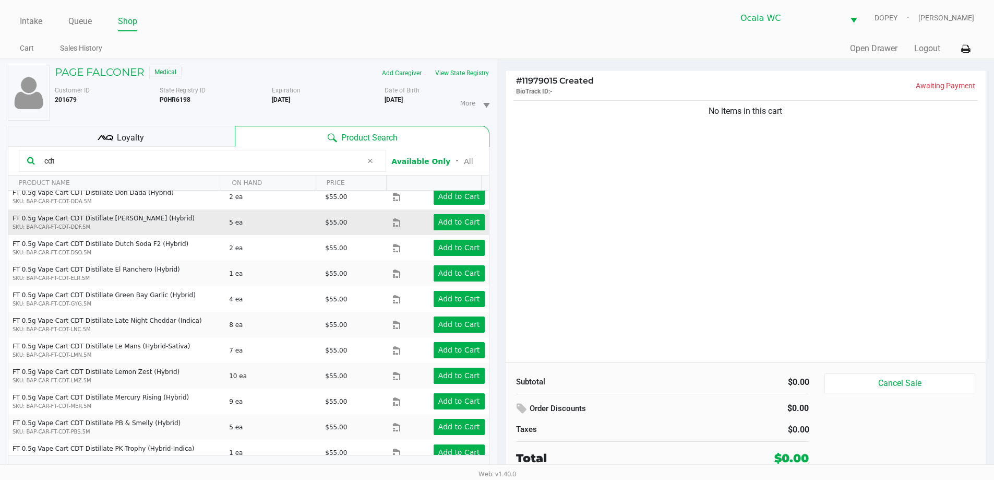
scroll to position [157, 0]
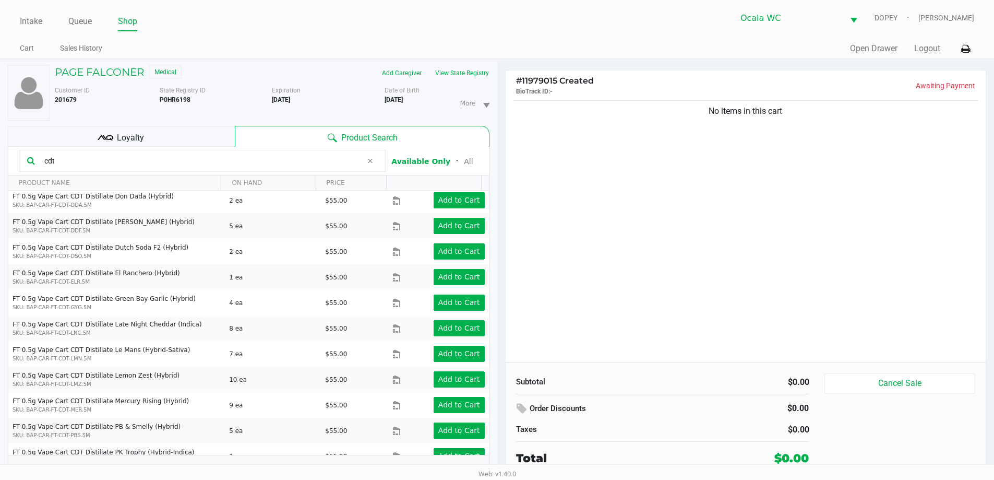
click at [138, 162] on input "cdt" at bounding box center [201, 161] width 322 height 16
type input "c"
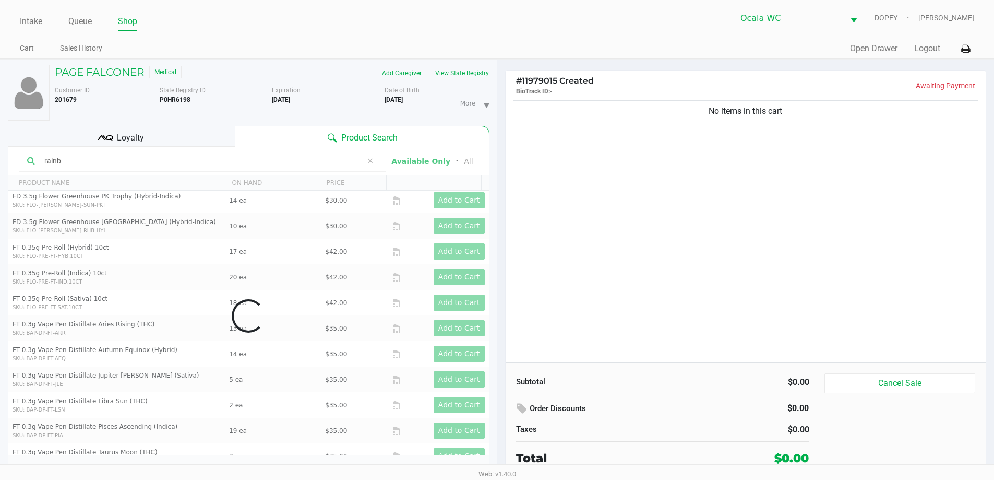
scroll to position [0, 0]
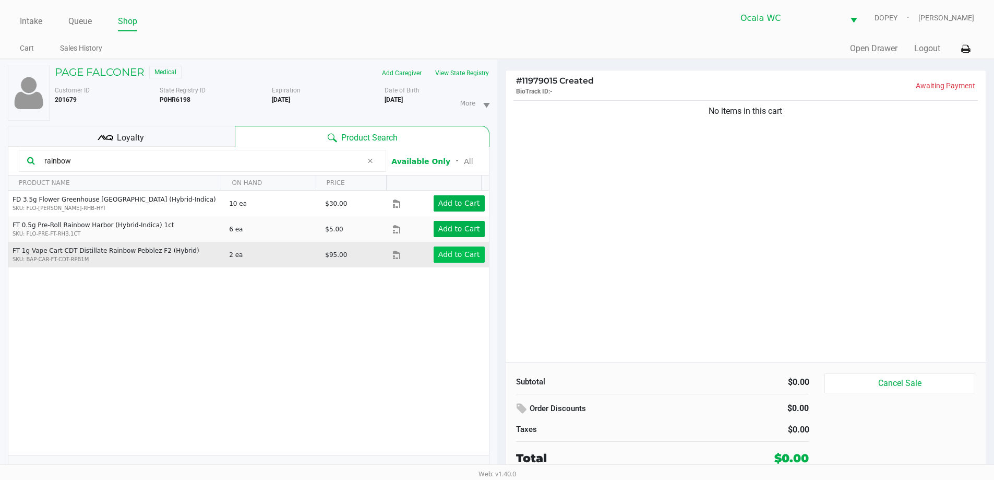
type input "rainbow"
click at [445, 256] on app-button-loader "Add to Cart" at bounding box center [459, 254] width 42 height 8
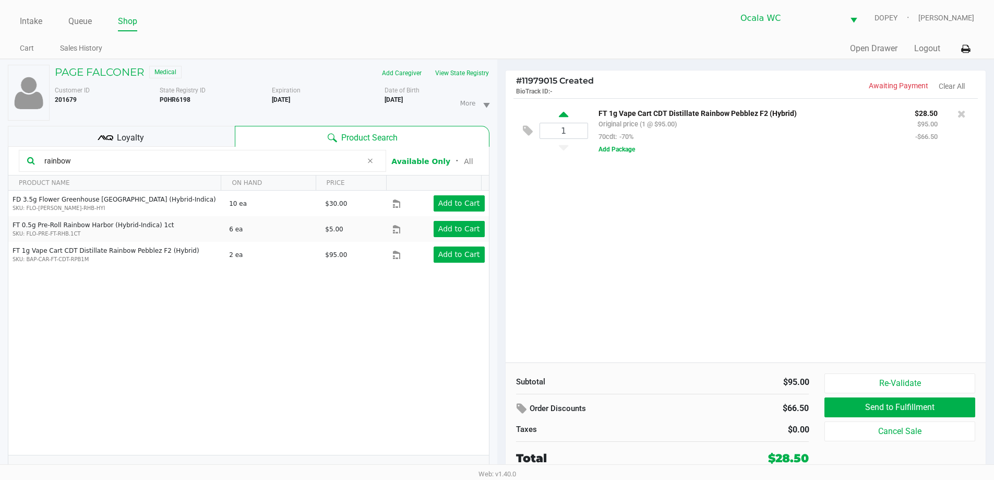
click at [491, 115] on icon at bounding box center [563, 116] width 9 height 13
type input "2"
click at [285, 164] on input "rainbow" at bounding box center [201, 161] width 322 height 16
type input "r"
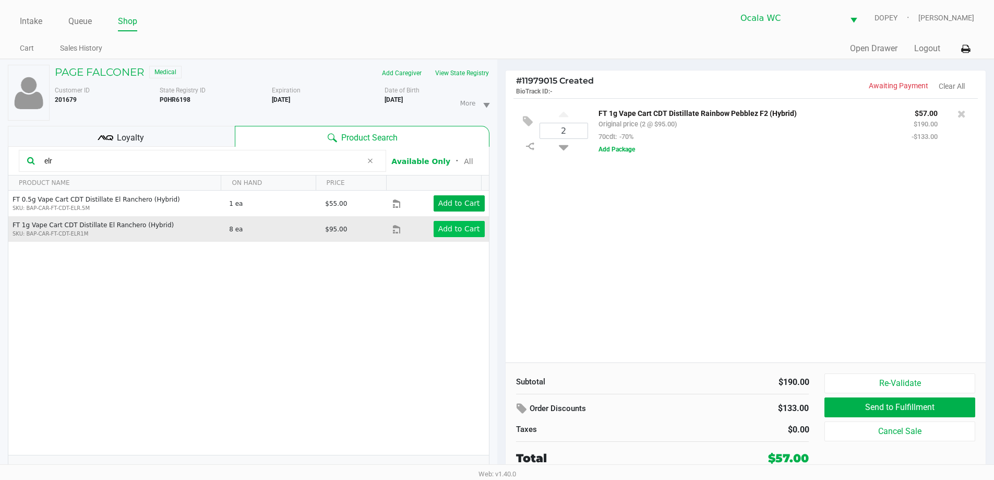
type input "elr"
click at [471, 230] on app-button-loader "Add to Cart" at bounding box center [459, 228] width 42 height 8
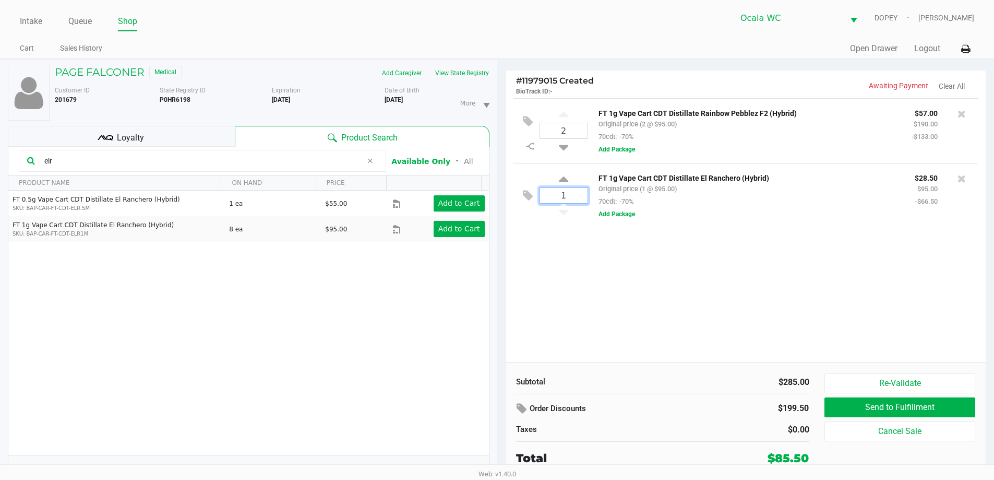
click at [491, 199] on input "1" at bounding box center [563, 195] width 47 height 15
type input "5"
click at [328, 159] on div "Loading PAGE FALCONER Medical Add Caregiver View State Registry Customer ID 201…" at bounding box center [497, 274] width 994 height 431
type input "e"
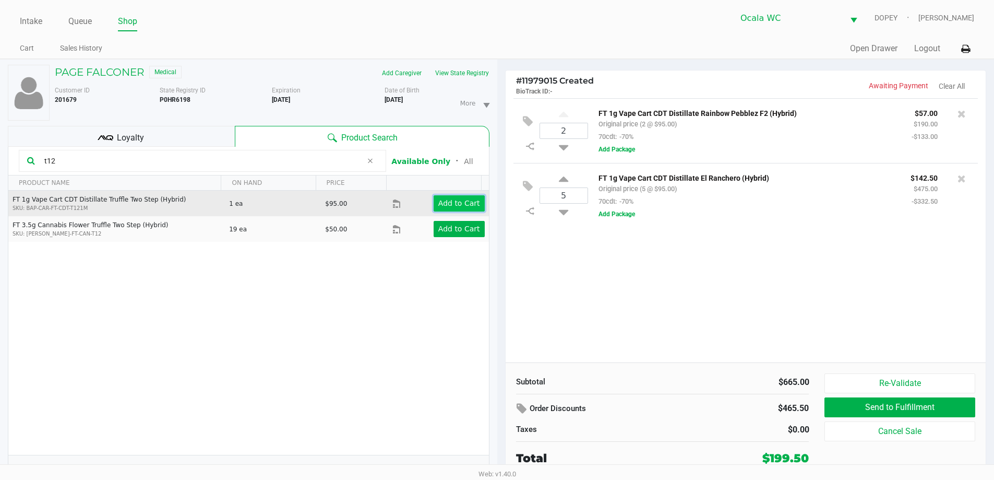
click at [438, 209] on button "Add to Cart" at bounding box center [459, 203] width 51 height 16
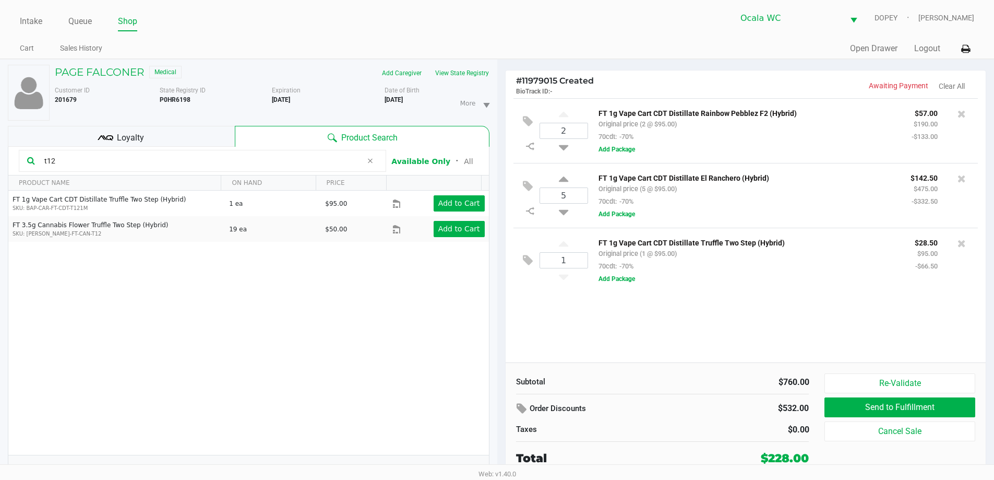
click at [195, 160] on input "t12" at bounding box center [201, 161] width 322 height 16
type input "t"
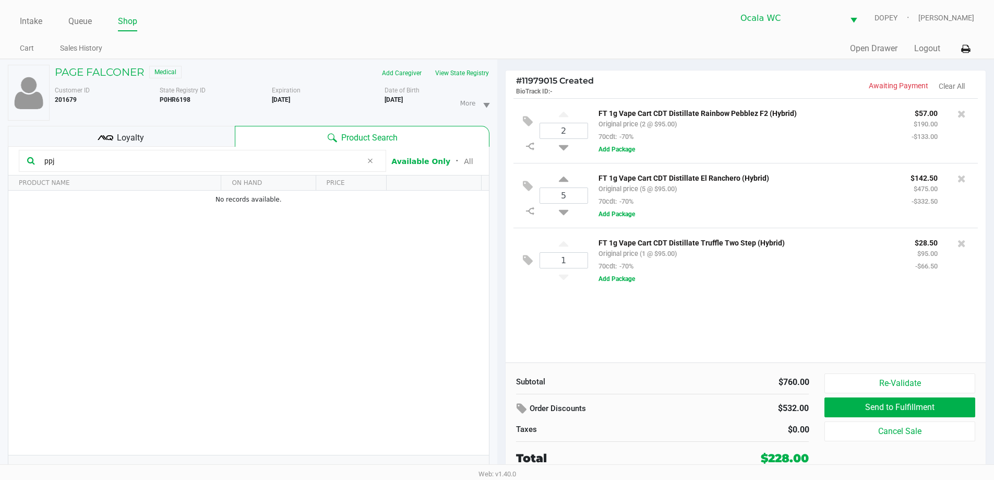
click at [93, 169] on div "ppj" at bounding box center [202, 161] width 367 height 22
click at [295, 162] on input "ppj" at bounding box center [201, 161] width 322 height 16
type input "p"
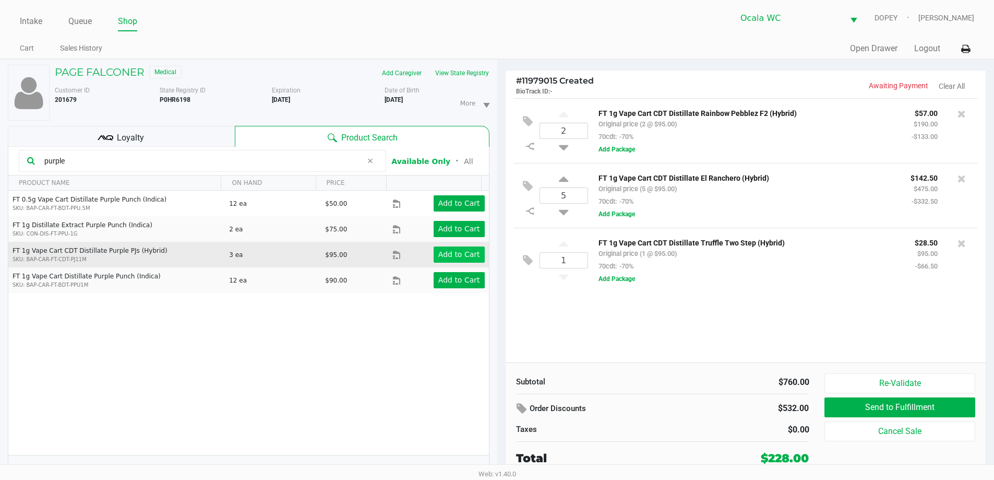
type input "purple"
click at [450, 258] on app-button-loader "Add to Cart" at bounding box center [459, 254] width 42 height 8
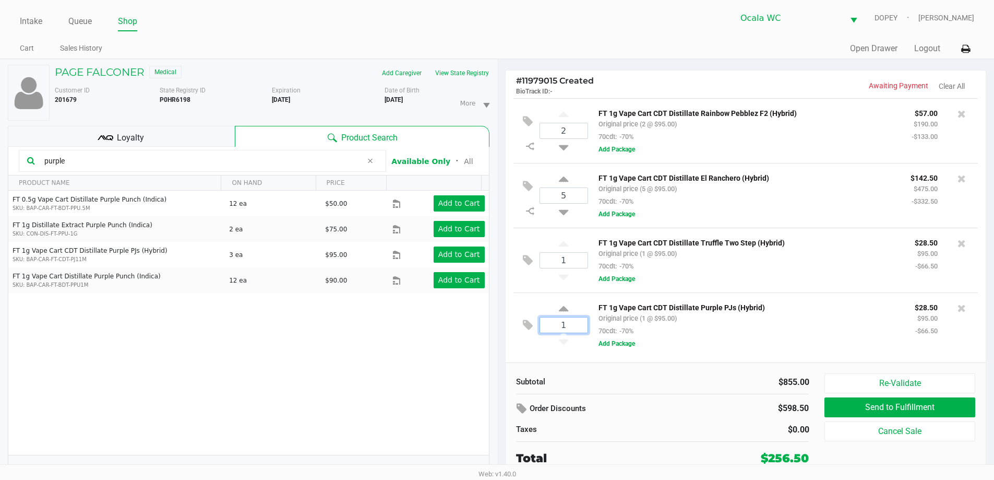
click at [491, 332] on input "1" at bounding box center [563, 324] width 47 height 15
type input "3"
click at [141, 151] on div "PAGE FALCONER Medical Add Caregiver View State Registry Customer ID 201679 Stat…" at bounding box center [497, 274] width 994 height 431
click at [335, 166] on input "purple" at bounding box center [201, 161] width 322 height 16
type input "p"
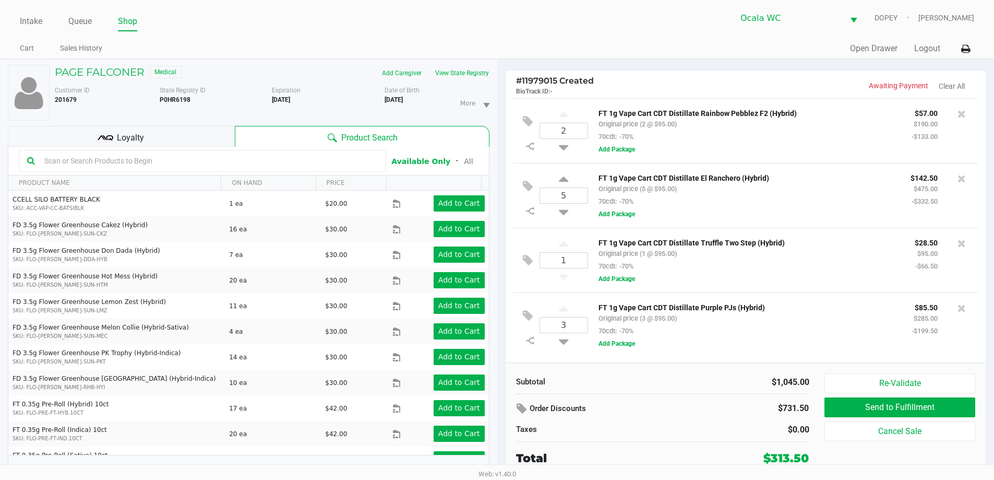
click at [318, 166] on input "text" at bounding box center [209, 161] width 338 height 16
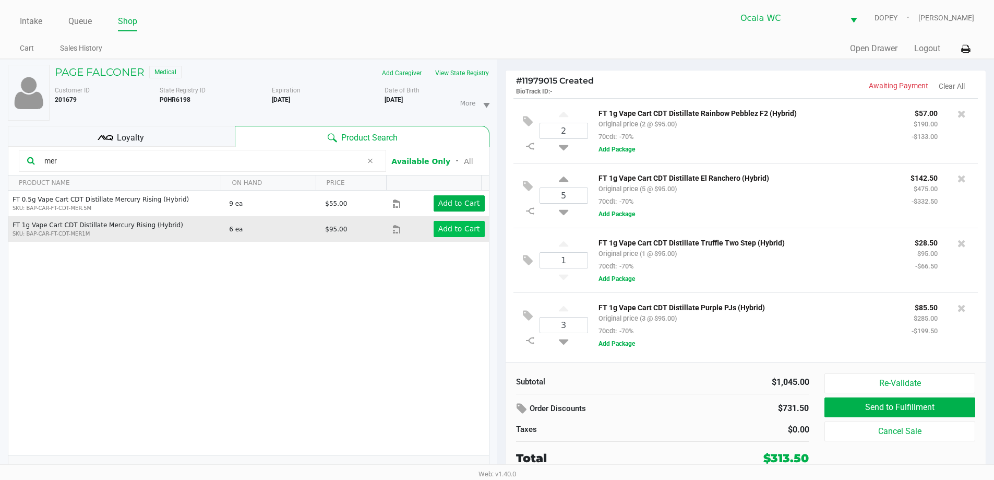
type input "mer"
click at [451, 234] on button "Add to Cart" at bounding box center [459, 229] width 51 height 16
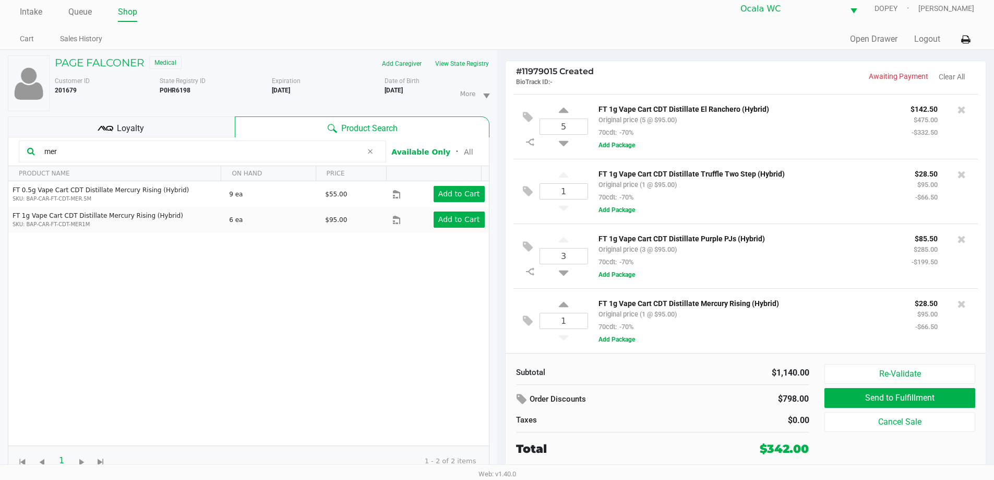
scroll to position [11, 0]
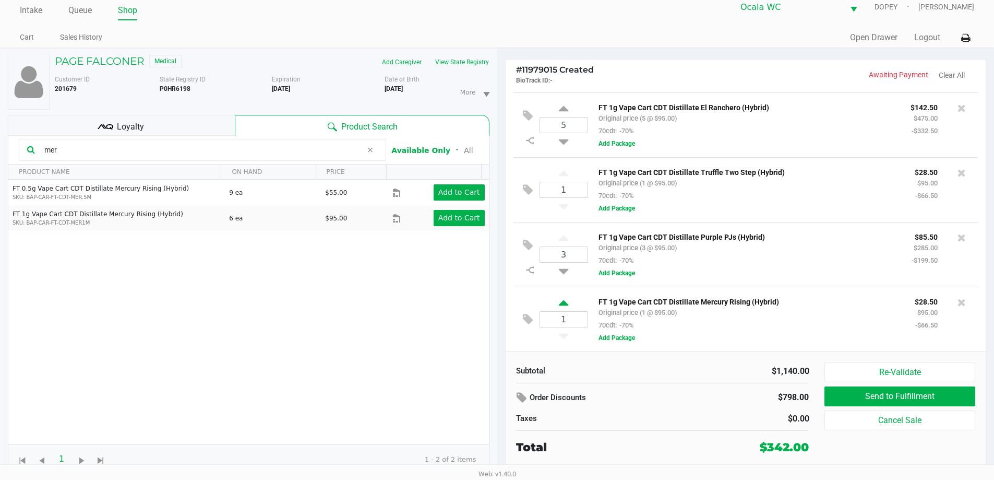
click at [491, 305] on icon at bounding box center [563, 304] width 9 height 13
type input "2"
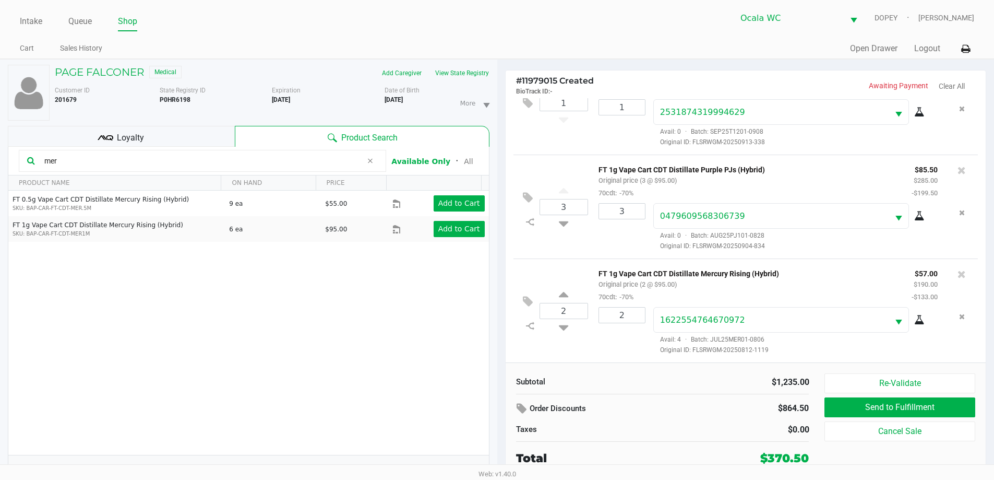
scroll to position [258, 0]
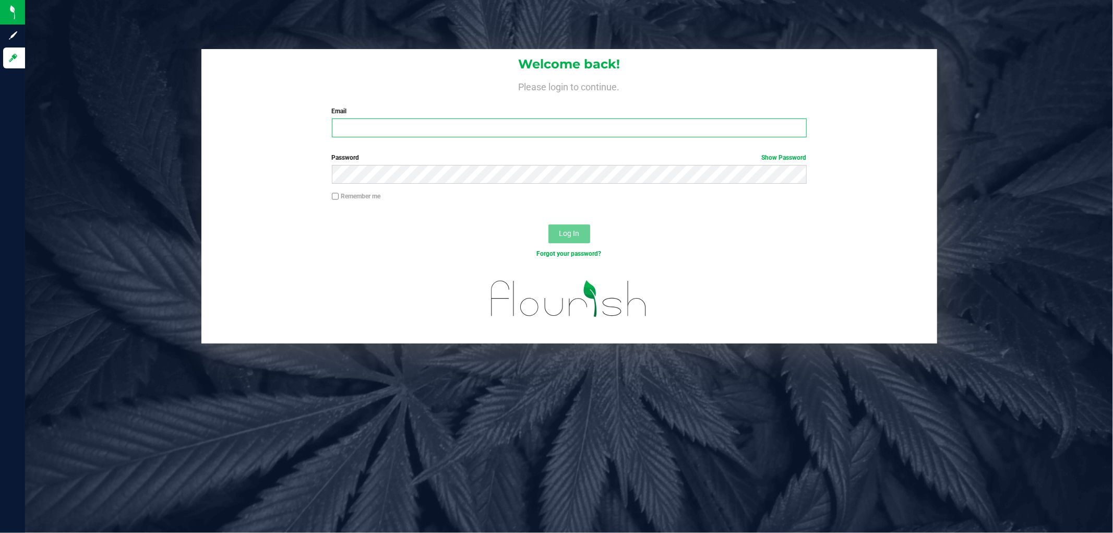
click at [580, 122] on input "Email" at bounding box center [569, 127] width 475 height 19
type input "Clemons@liveparallel.com"
click at [548, 224] on button "Log In" at bounding box center [569, 233] width 42 height 19
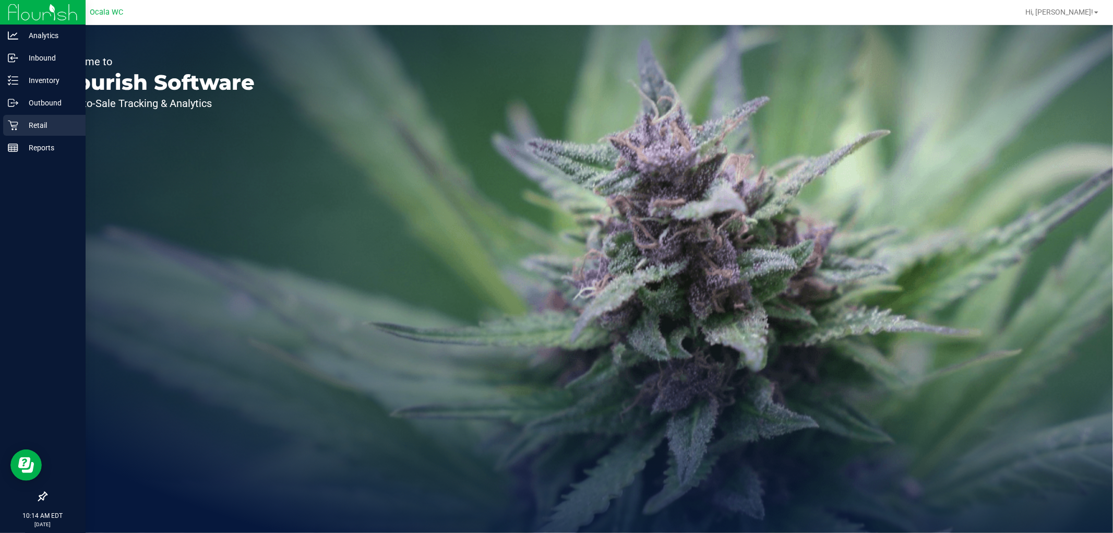
click at [34, 119] on p "Retail" at bounding box center [49, 125] width 63 height 13
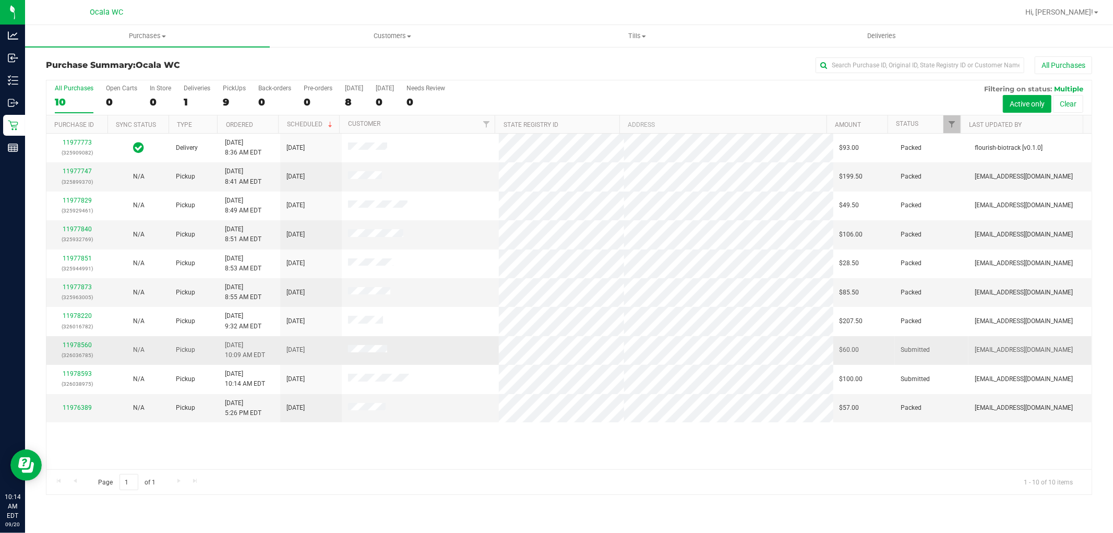
click at [75, 351] on p "(326036785)" at bounding box center [77, 355] width 49 height 10
click at [75, 347] on link "11978560" at bounding box center [77, 344] width 29 height 7
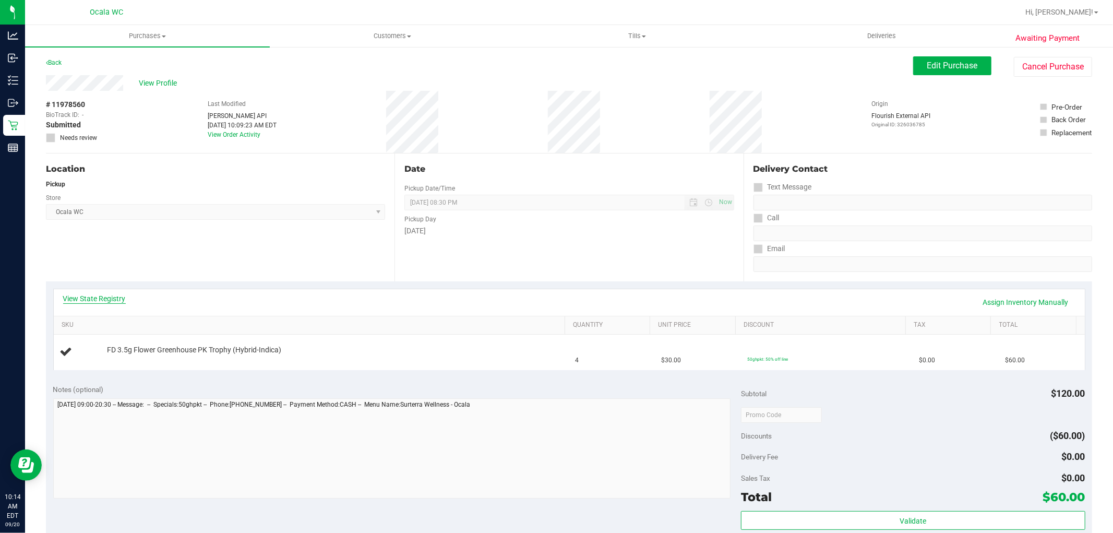
click at [89, 296] on link "View State Registry" at bounding box center [94, 298] width 63 height 10
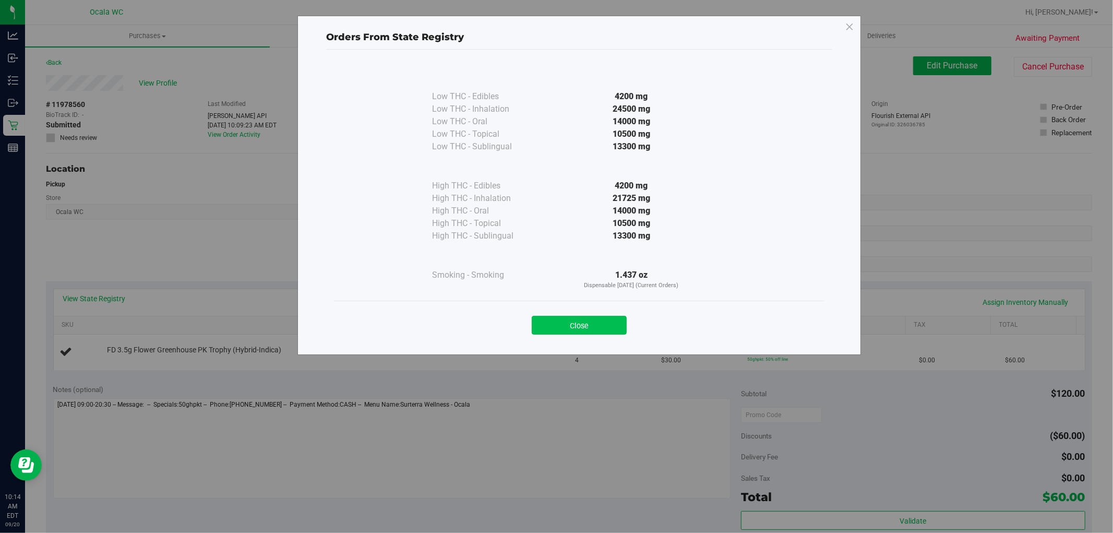
click at [578, 326] on button "Close" at bounding box center [579, 325] width 95 height 19
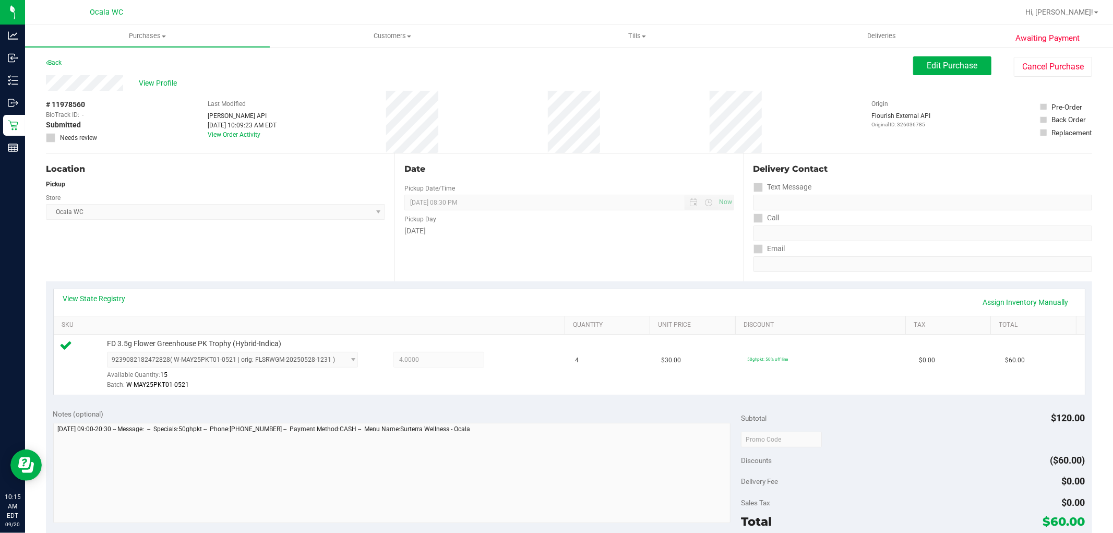
scroll to position [321, 0]
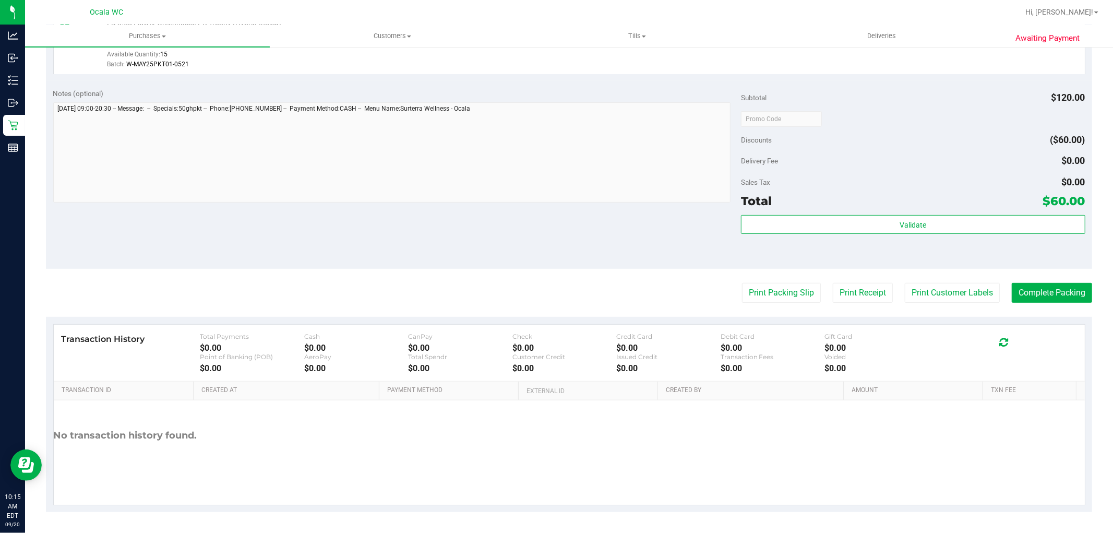
click at [931, 134] on div "Discounts ($60.00)" at bounding box center [913, 139] width 344 height 19
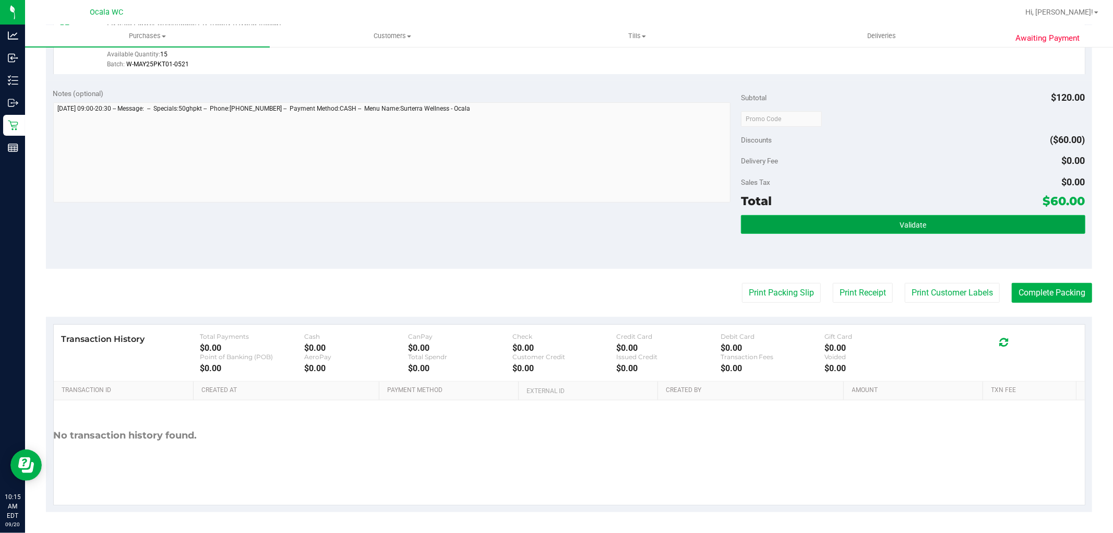
click at [917, 218] on button "Validate" at bounding box center [913, 224] width 344 height 19
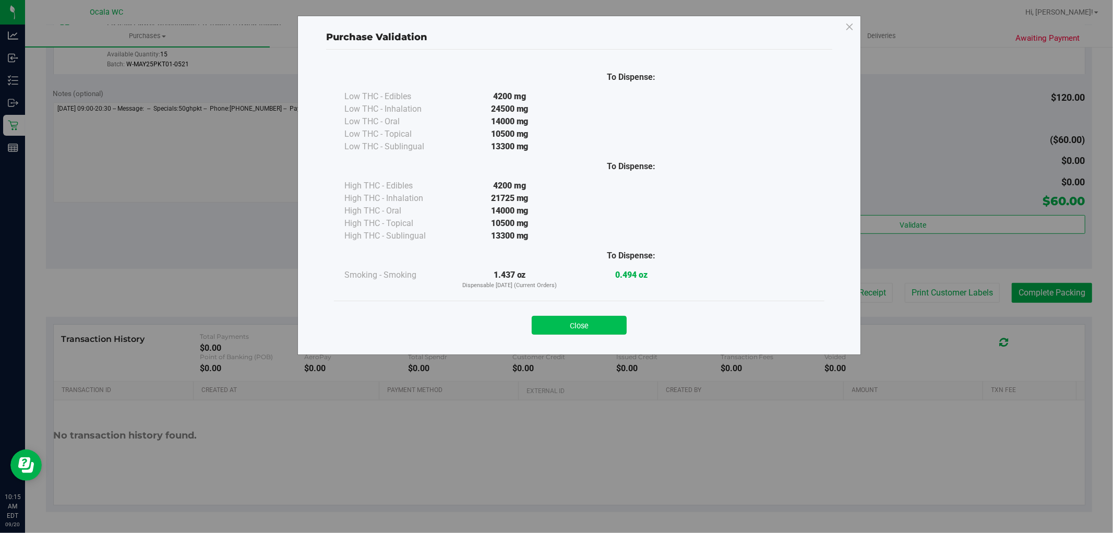
click at [581, 326] on button "Close" at bounding box center [579, 325] width 95 height 19
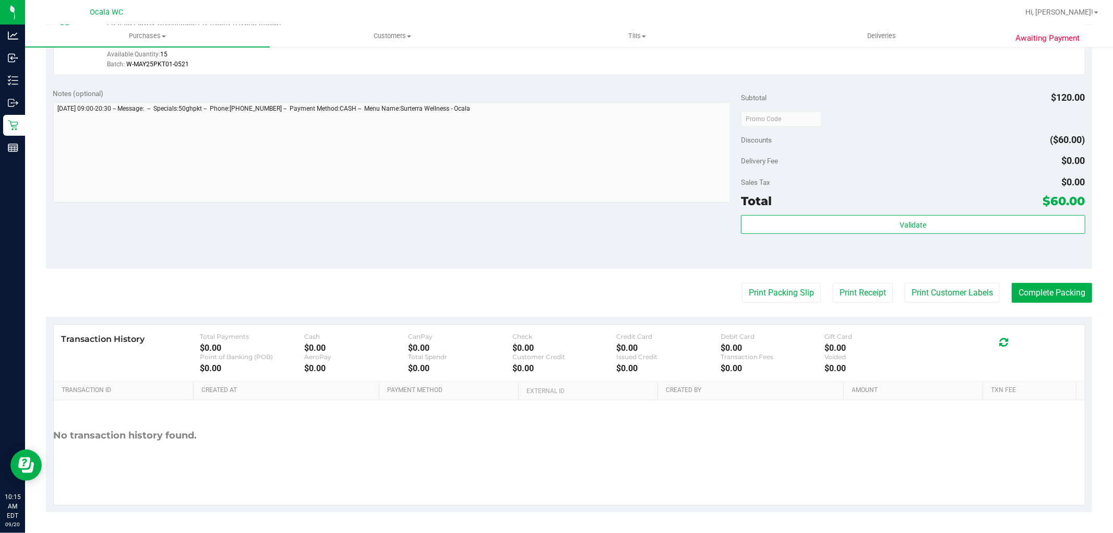
click at [936, 126] on div at bounding box center [913, 118] width 344 height 19
click at [791, 287] on button "Print Packing Slip" at bounding box center [781, 293] width 79 height 20
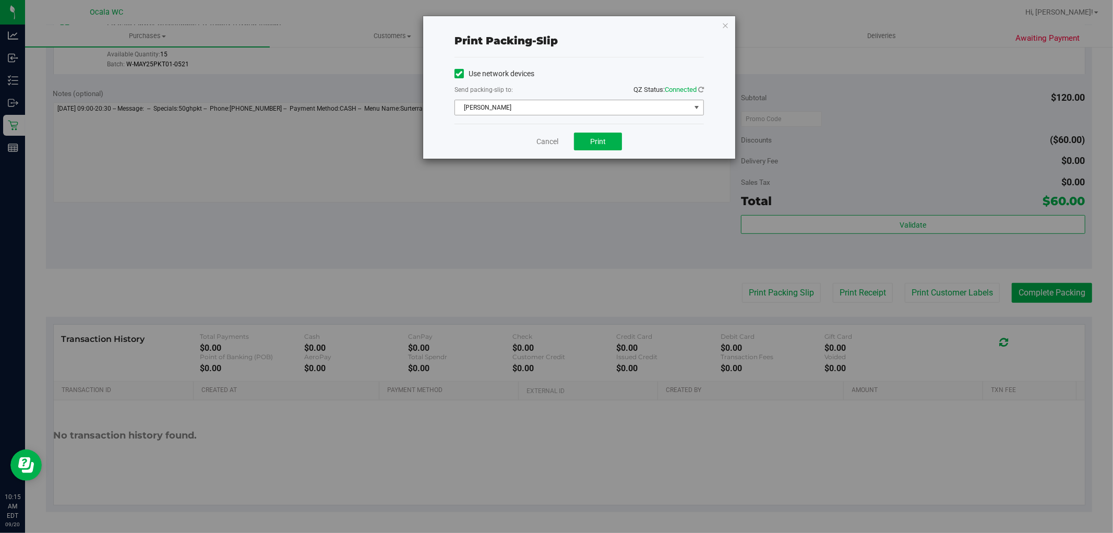
click at [697, 107] on span "select" at bounding box center [696, 107] width 8 height 8
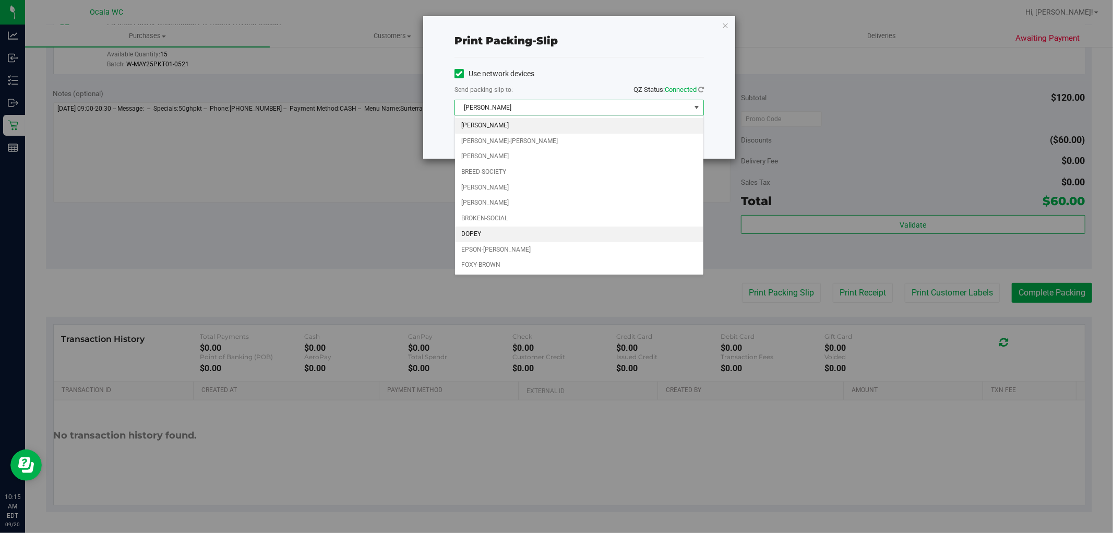
click at [474, 237] on li "DOPEY" at bounding box center [579, 234] width 248 height 16
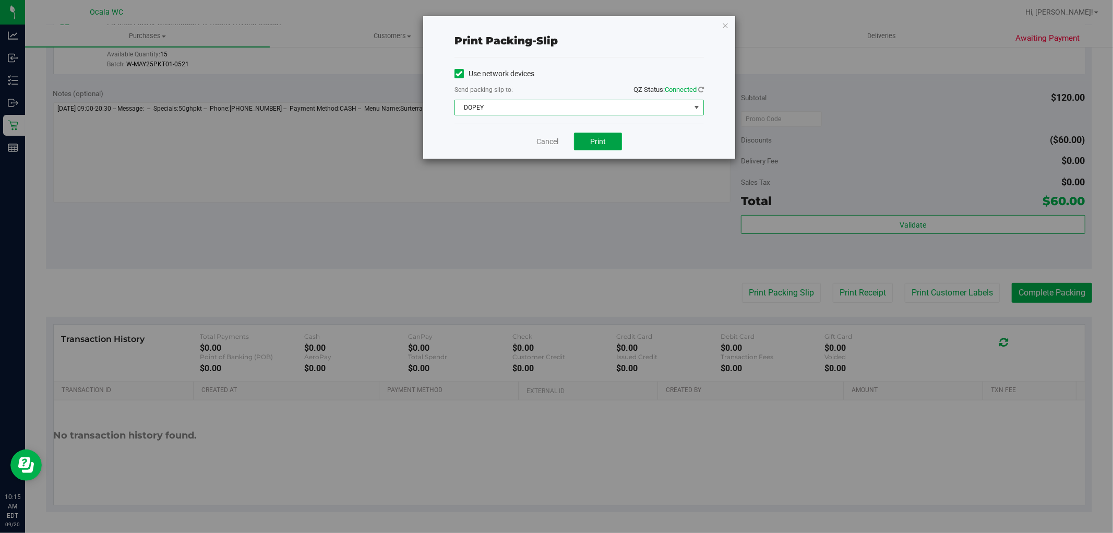
click at [611, 146] on button "Print" at bounding box center [598, 142] width 48 height 18
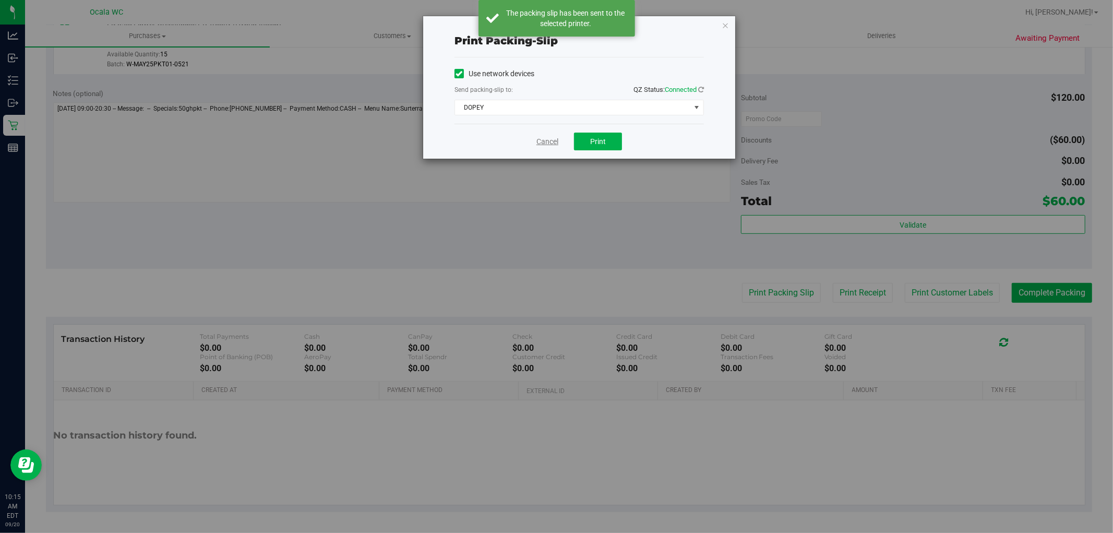
click at [543, 145] on link "Cancel" at bounding box center [547, 141] width 22 height 11
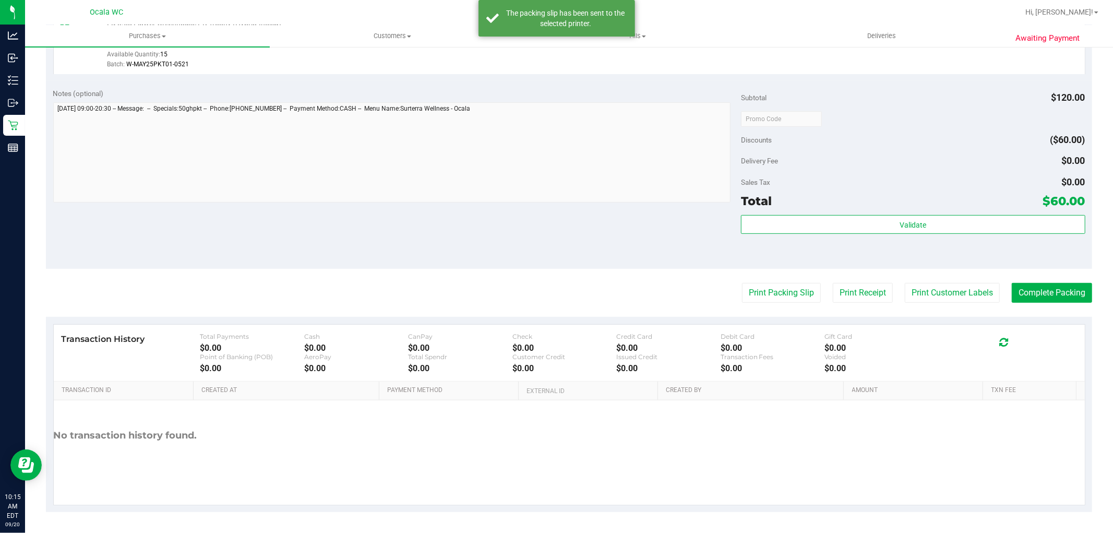
click at [586, 244] on div "Notes (optional) Subtotal $120.00 Discounts ($60.00) Delivery Fee $0.00 Sales T…" at bounding box center [569, 175] width 1046 height 188
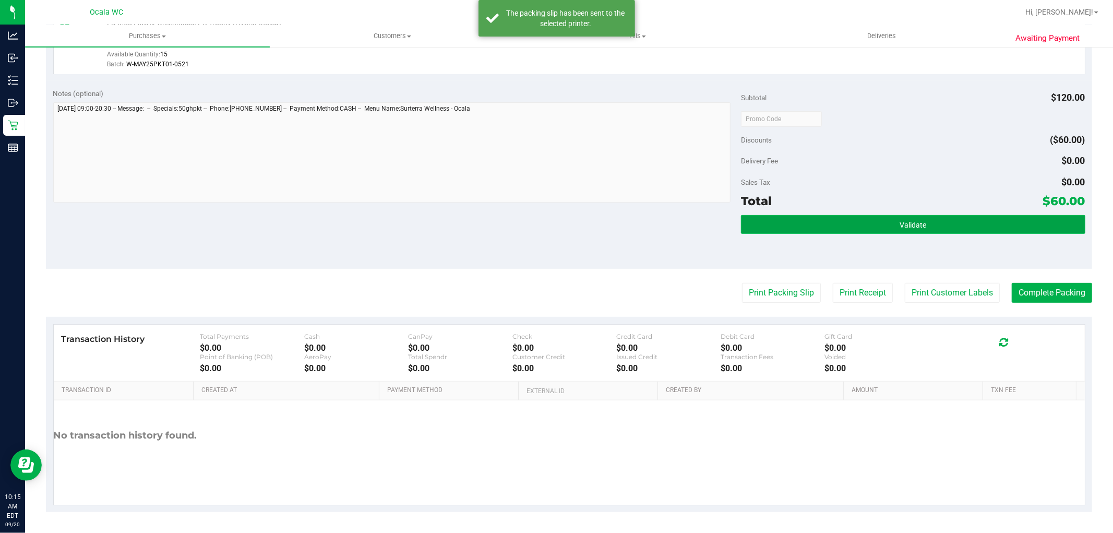
click at [926, 231] on button "Validate" at bounding box center [913, 224] width 344 height 19
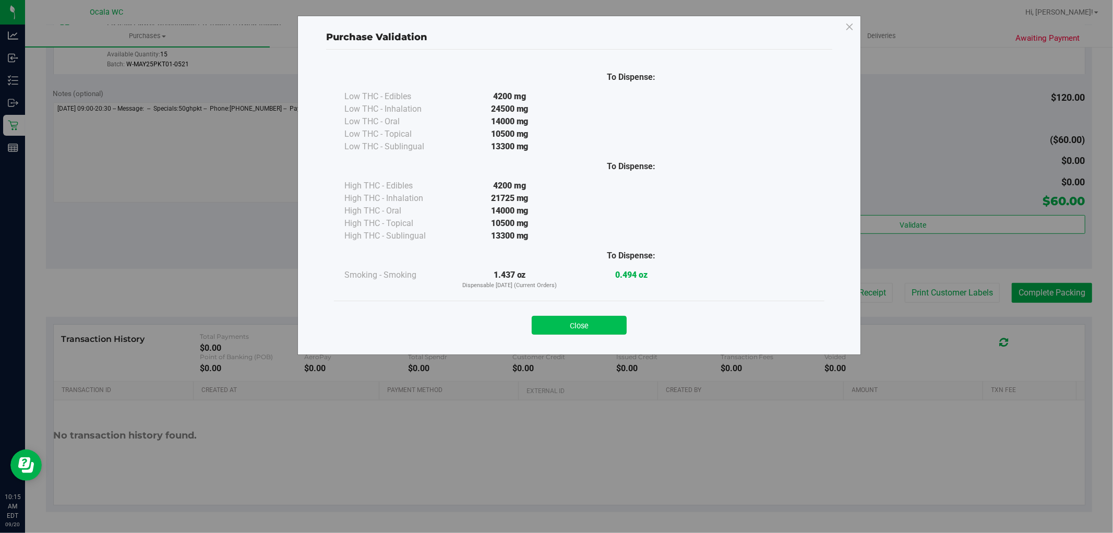
click at [570, 316] on button "Close" at bounding box center [579, 325] width 95 height 19
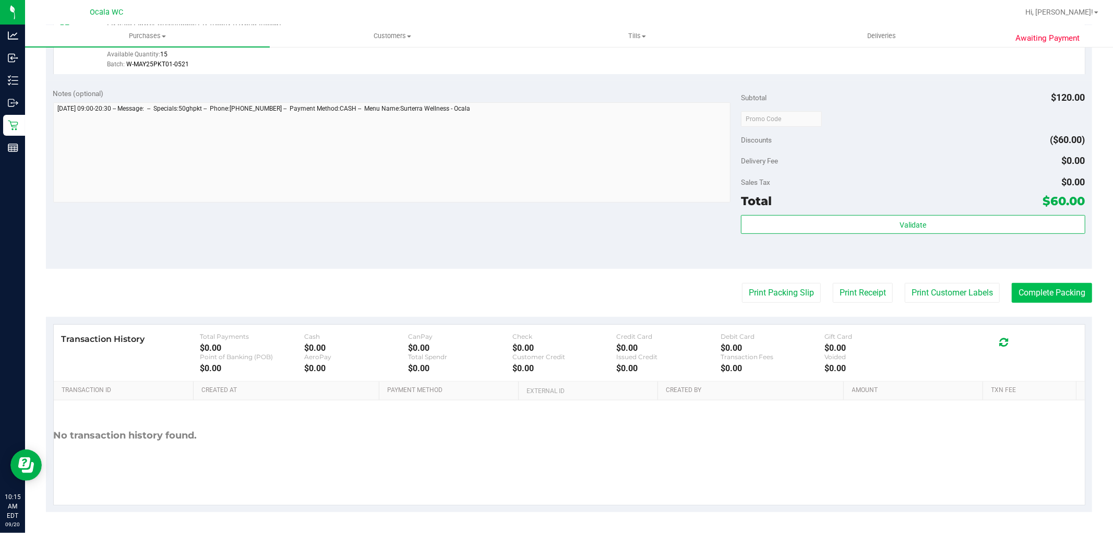
click at [1039, 290] on button "Complete Packing" at bounding box center [1052, 293] width 80 height 20
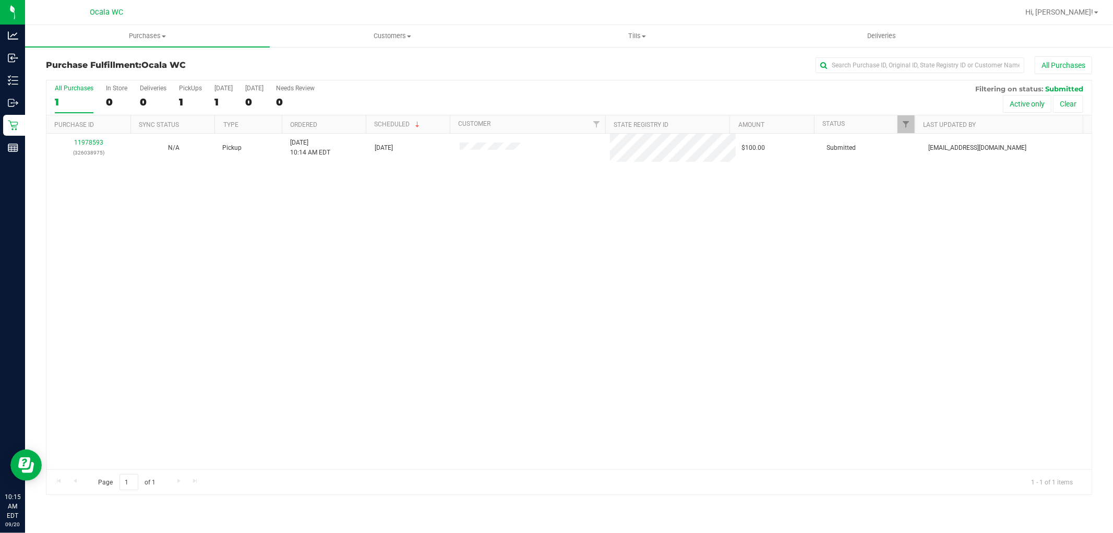
click at [528, 358] on div "11978593 (326038975) N/A Pickup 9/20/2025 10:14 AM EDT 9/20/2025 $100.00 Submit…" at bounding box center [568, 301] width 1045 height 335
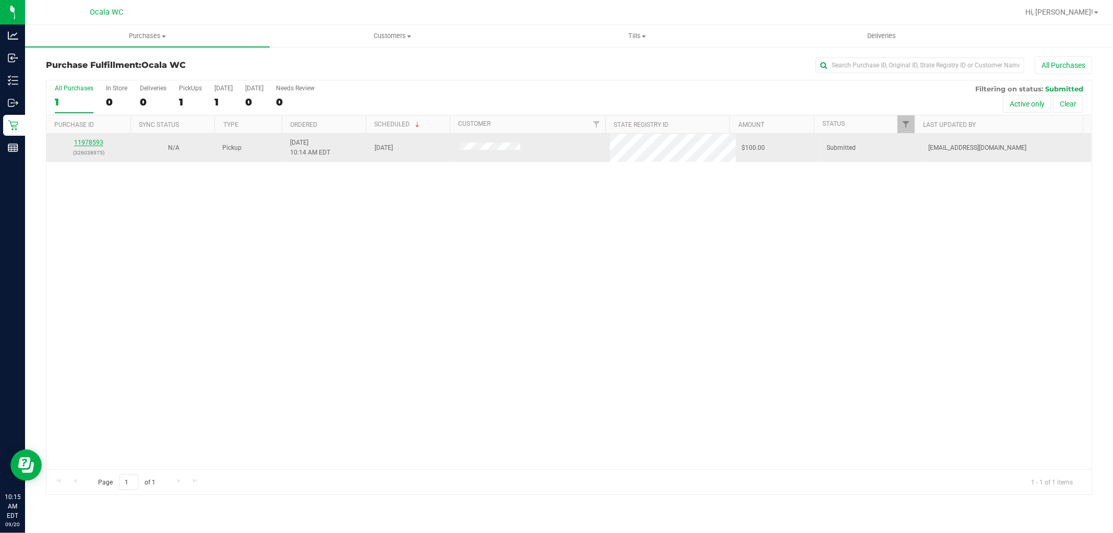
click at [90, 143] on link "11978593" at bounding box center [88, 142] width 29 height 7
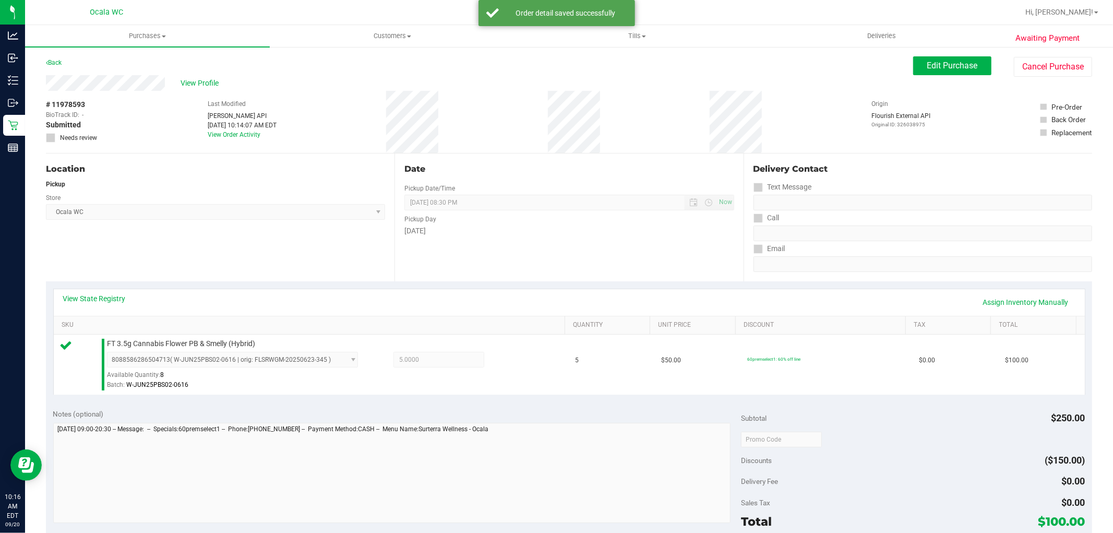
scroll to position [321, 0]
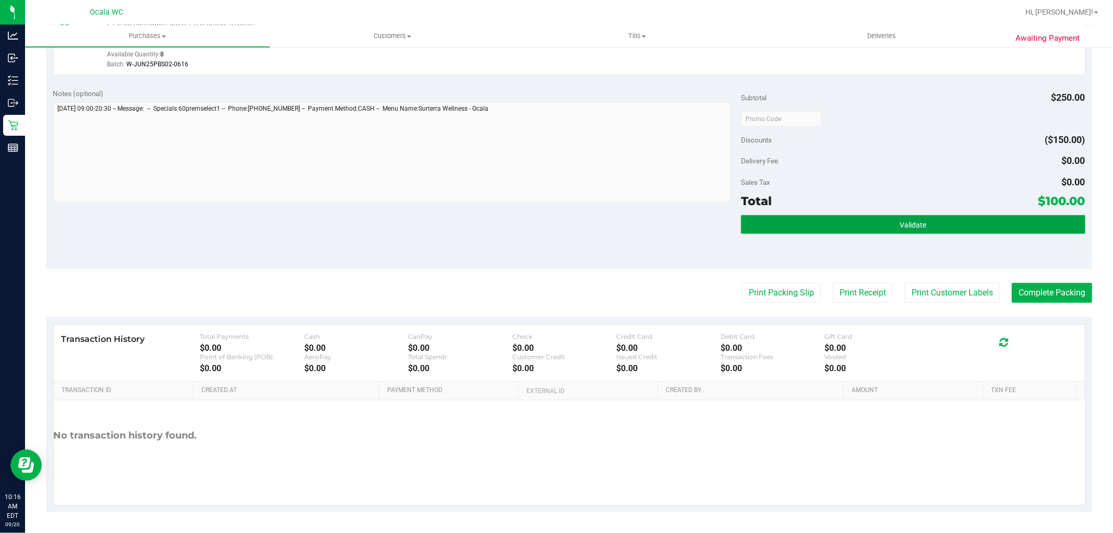
click at [865, 217] on button "Validate" at bounding box center [913, 224] width 344 height 19
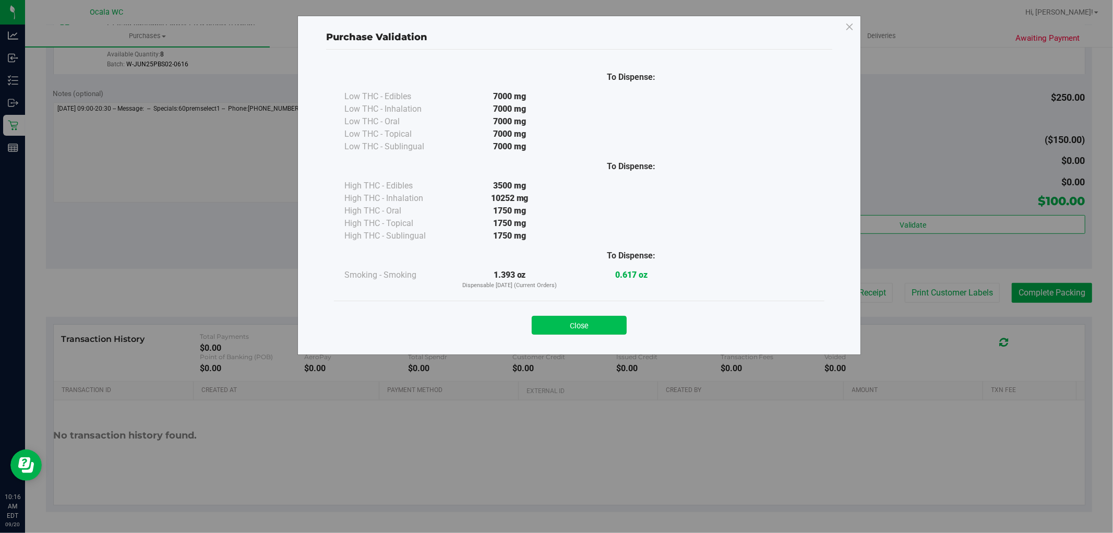
click at [597, 331] on button "Close" at bounding box center [579, 325] width 95 height 19
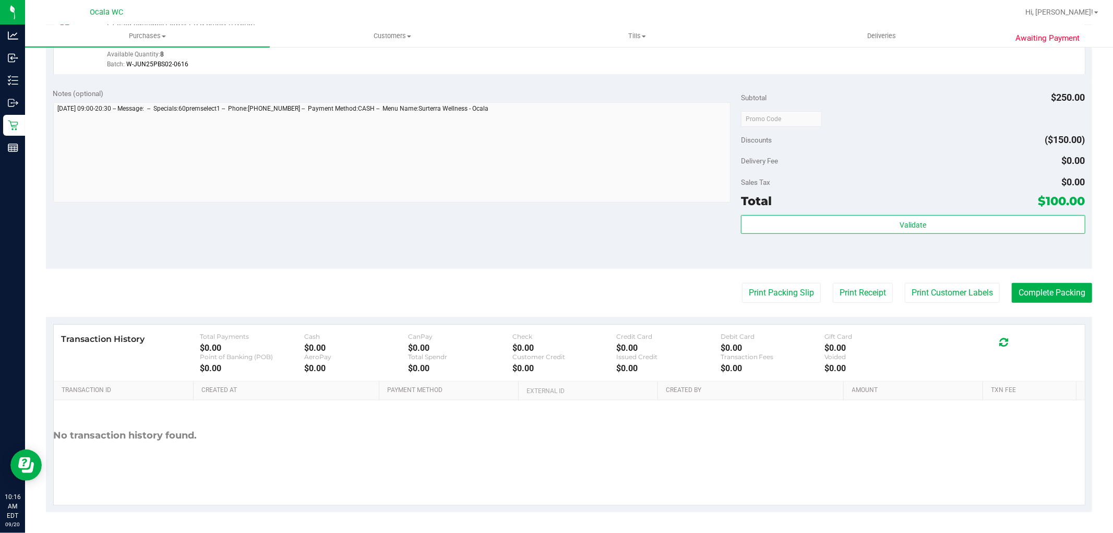
click at [984, 139] on div "Discounts ($150.00)" at bounding box center [913, 139] width 344 height 19
click at [773, 300] on button "Print Packing Slip" at bounding box center [781, 293] width 79 height 20
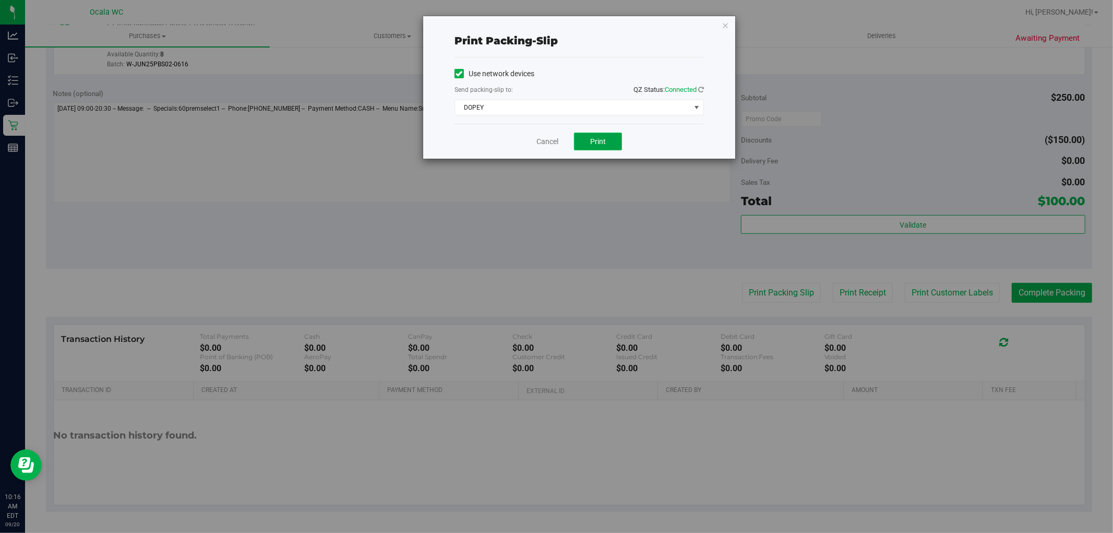
click at [602, 140] on span "Print" at bounding box center [598, 141] width 16 height 8
click at [536, 138] on link "Cancel" at bounding box center [547, 141] width 22 height 11
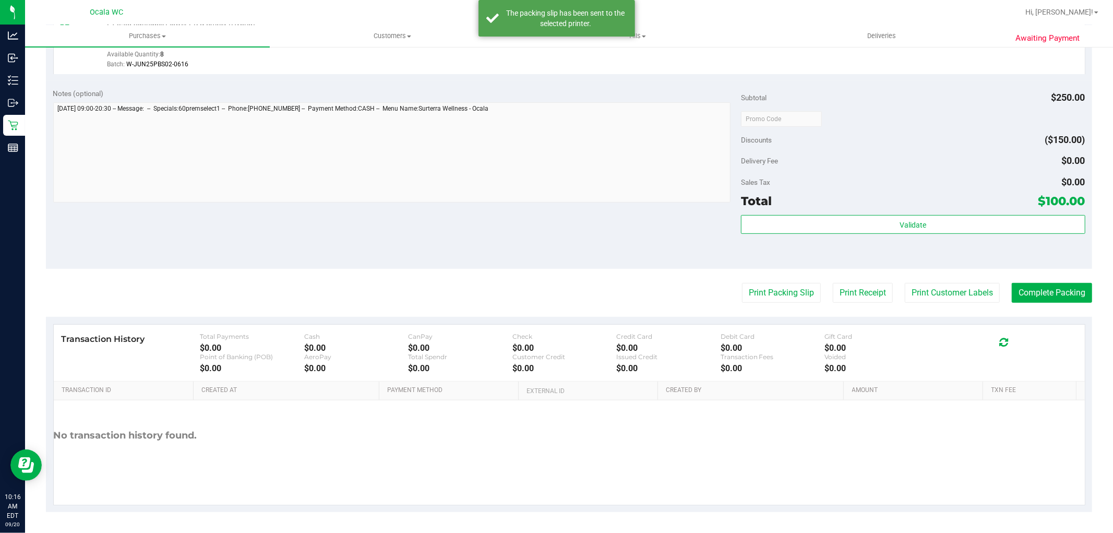
click at [614, 239] on div "Notes (optional) Subtotal $250.00 Discounts ($150.00) Delivery Fee $0.00 Sales …" at bounding box center [569, 175] width 1046 height 188
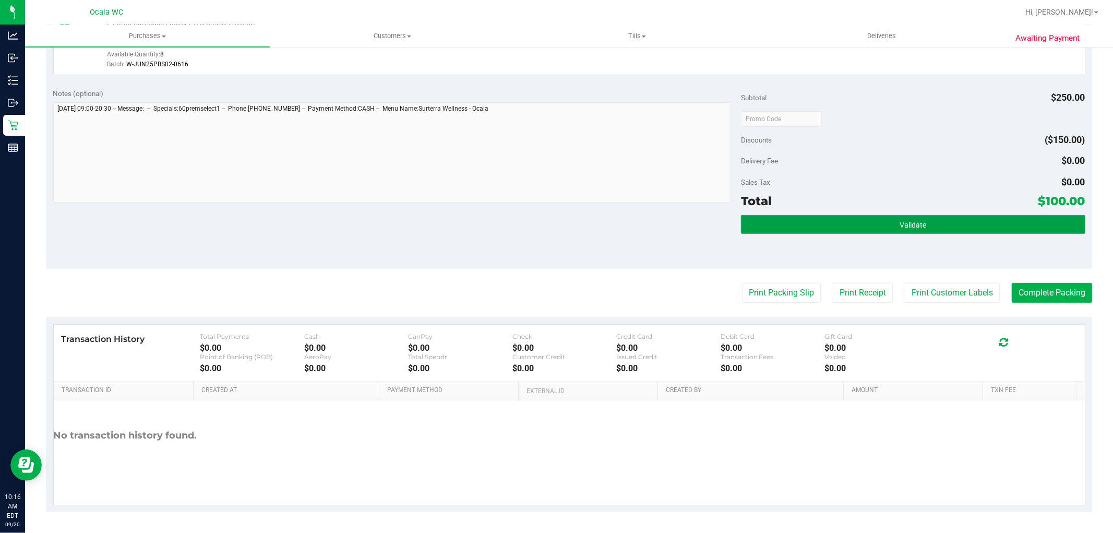
click at [878, 223] on button "Validate" at bounding box center [913, 224] width 344 height 19
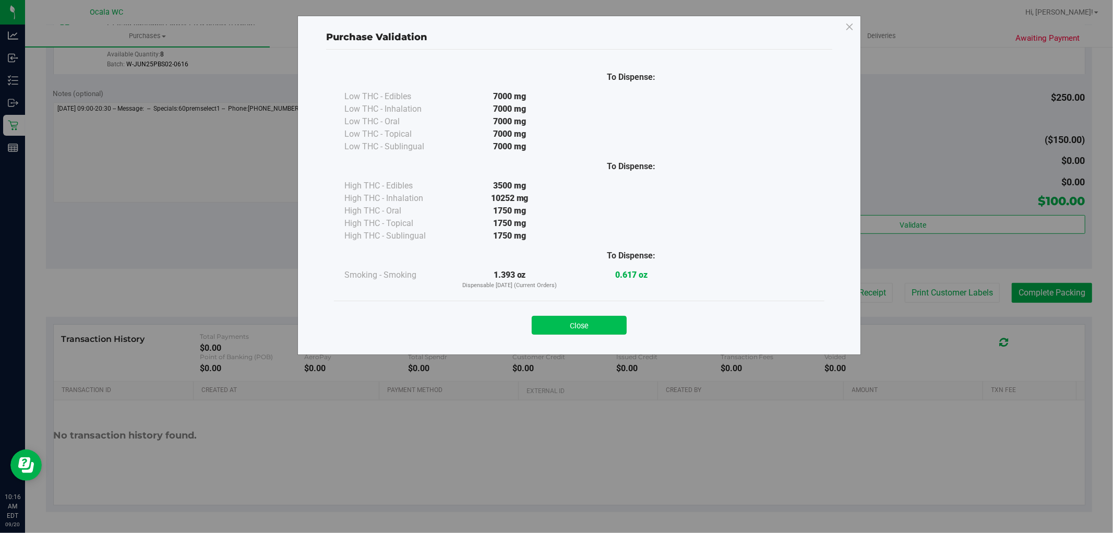
click at [577, 326] on button "Close" at bounding box center [579, 325] width 95 height 19
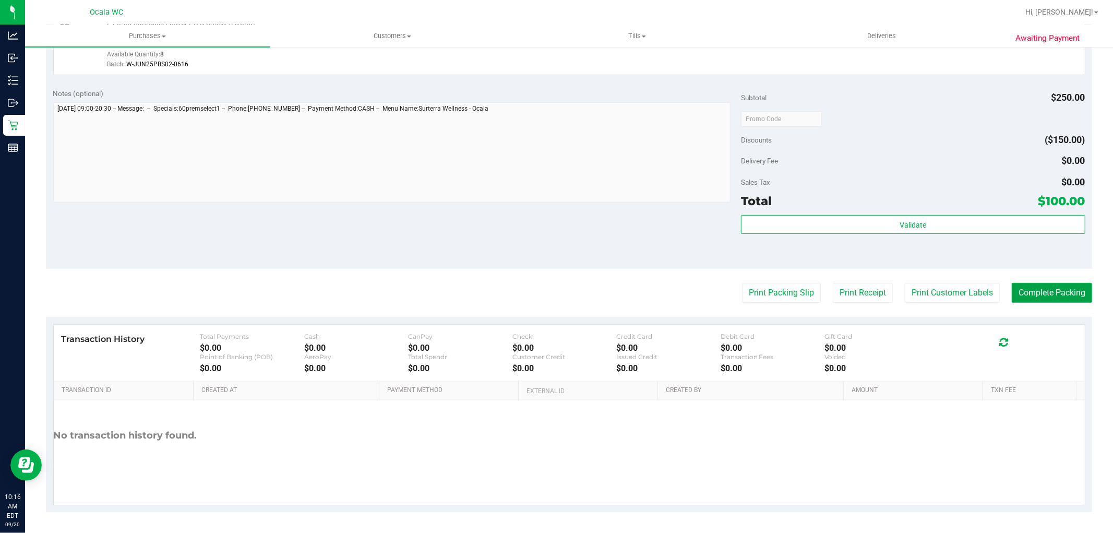
click at [1055, 291] on button "Complete Packing" at bounding box center [1052, 293] width 80 height 20
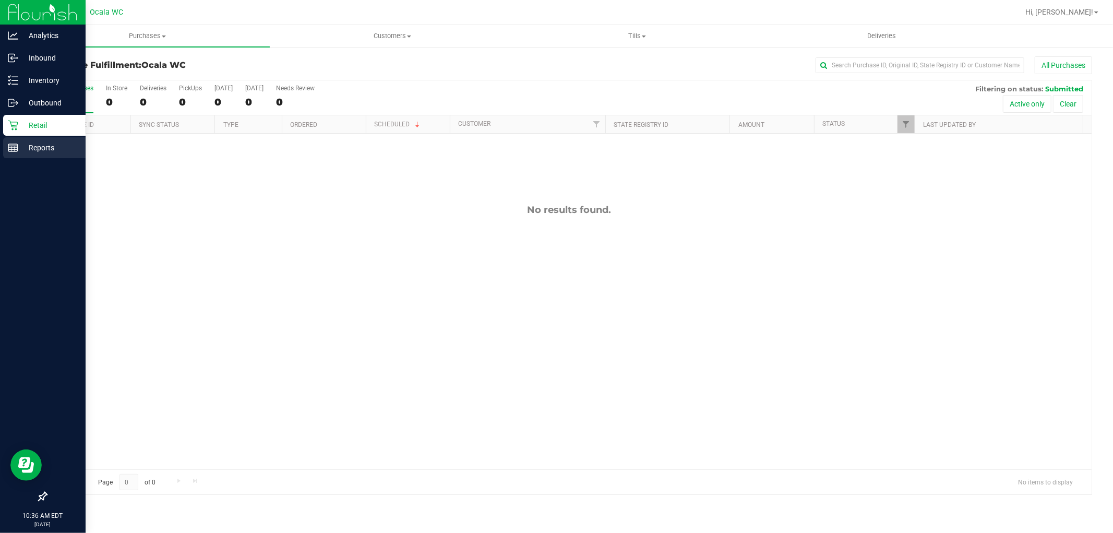
click at [15, 150] on icon at bounding box center [13, 147] width 10 height 10
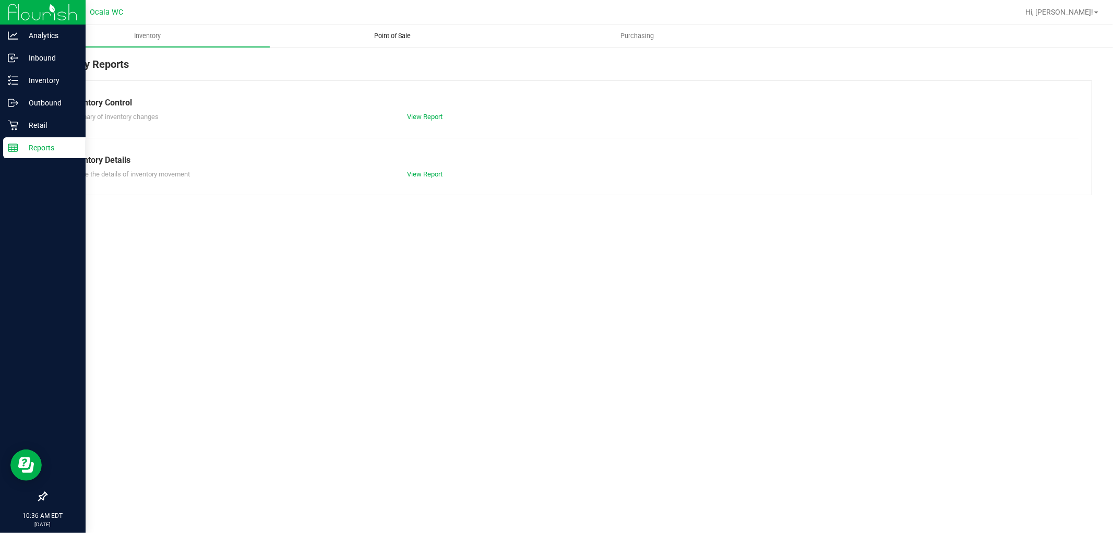
click at [398, 40] on span "Point of Sale" at bounding box center [392, 35] width 65 height 9
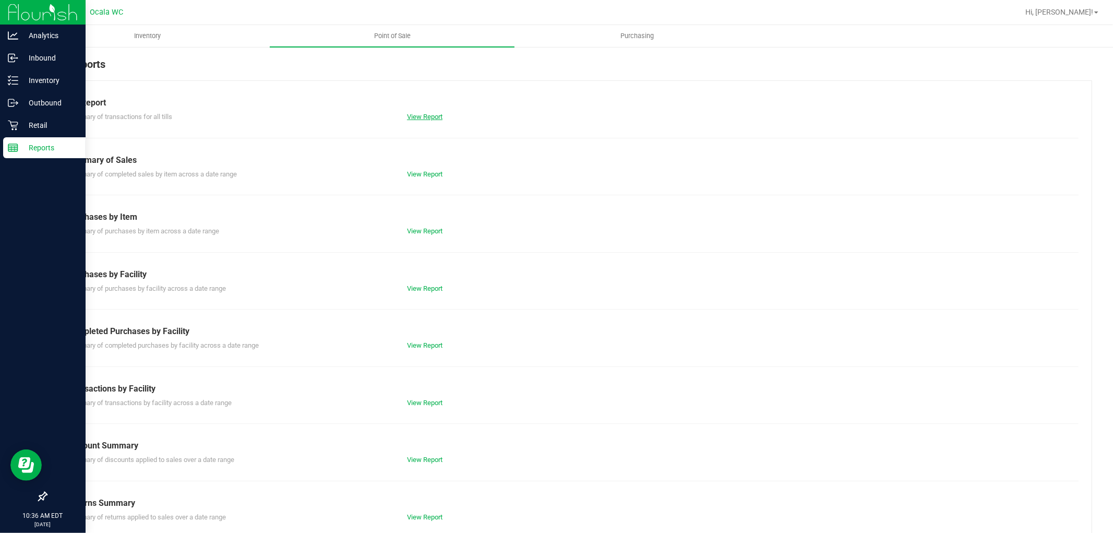
click at [430, 114] on link "View Report" at bounding box center [424, 117] width 35 height 8
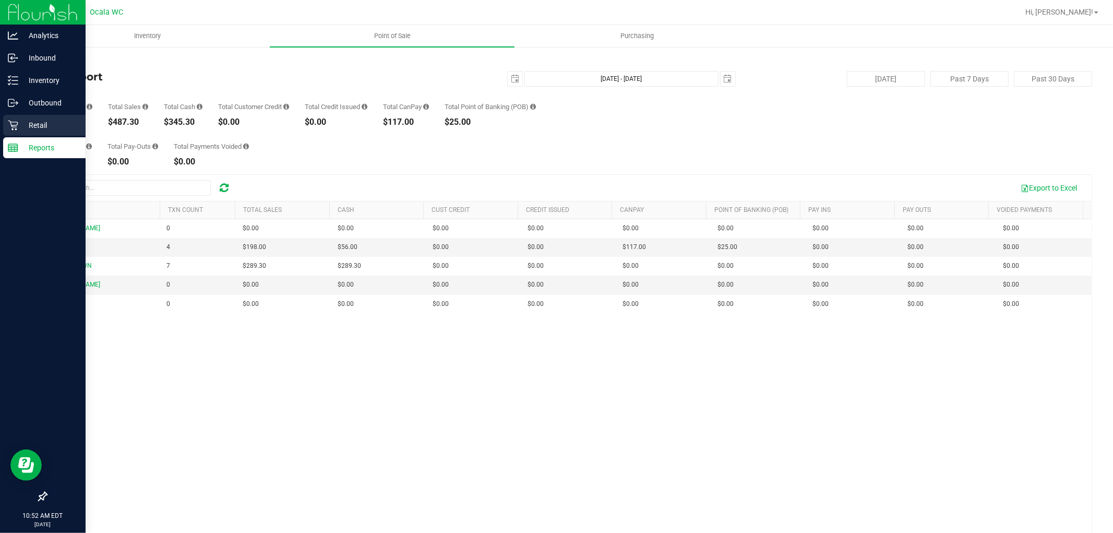
click at [50, 116] on div "Retail" at bounding box center [44, 125] width 82 height 21
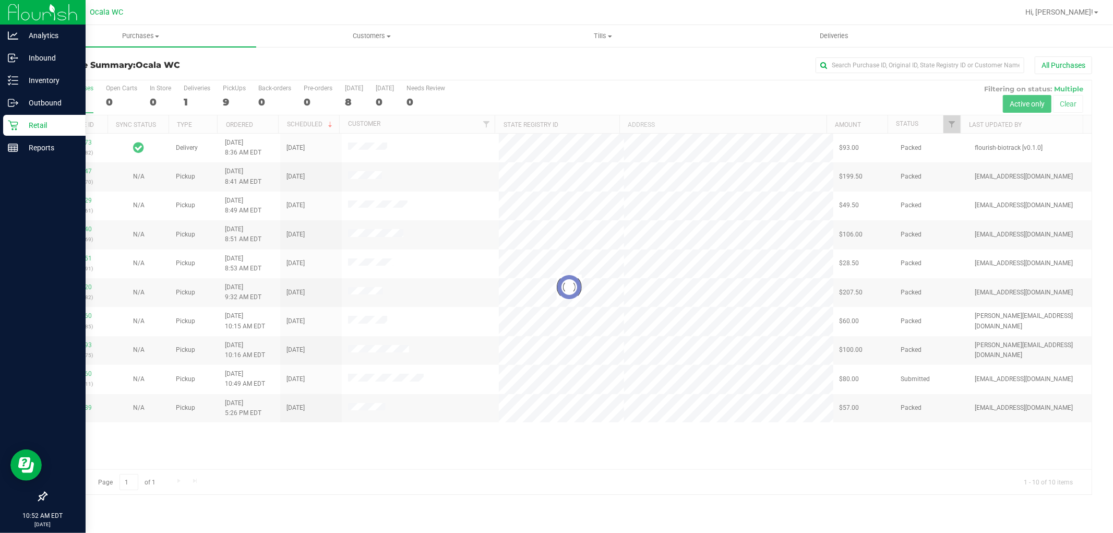
click at [609, 448] on div at bounding box center [568, 287] width 1045 height 414
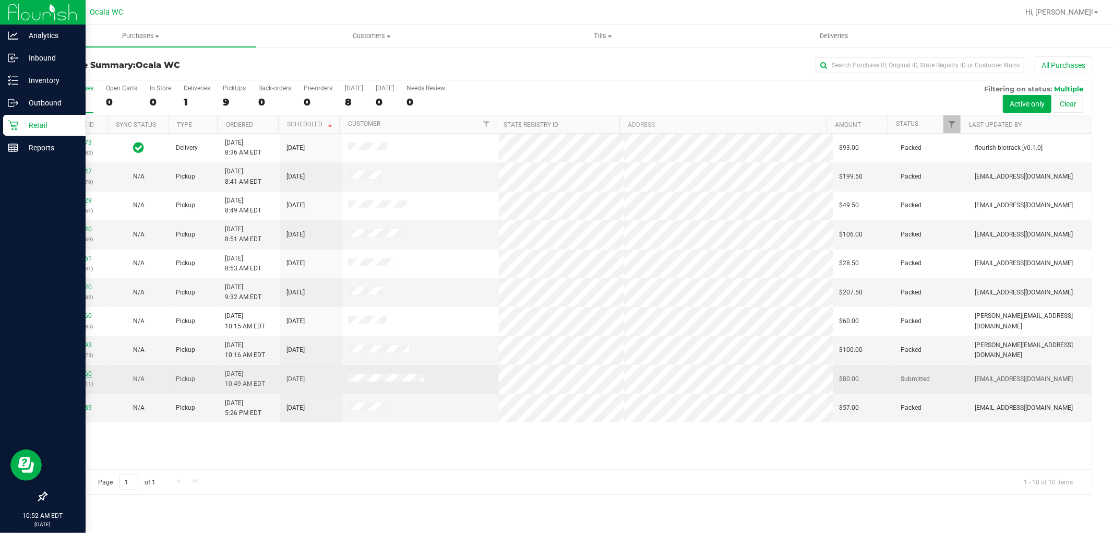
click at [80, 376] on link "11978860" at bounding box center [77, 373] width 29 height 7
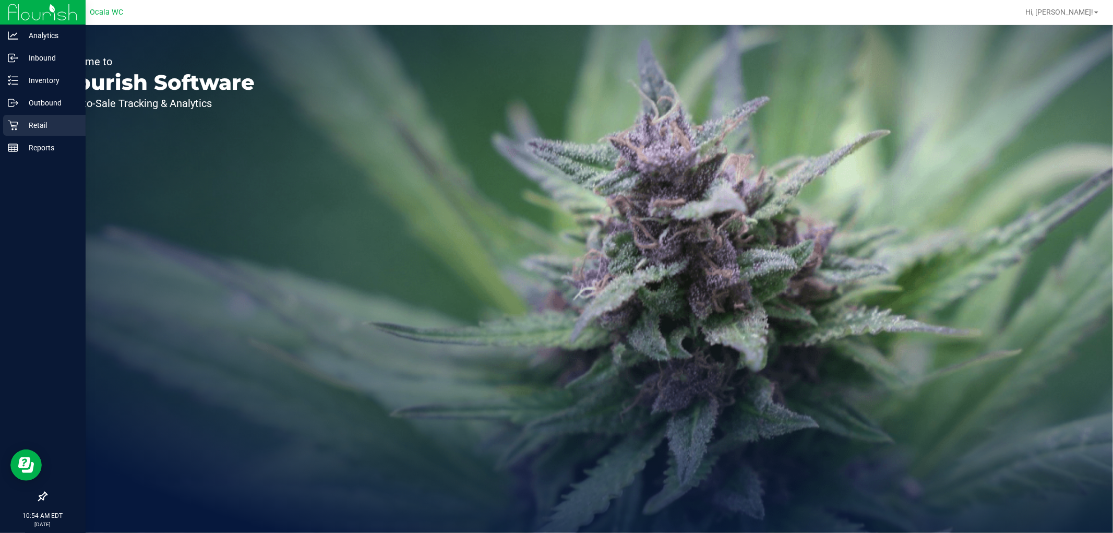
click at [25, 124] on p "Retail" at bounding box center [49, 125] width 63 height 13
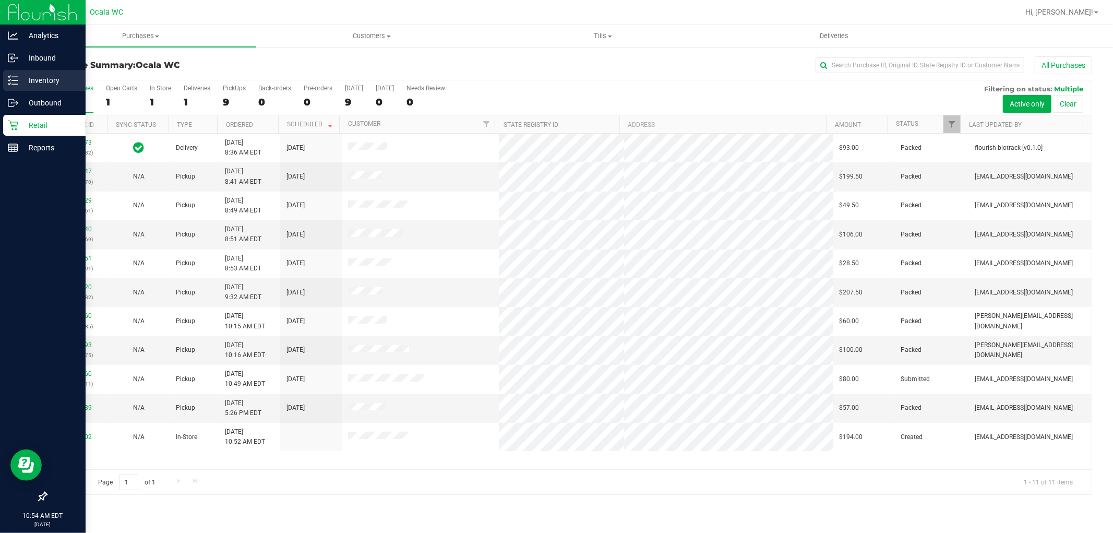
click at [42, 78] on p "Inventory" at bounding box center [49, 80] width 63 height 13
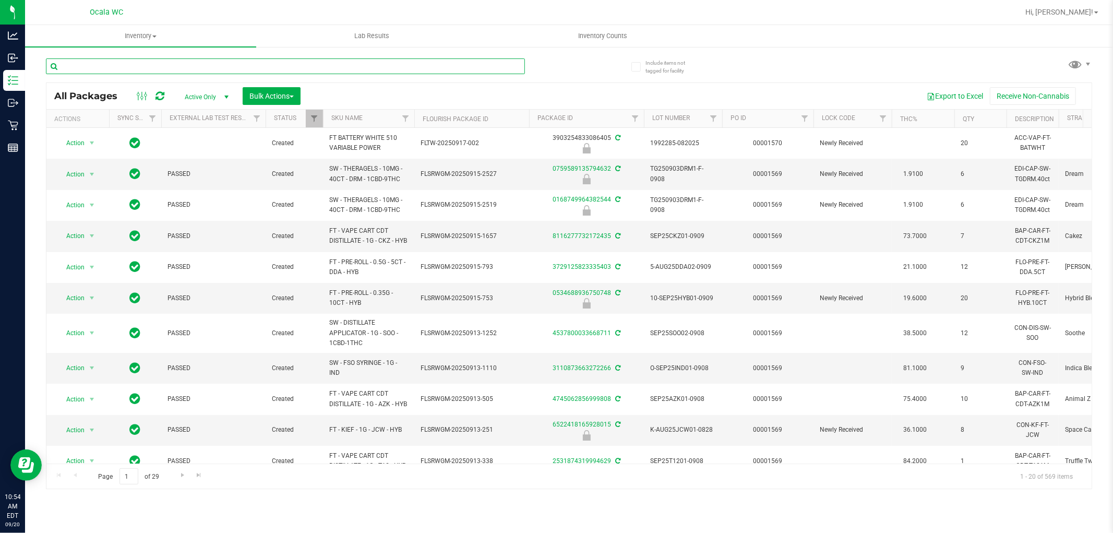
click at [273, 66] on input "text" at bounding box center [285, 66] width 479 height 16
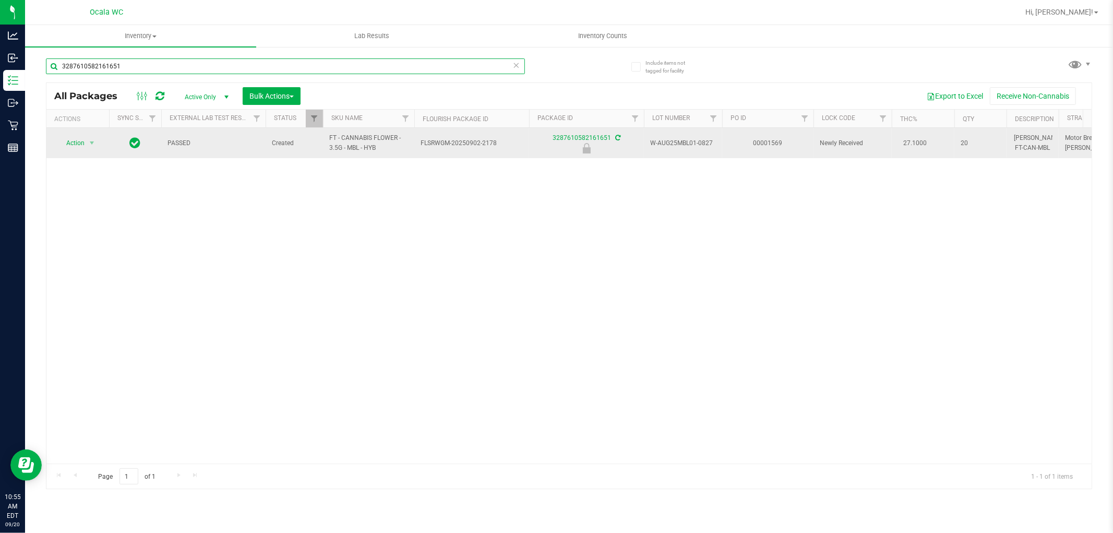
type input "3287610582161651"
click at [68, 148] on span "Action" at bounding box center [71, 143] width 28 height 15
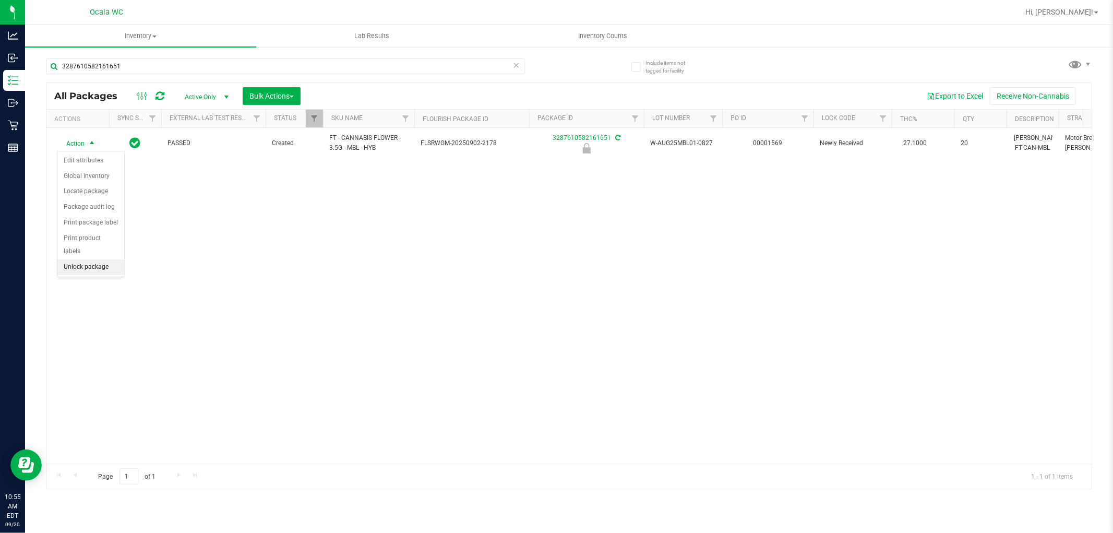
click at [81, 269] on li "Unlock package" at bounding box center [90, 267] width 67 height 16
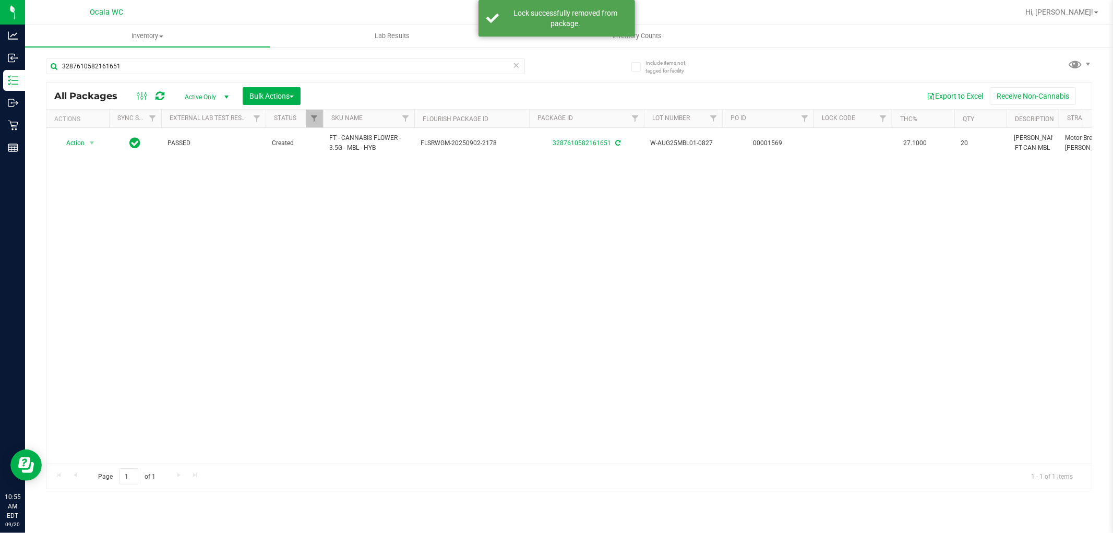
click at [415, 326] on div "Action Action Adjust qty Create package Edit attributes Global inventory Locate…" at bounding box center [568, 295] width 1045 height 335
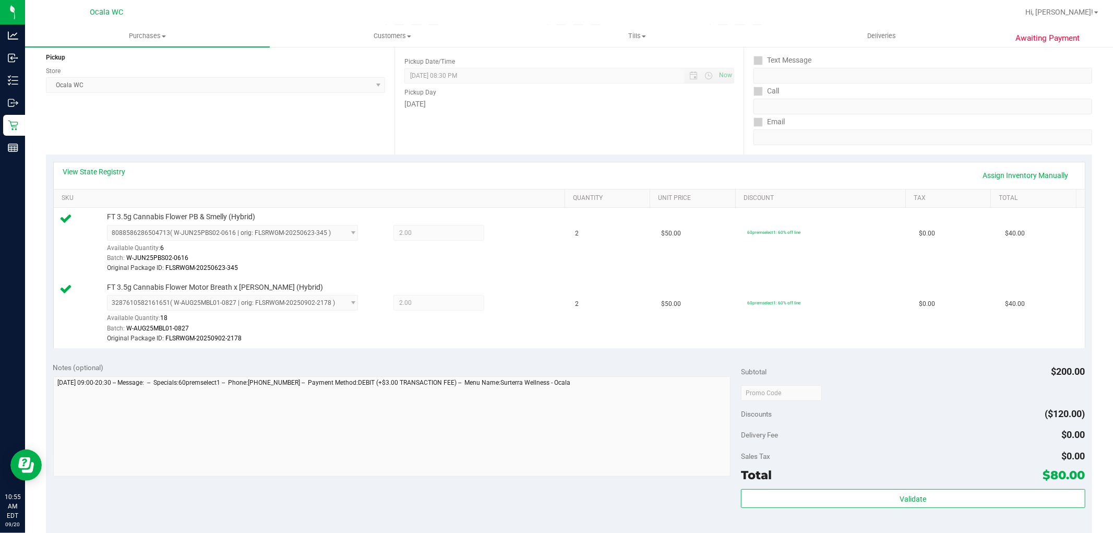
scroll to position [402, 0]
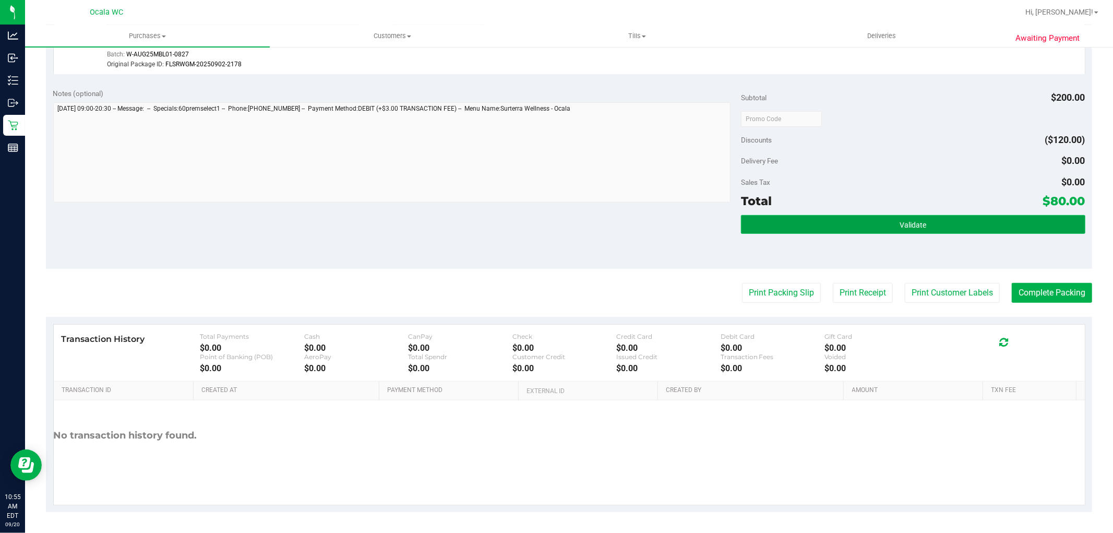
click at [926, 218] on button "Validate" at bounding box center [913, 224] width 344 height 19
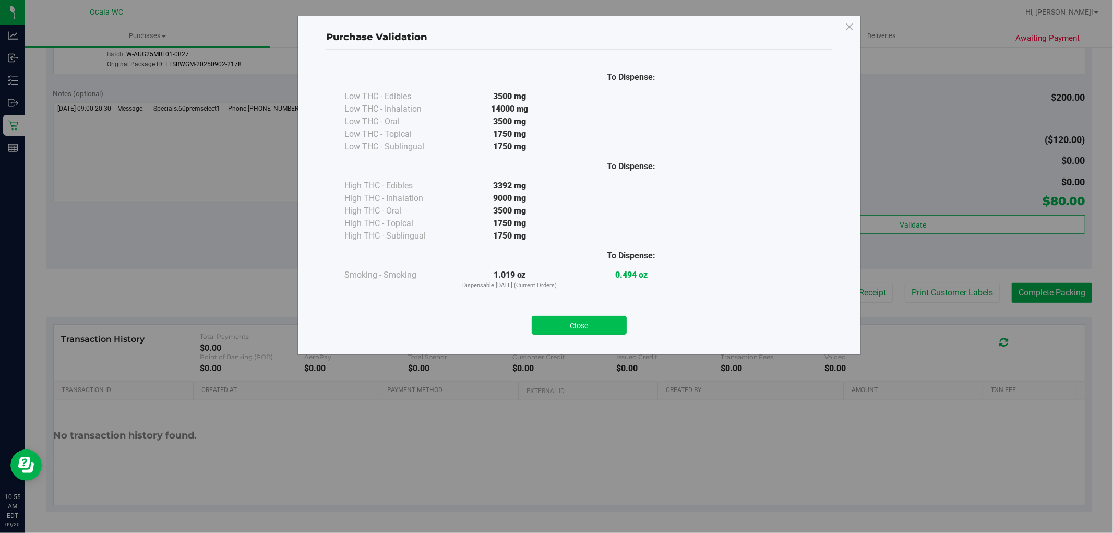
click at [593, 326] on button "Close" at bounding box center [579, 325] width 95 height 19
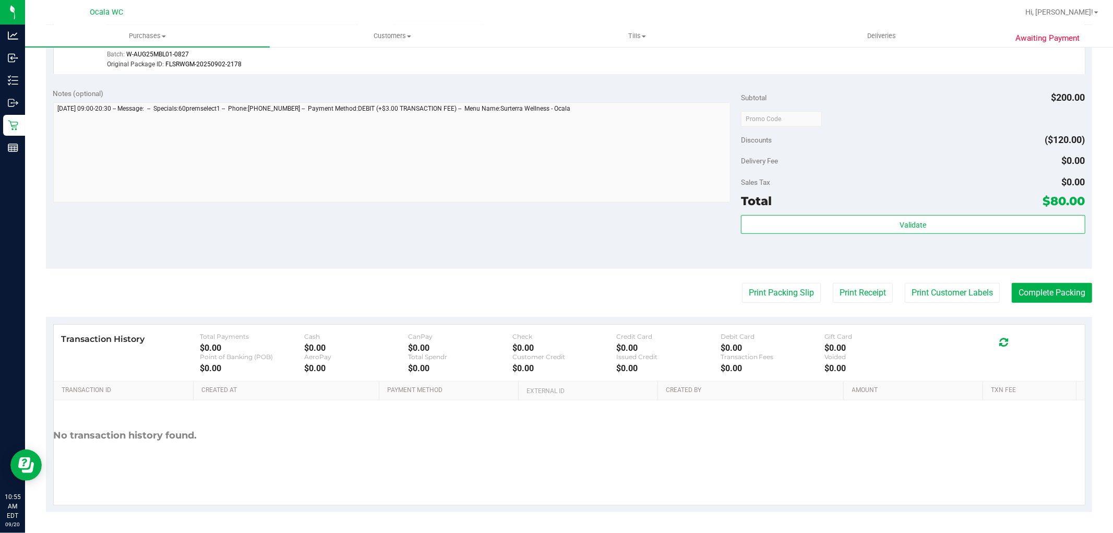
click at [1000, 136] on div "Discounts ($120.00)" at bounding box center [913, 139] width 344 height 19
click at [768, 287] on button "Print Packing Slip" at bounding box center [781, 293] width 79 height 20
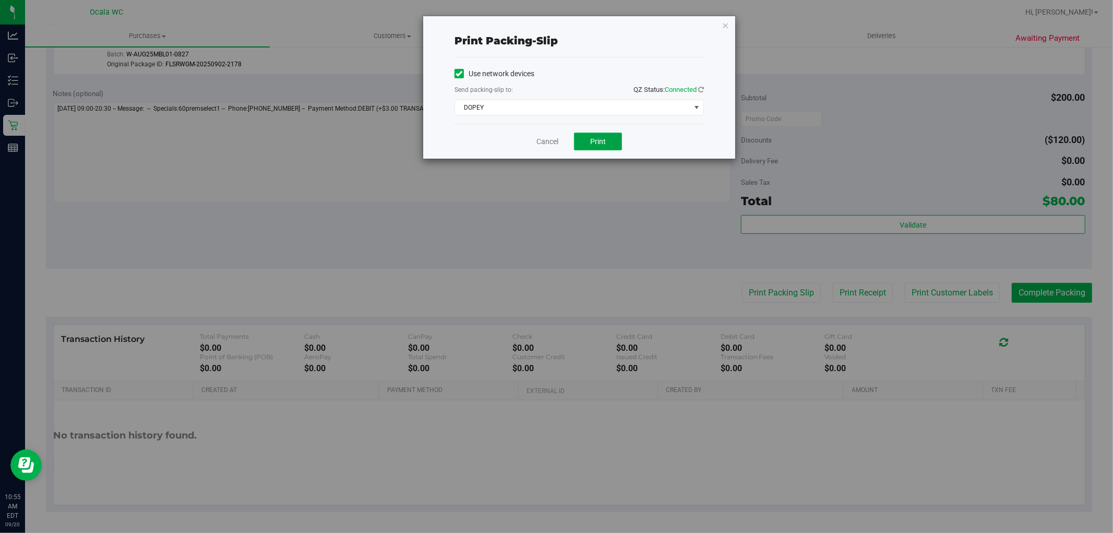
click at [597, 142] on span "Print" at bounding box center [598, 141] width 16 height 8
click at [539, 139] on link "Cancel" at bounding box center [547, 141] width 22 height 11
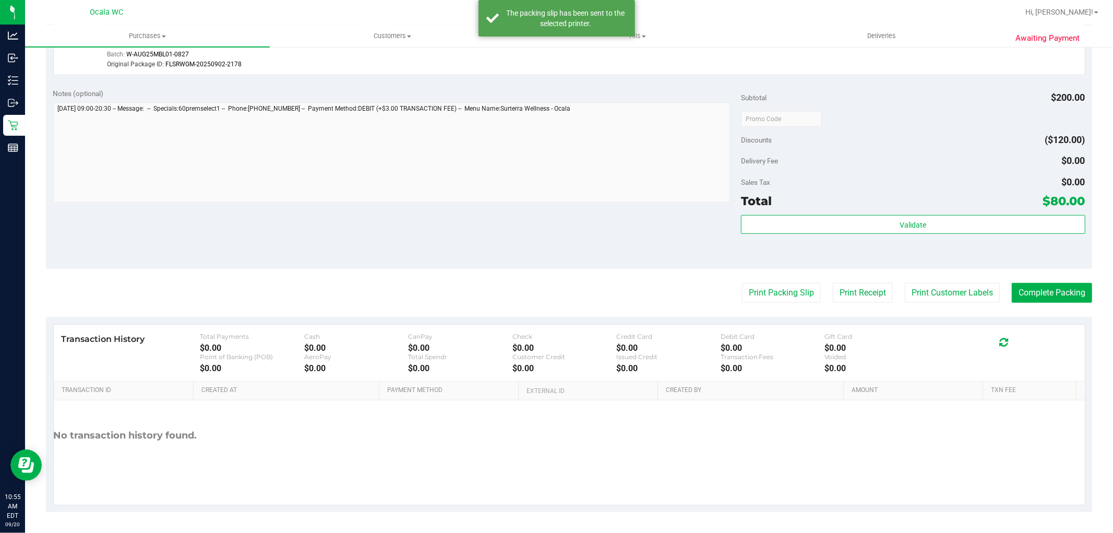
click at [583, 222] on div "Notes (optional) Subtotal $200.00 Discounts ($120.00) Delivery Fee $0.00 Sales …" at bounding box center [569, 175] width 1046 height 188
click at [1048, 295] on button "Complete Packing" at bounding box center [1052, 293] width 80 height 20
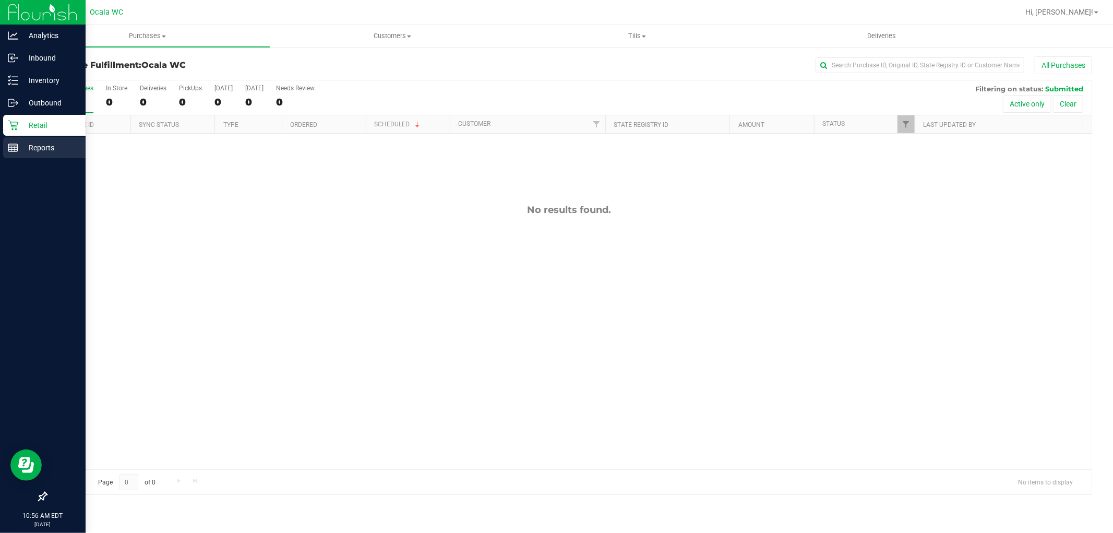
click at [13, 150] on line at bounding box center [12, 150] width 9 height 0
click at [13, 128] on icon at bounding box center [13, 125] width 10 height 10
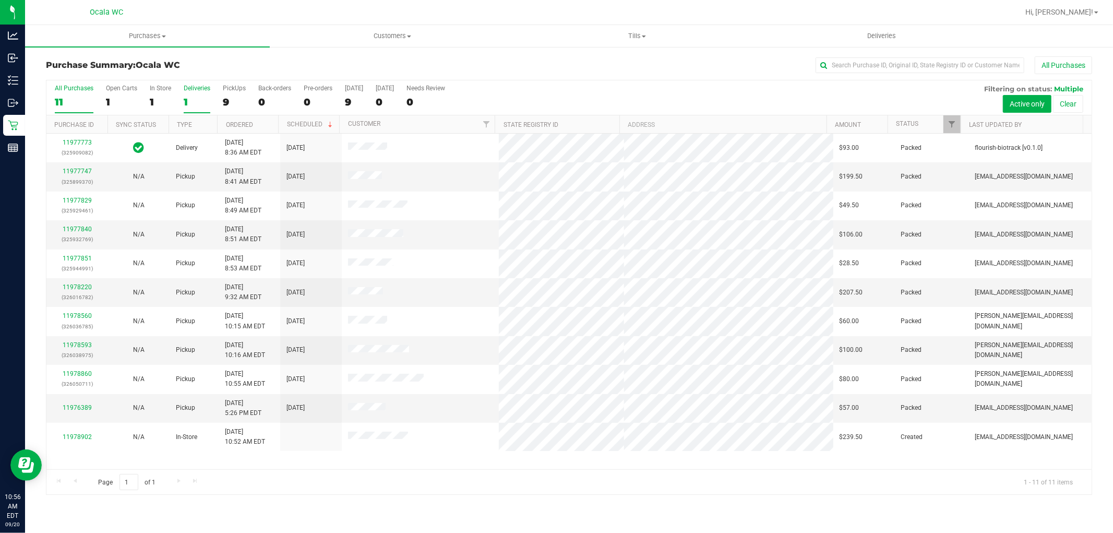
click at [209, 104] on div "1" at bounding box center [197, 102] width 27 height 12
click at [0, 0] on input "Deliveries 1" at bounding box center [0, 0] width 0 height 0
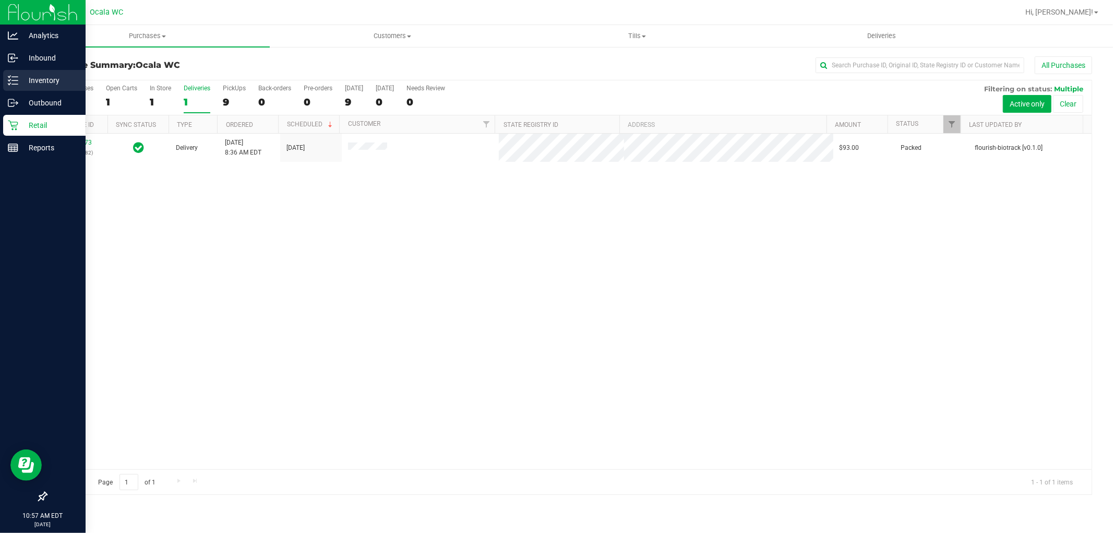
click at [13, 77] on line at bounding box center [15, 77] width 6 height 0
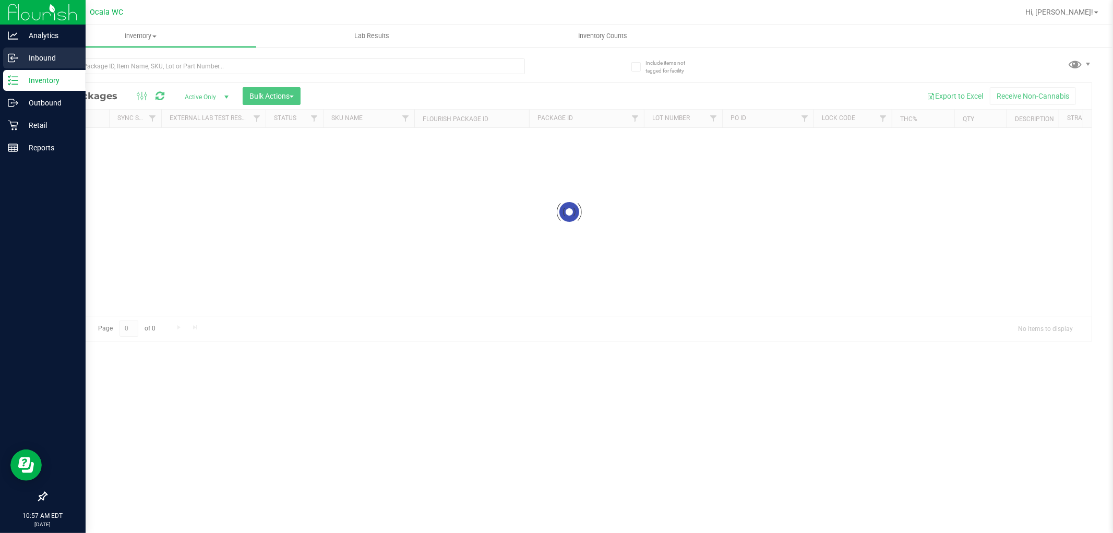
click at [38, 58] on p "Inbound" at bounding box center [49, 58] width 63 height 13
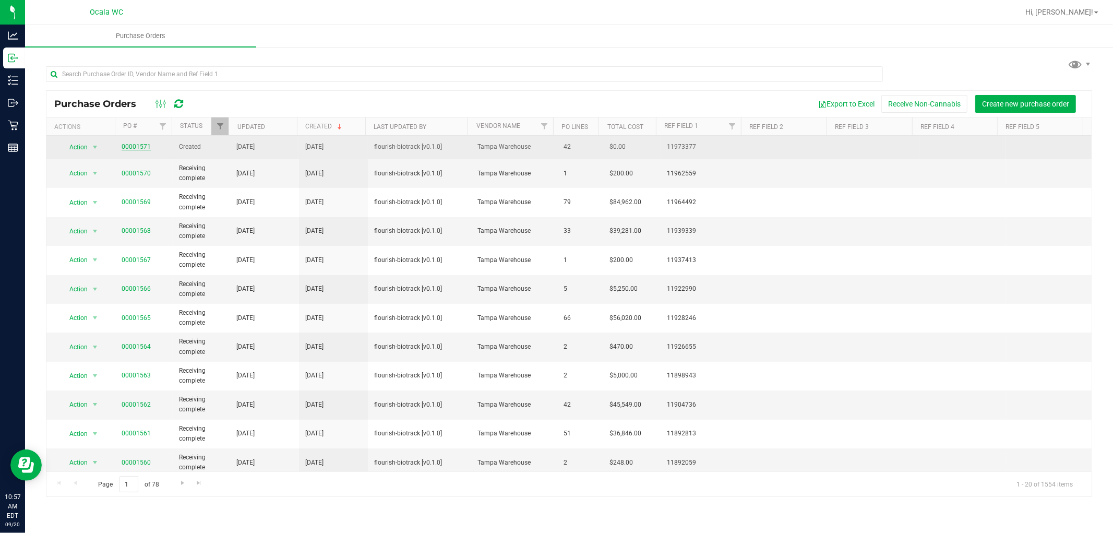
click at [138, 148] on link "00001571" at bounding box center [136, 146] width 29 height 7
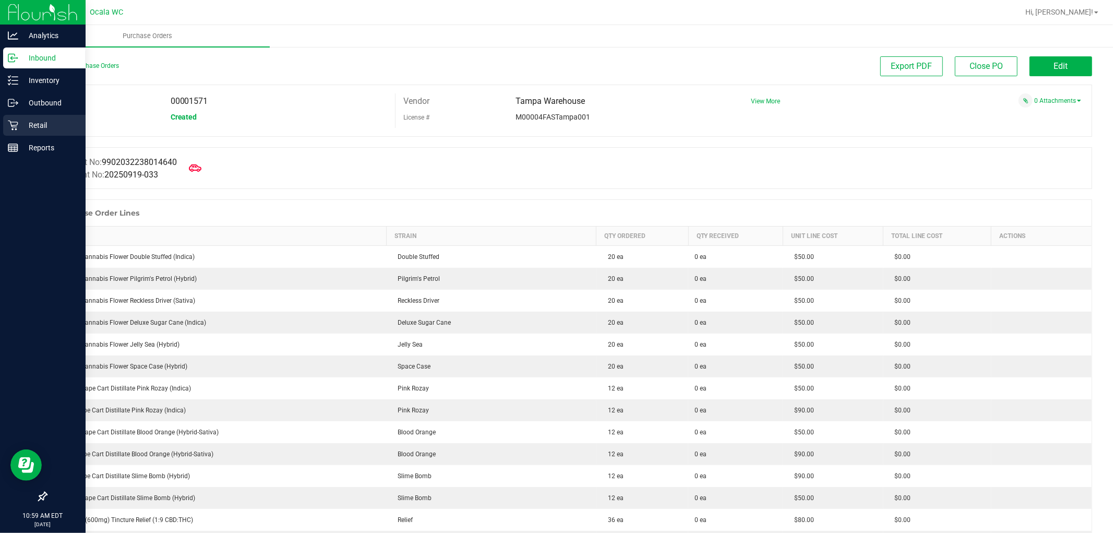
click at [26, 124] on p "Retail" at bounding box center [49, 125] width 63 height 13
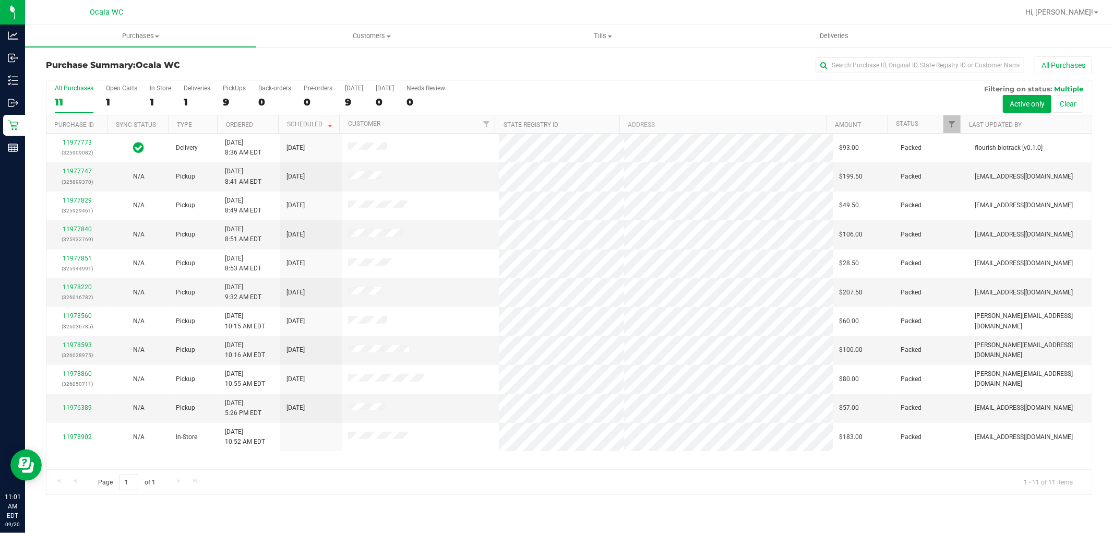
click at [457, 58] on div "All Purchases" at bounding box center [743, 65] width 698 height 18
